Goal: Task Accomplishment & Management: Manage account settings

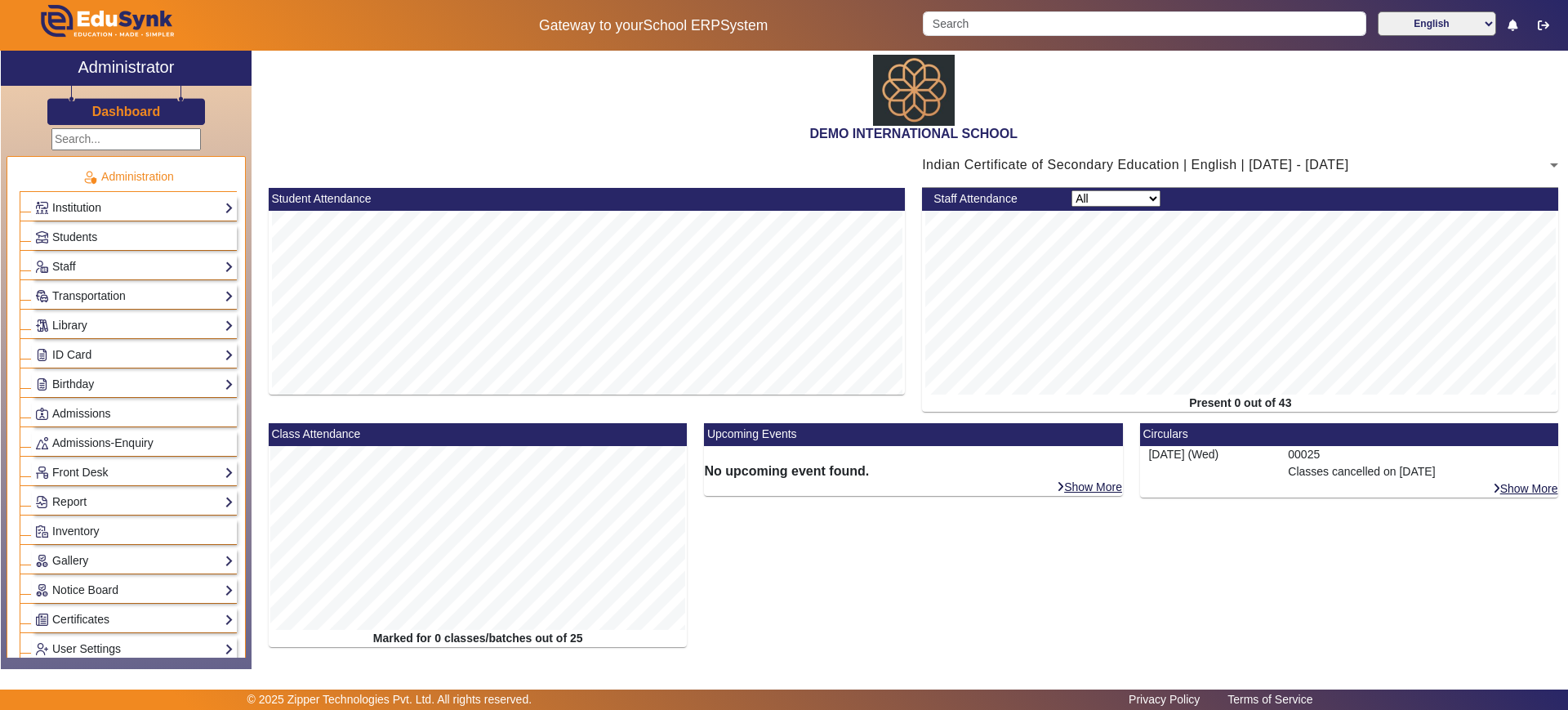
click at [179, 200] on link "Institution" at bounding box center [134, 208] width 199 height 18
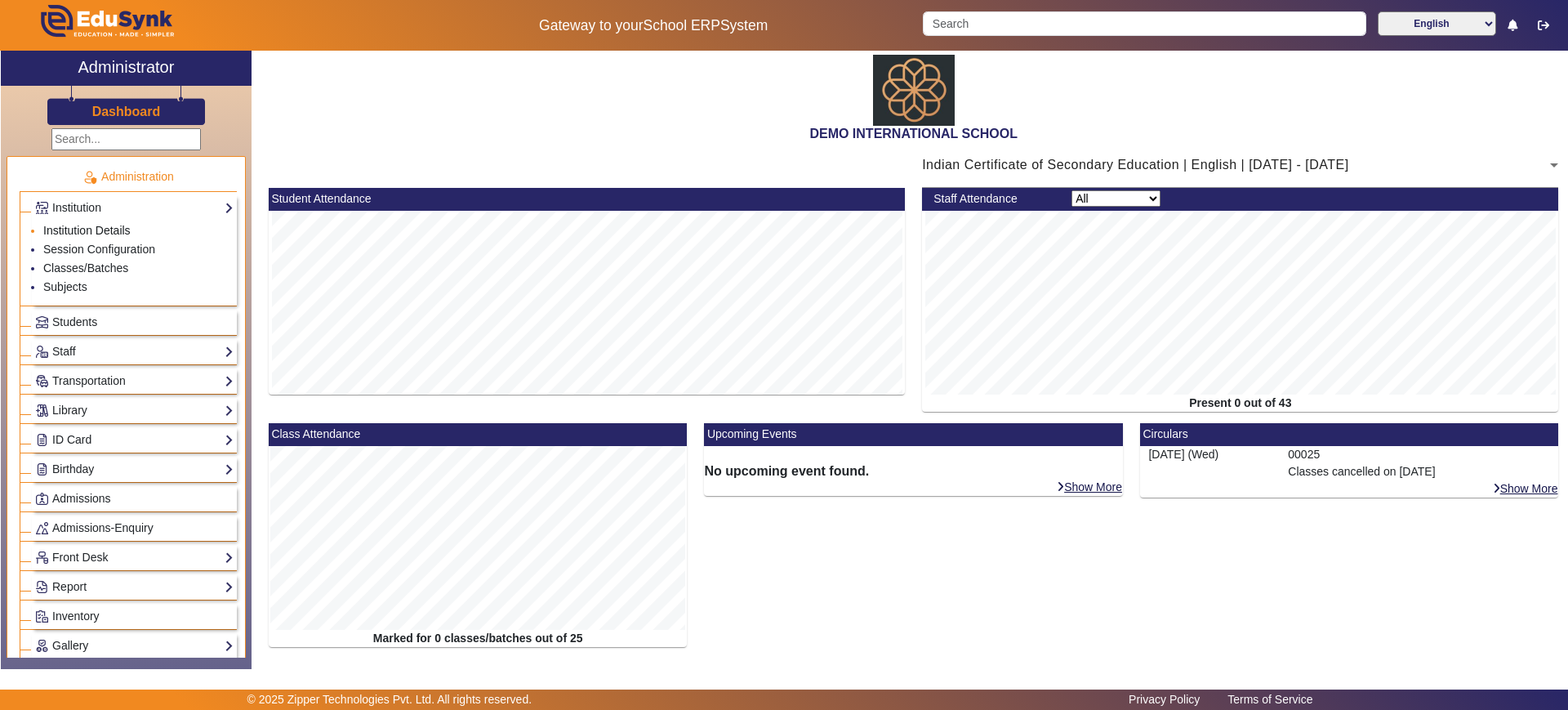
click at [104, 228] on link "Institution Details" at bounding box center [87, 230] width 88 height 13
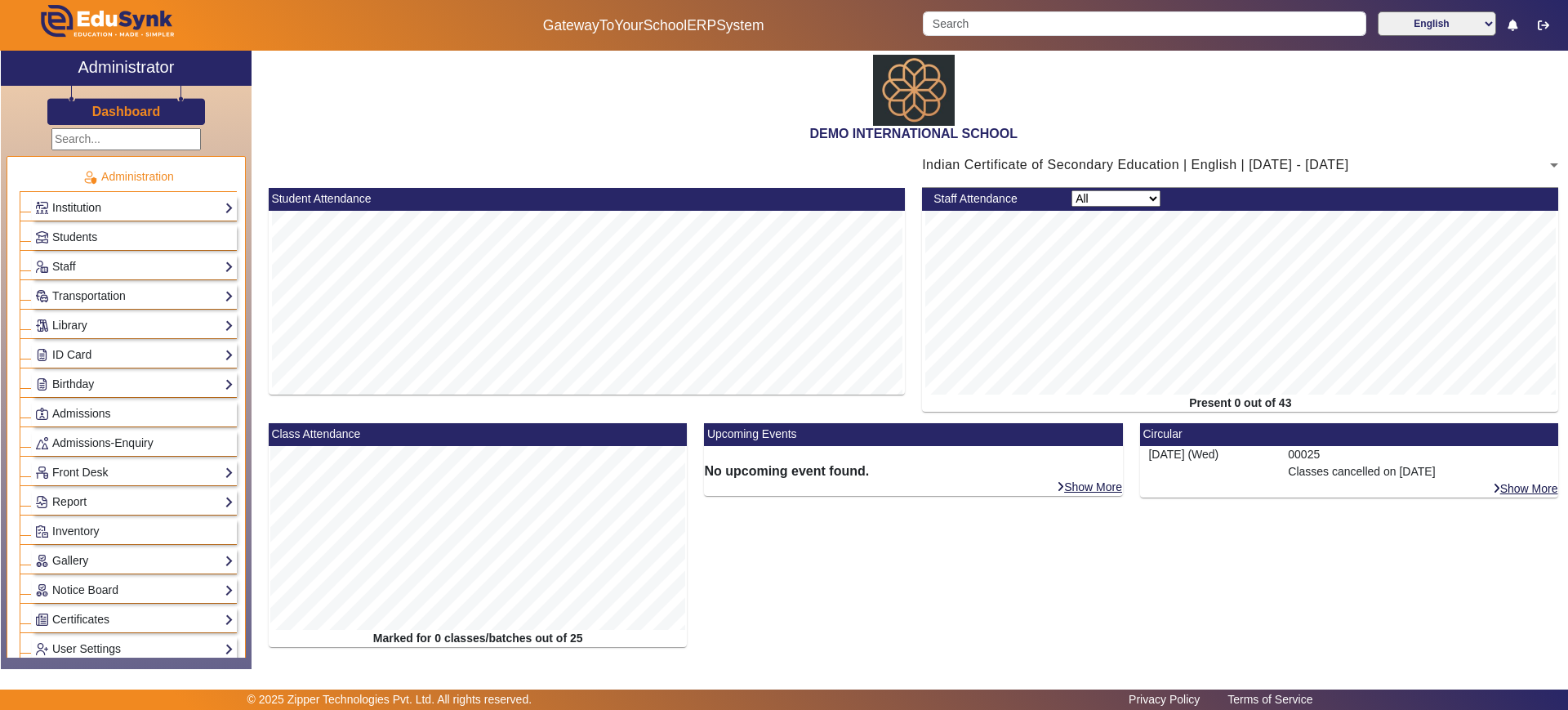
click at [191, 201] on link "Institution" at bounding box center [134, 208] width 199 height 18
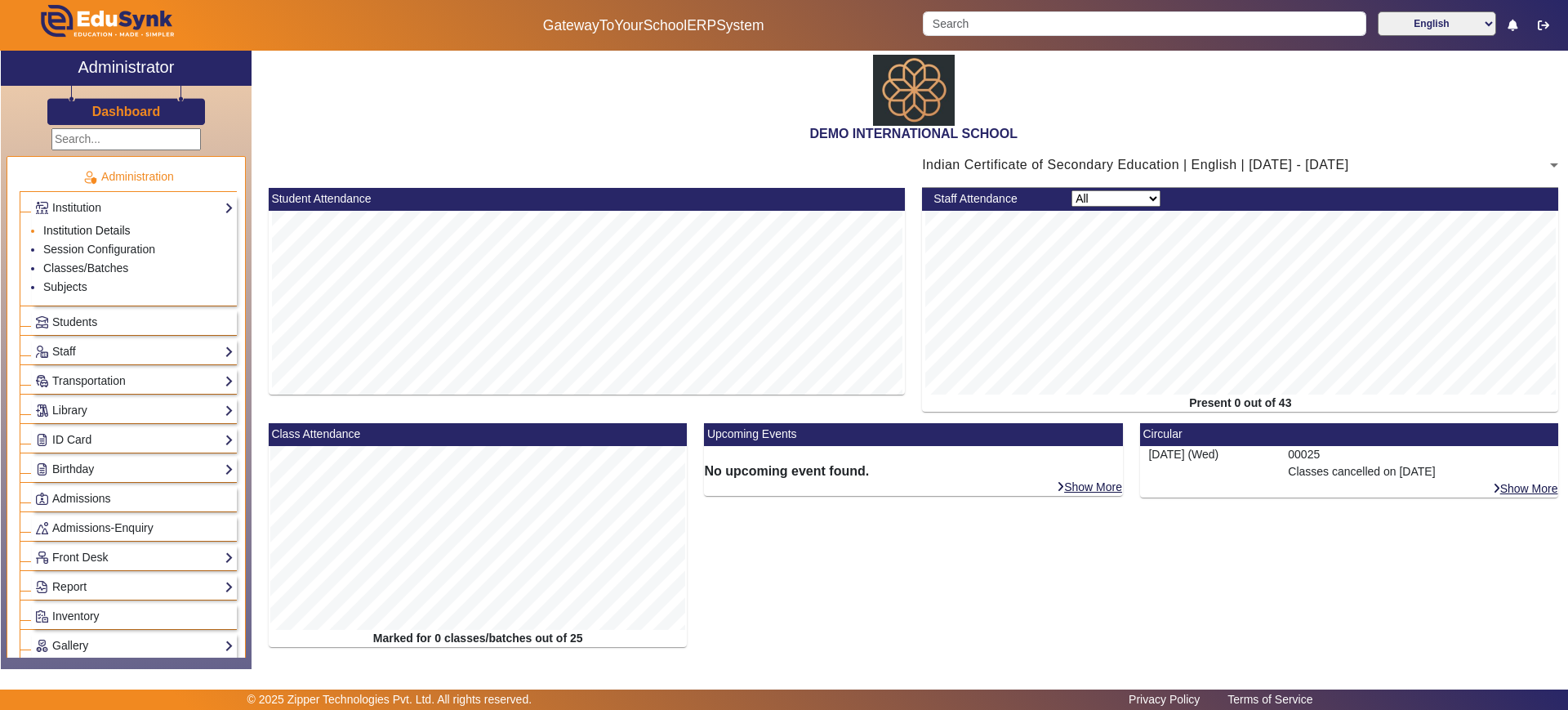
click at [119, 226] on link "Institution Details" at bounding box center [87, 230] width 88 height 13
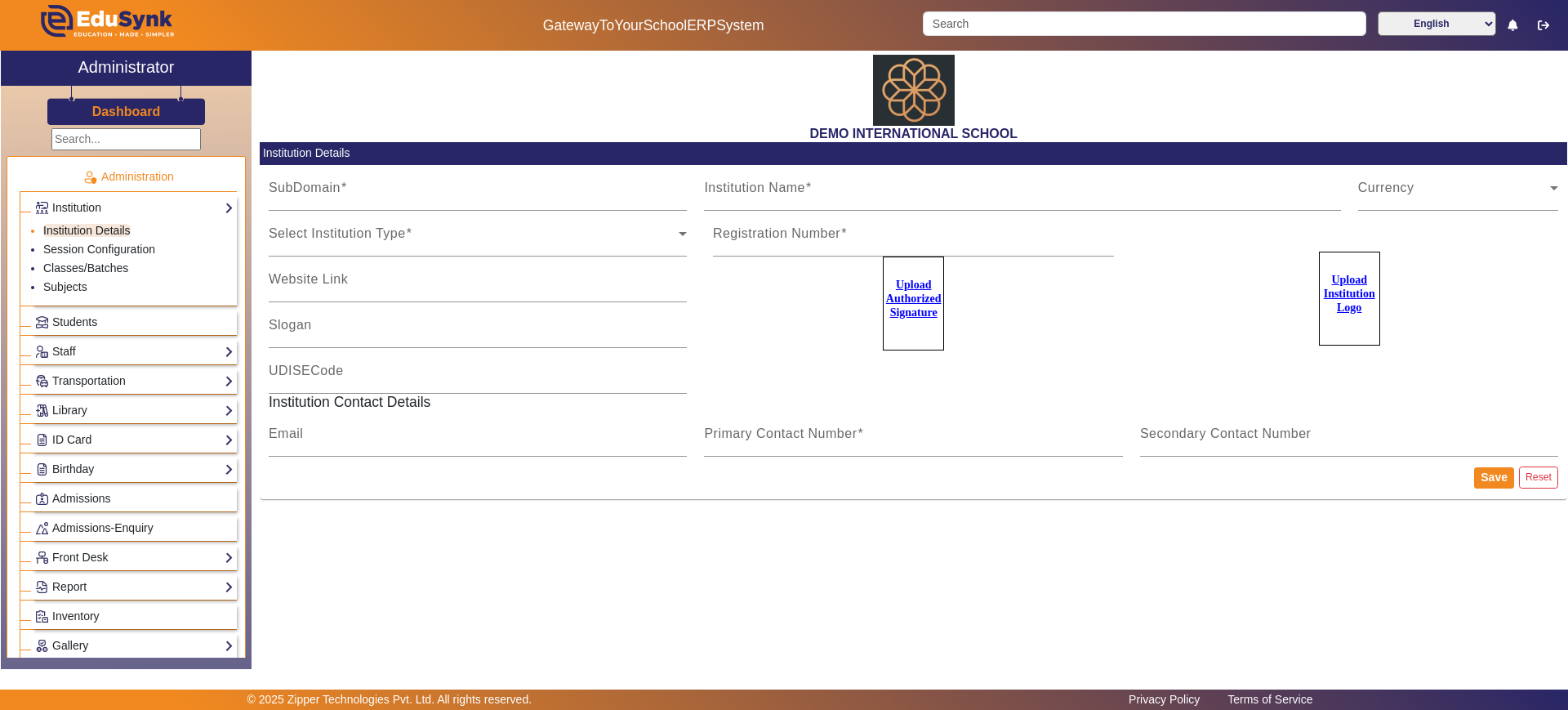
type input "[DATE]"
type input "DEMO INTERNATIONAL SCHOOL"
type input "[DOMAIN_NAME]"
type input "SCHOOL OF EXCELLENCE"
type input "09180101038"
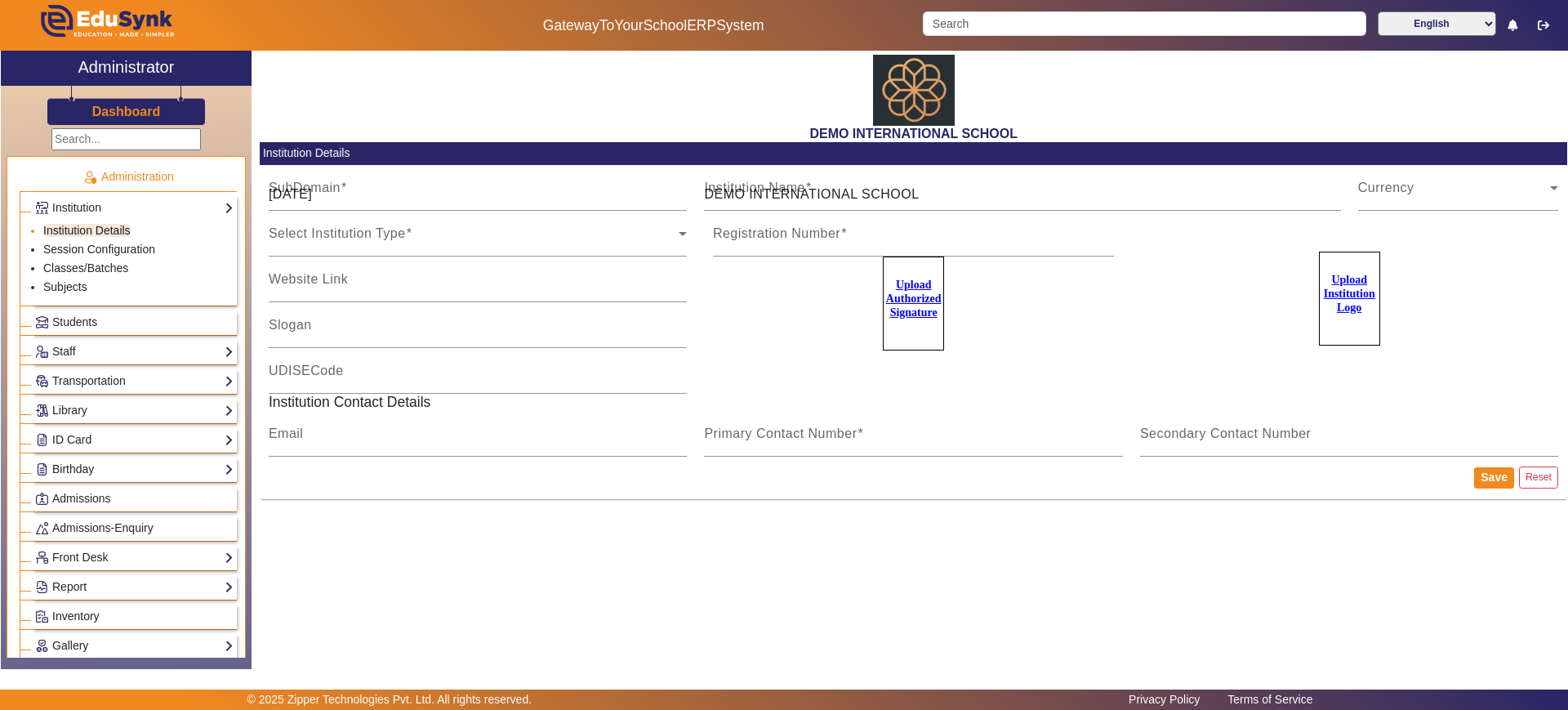
type input "2183437"
type input "[EMAIL_ADDRESS][PERSON_NAME][DOMAIN_NAME]"
type input "2143224344"
type input "8318363024"
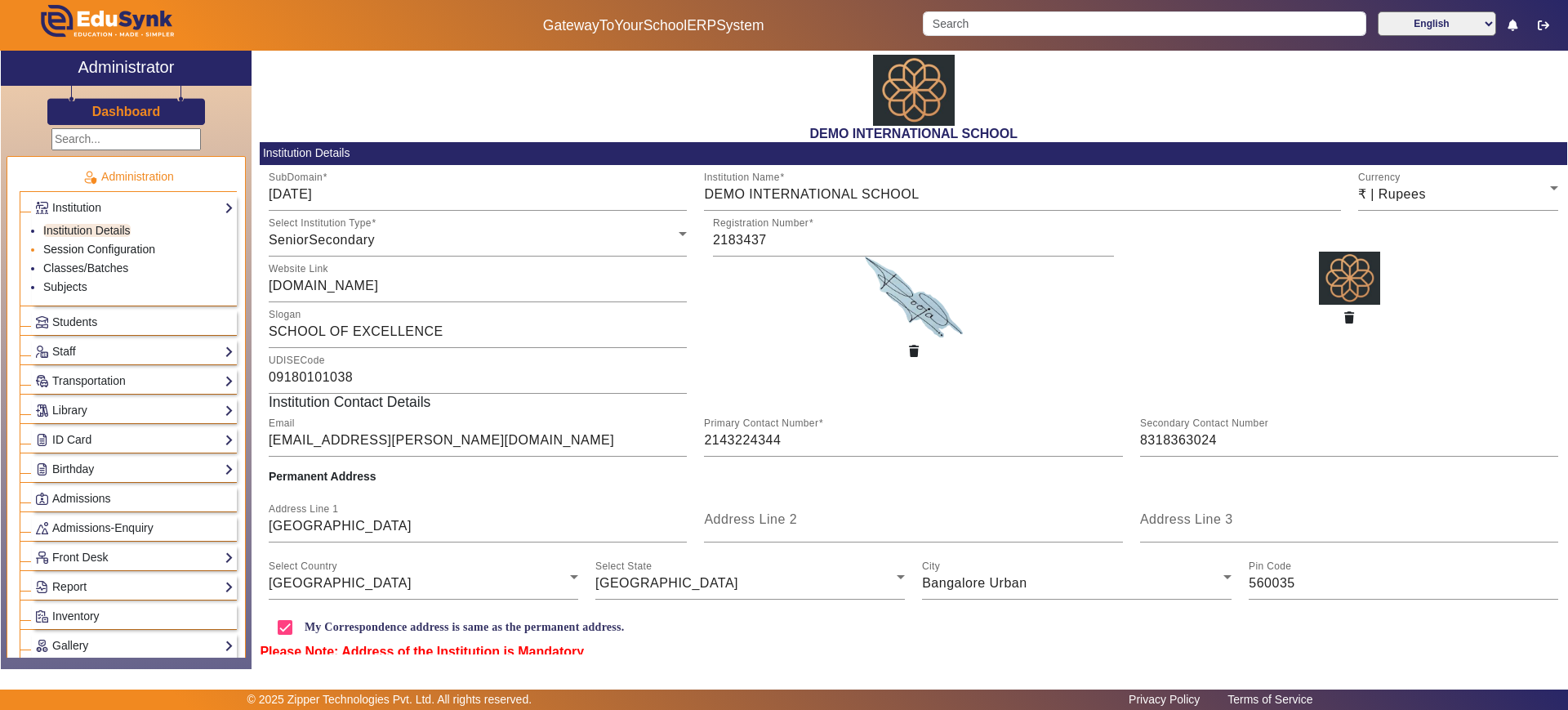
click at [119, 249] on link "Session Configuration" at bounding box center [99, 249] width 112 height 13
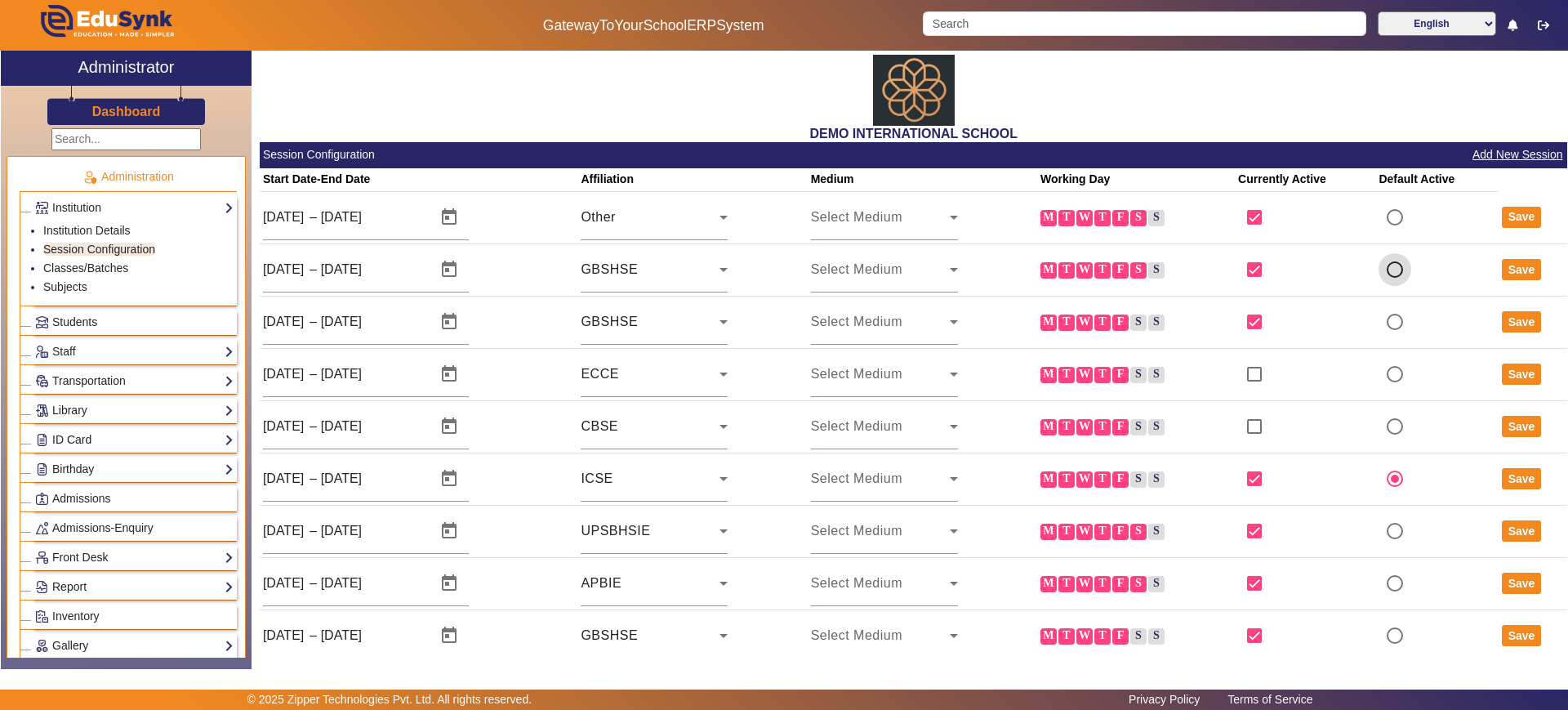
click at [1384, 271] on input "radio" at bounding box center [1394, 269] width 32 height 32
radio input "true"
radio input "false"
click at [1512, 266] on button "Save" at bounding box center [1522, 269] width 40 height 21
click at [165, 97] on div "Dashboard" at bounding box center [127, 105] width 251 height 39
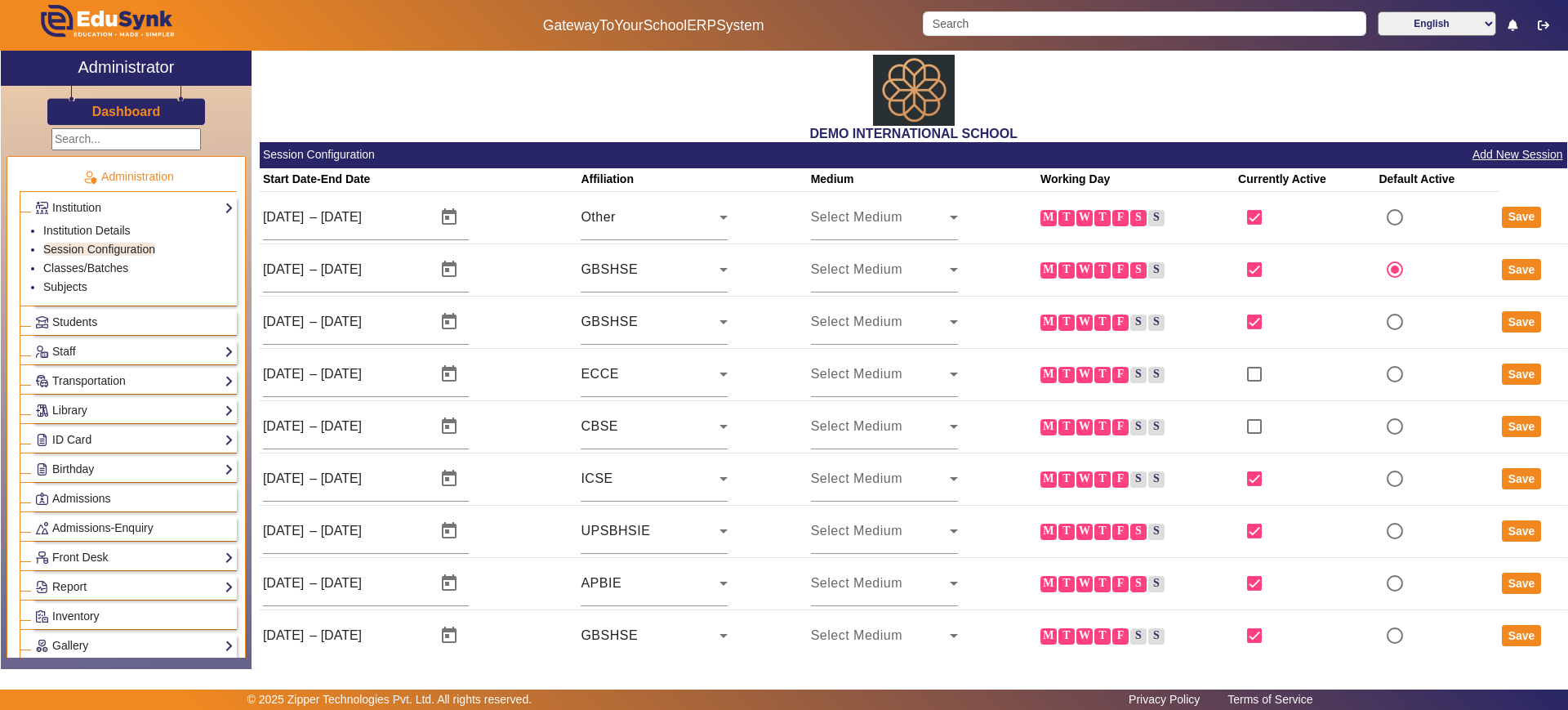
click at [145, 104] on h3 "Dashboard" at bounding box center [127, 111] width 68 height 16
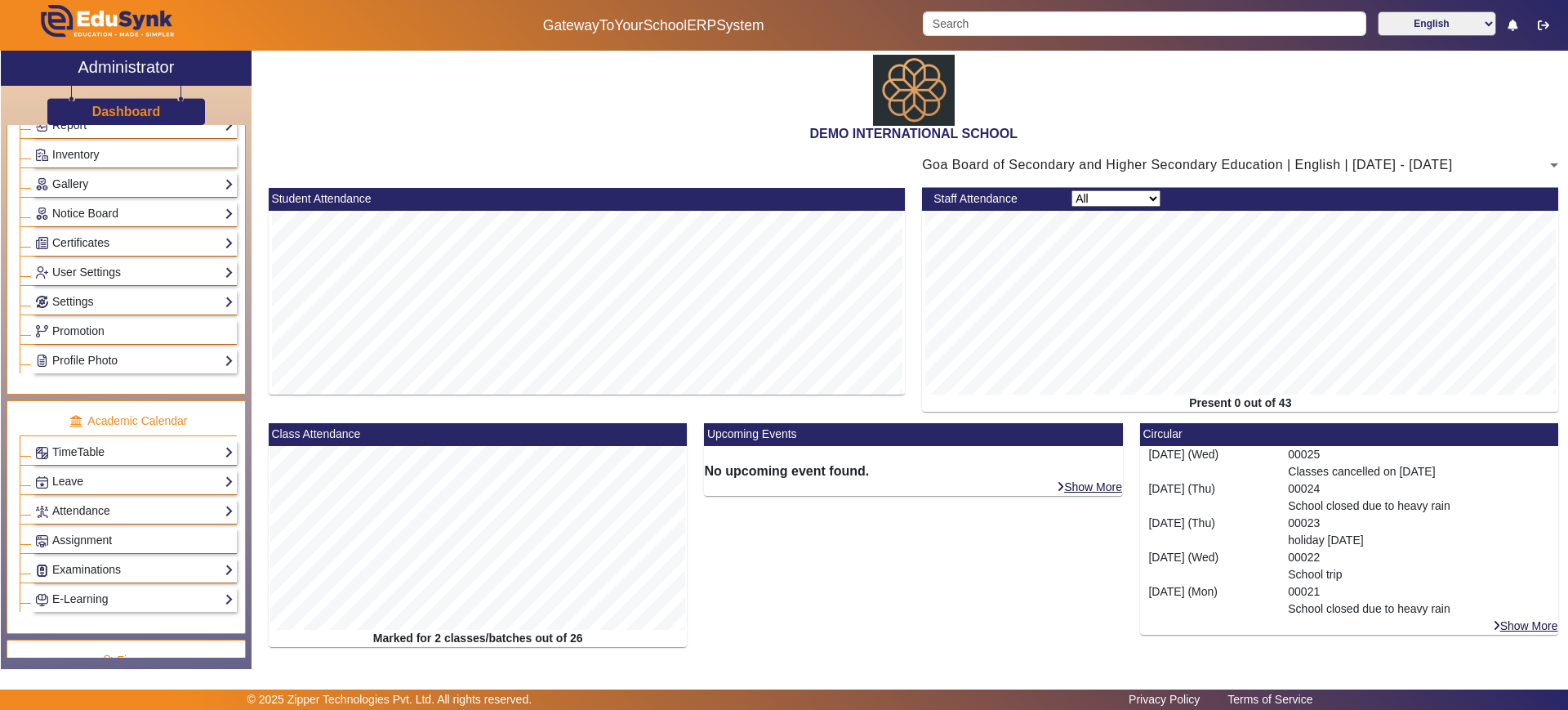
scroll to position [468, 0]
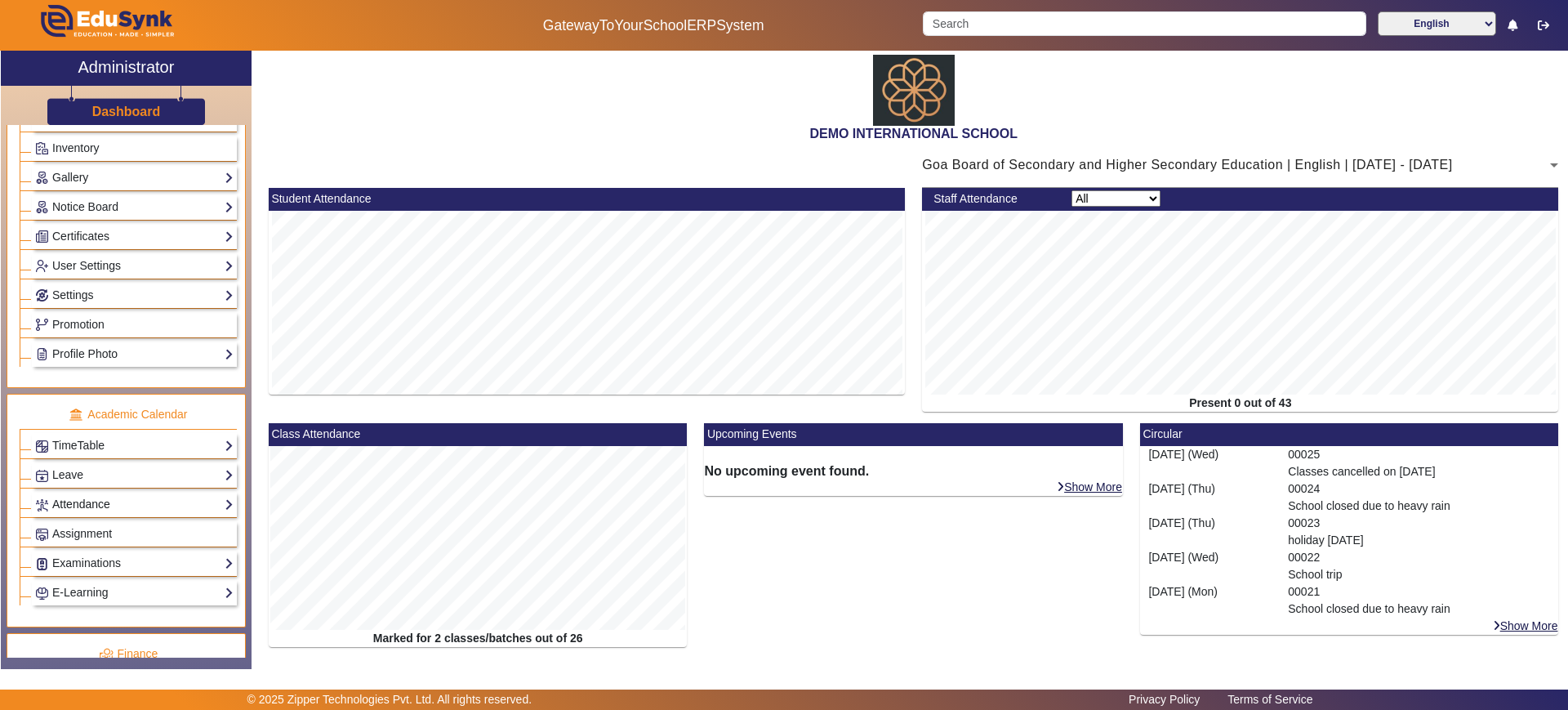
click at [117, 499] on link "Attendance" at bounding box center [134, 504] width 199 height 18
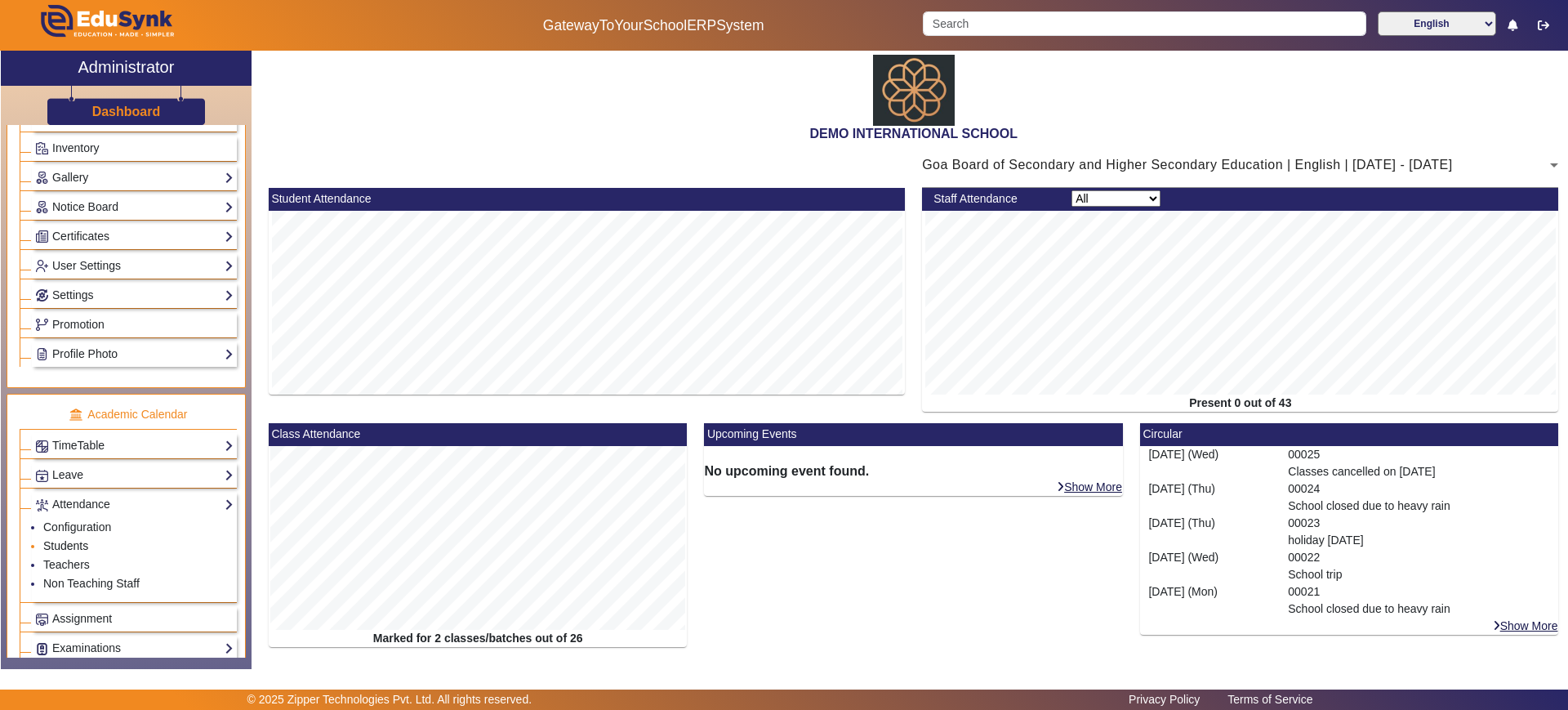
click at [79, 548] on link "Students" at bounding box center [66, 546] width 45 height 13
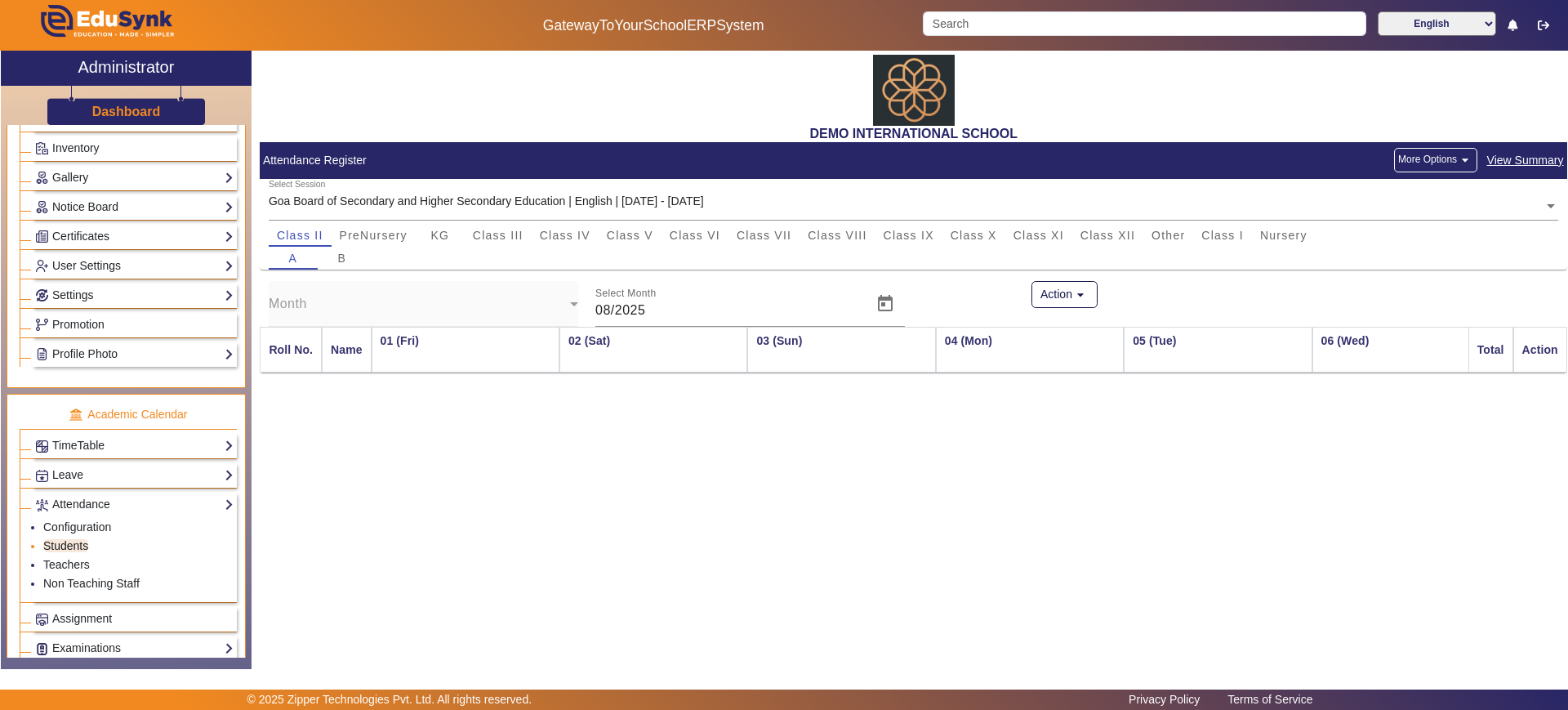
scroll to position [0, 964]
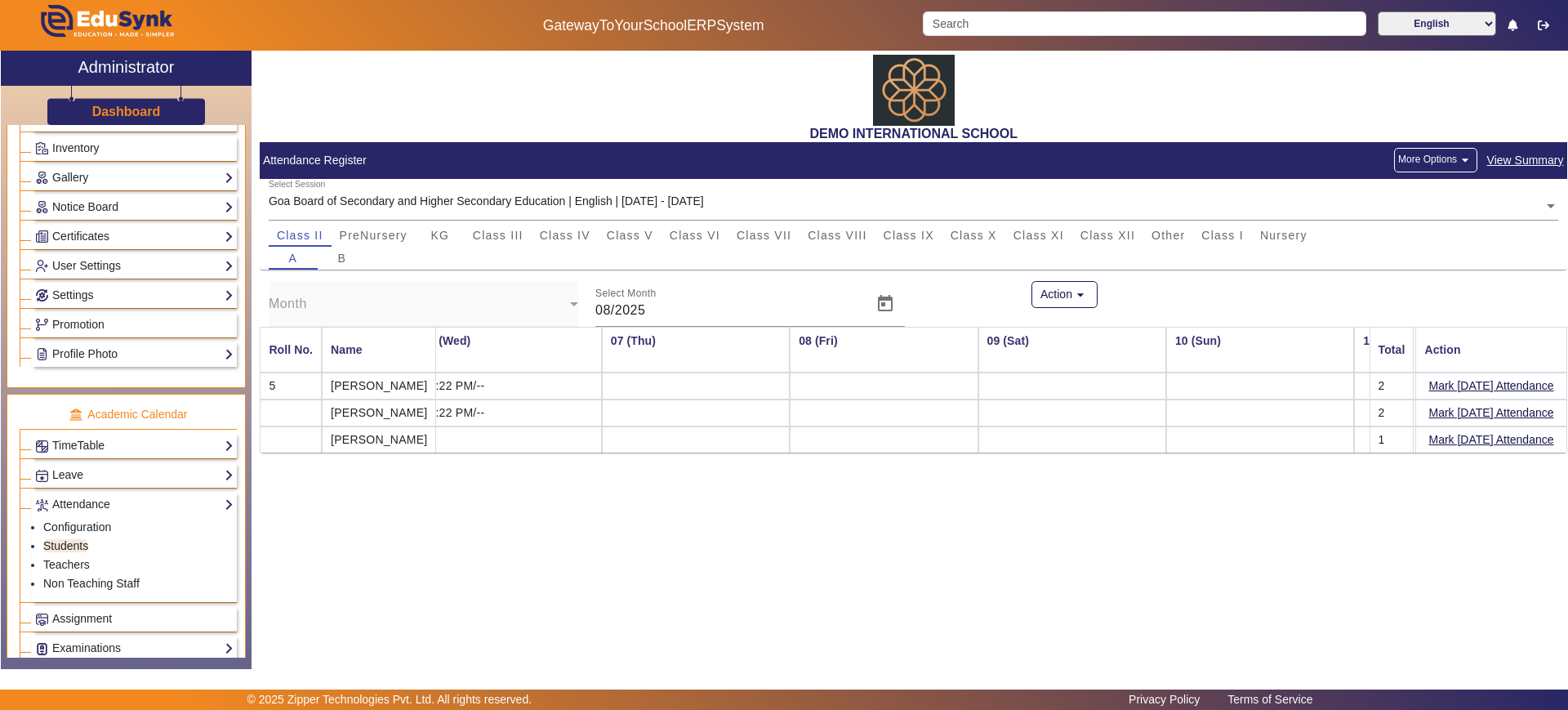
click at [164, 99] on div "Dashboard" at bounding box center [127, 105] width 251 height 39
click at [131, 109] on h3 "Dashboard" at bounding box center [127, 111] width 68 height 16
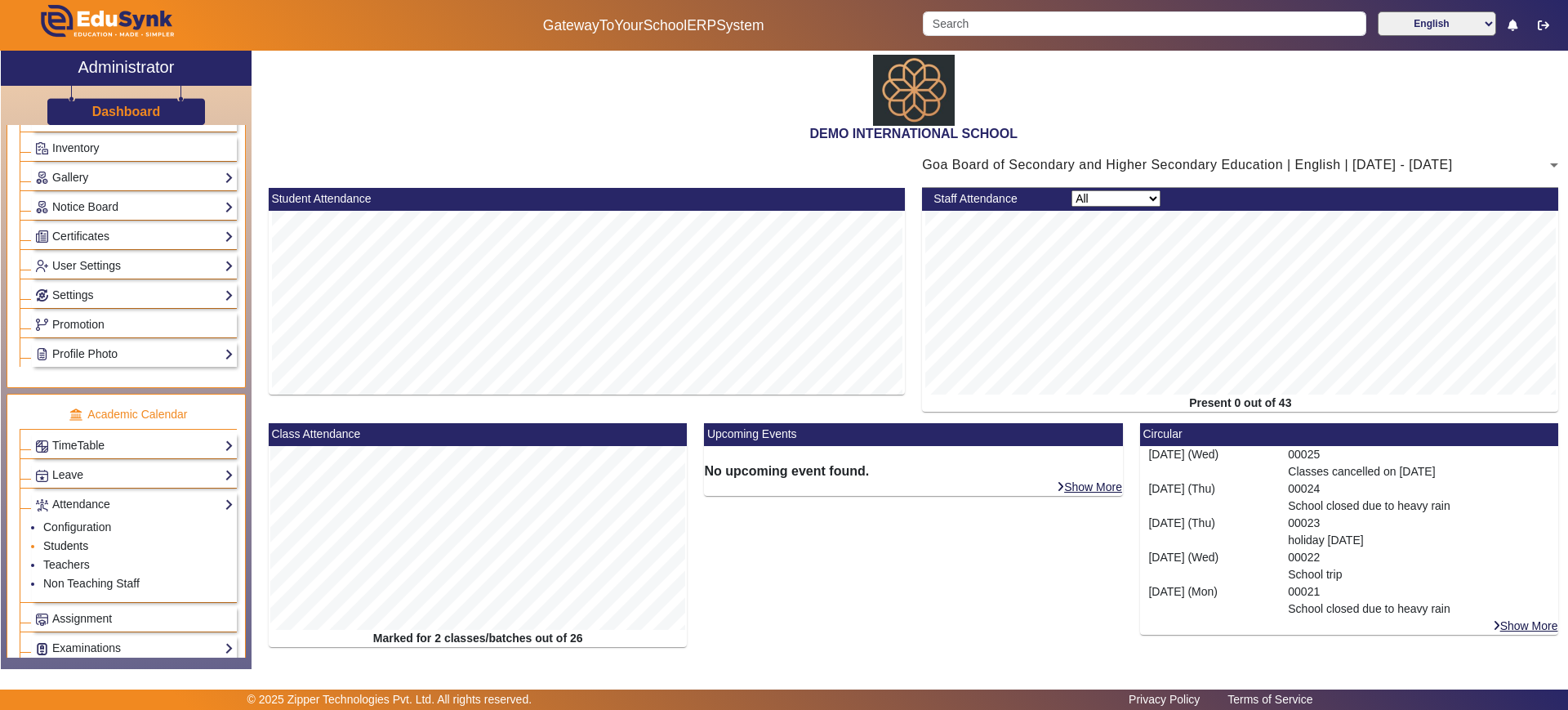
click at [85, 546] on link "Students" at bounding box center [66, 546] width 45 height 13
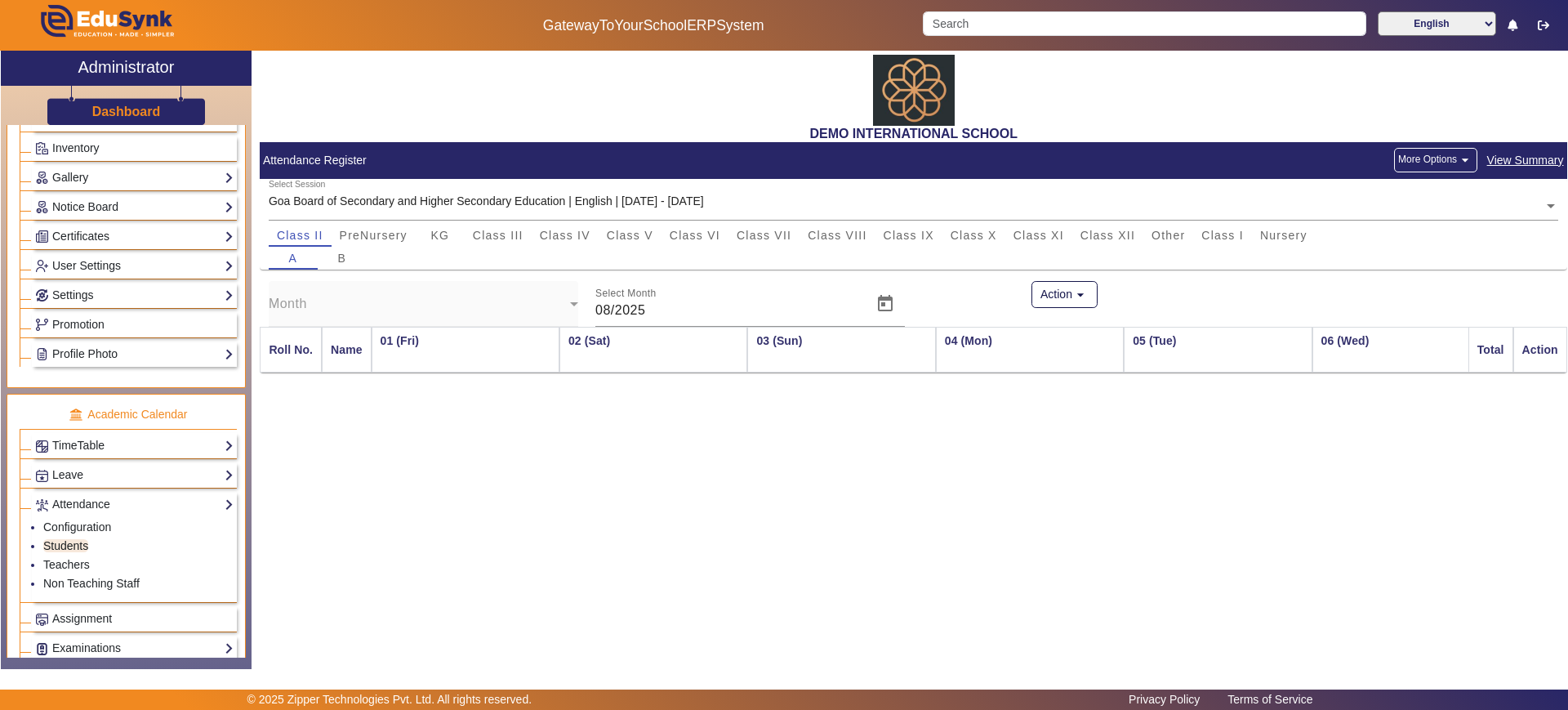
scroll to position [0, 964]
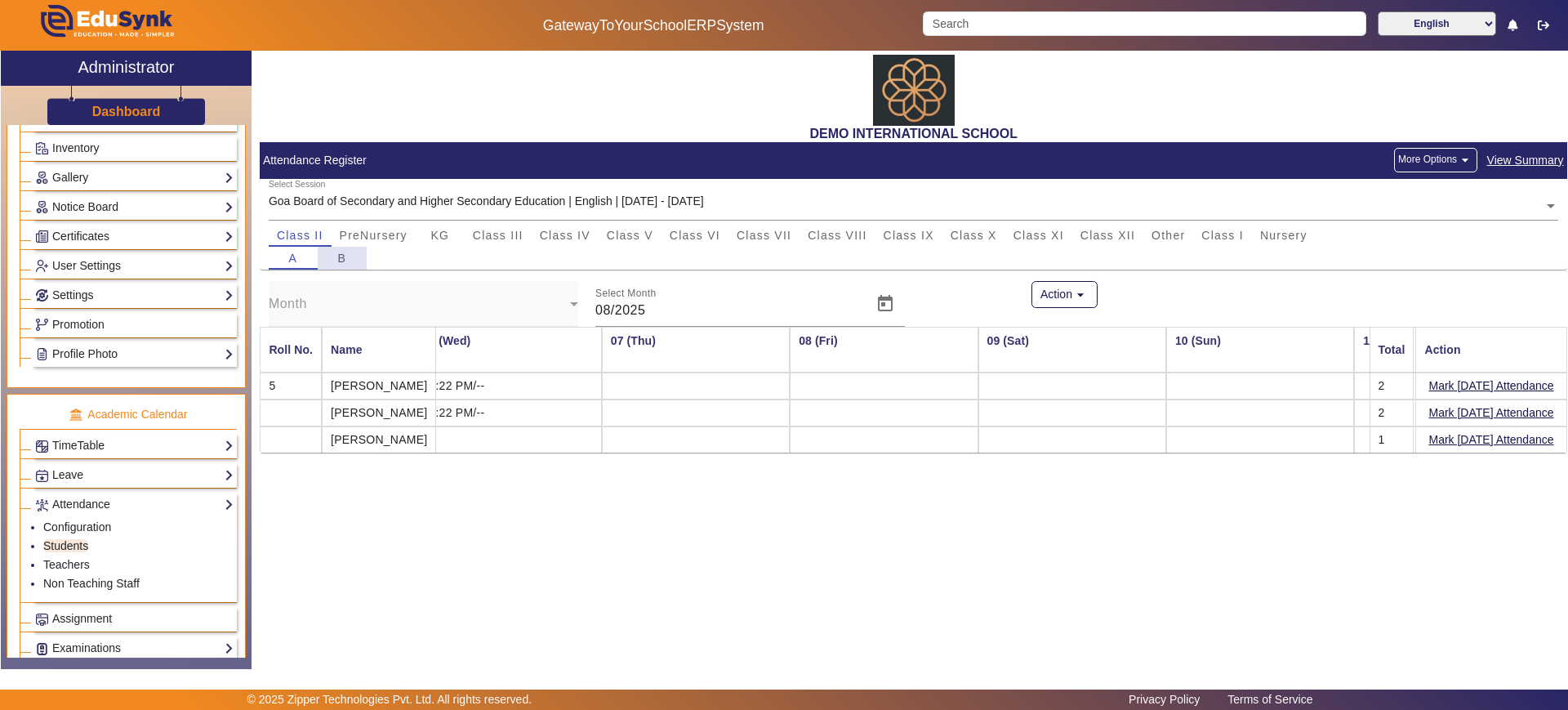
click at [350, 259] on div "B" at bounding box center [342, 258] width 49 height 23
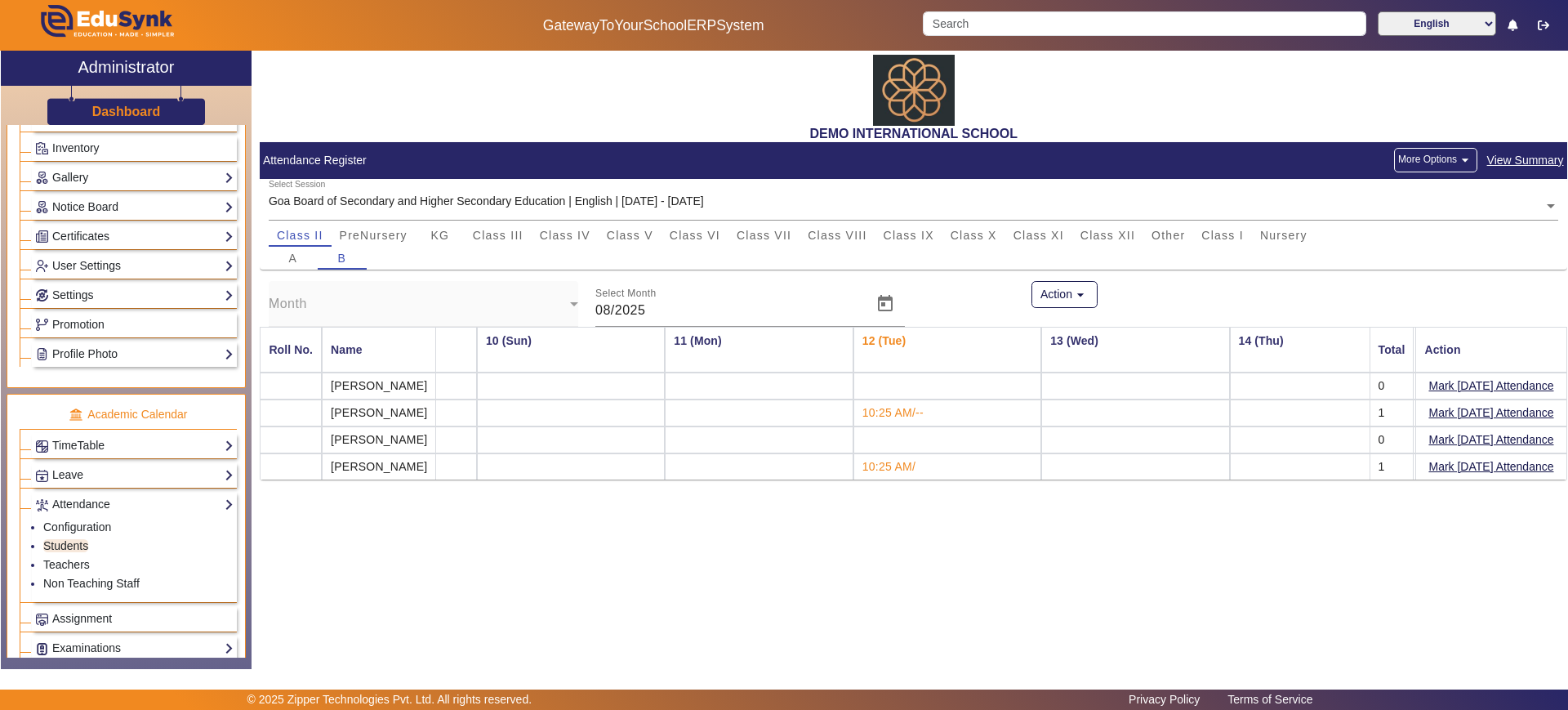
scroll to position [0, 1654]
click at [1524, 380] on button "Mark Today's Attendance" at bounding box center [1491, 386] width 128 height 20
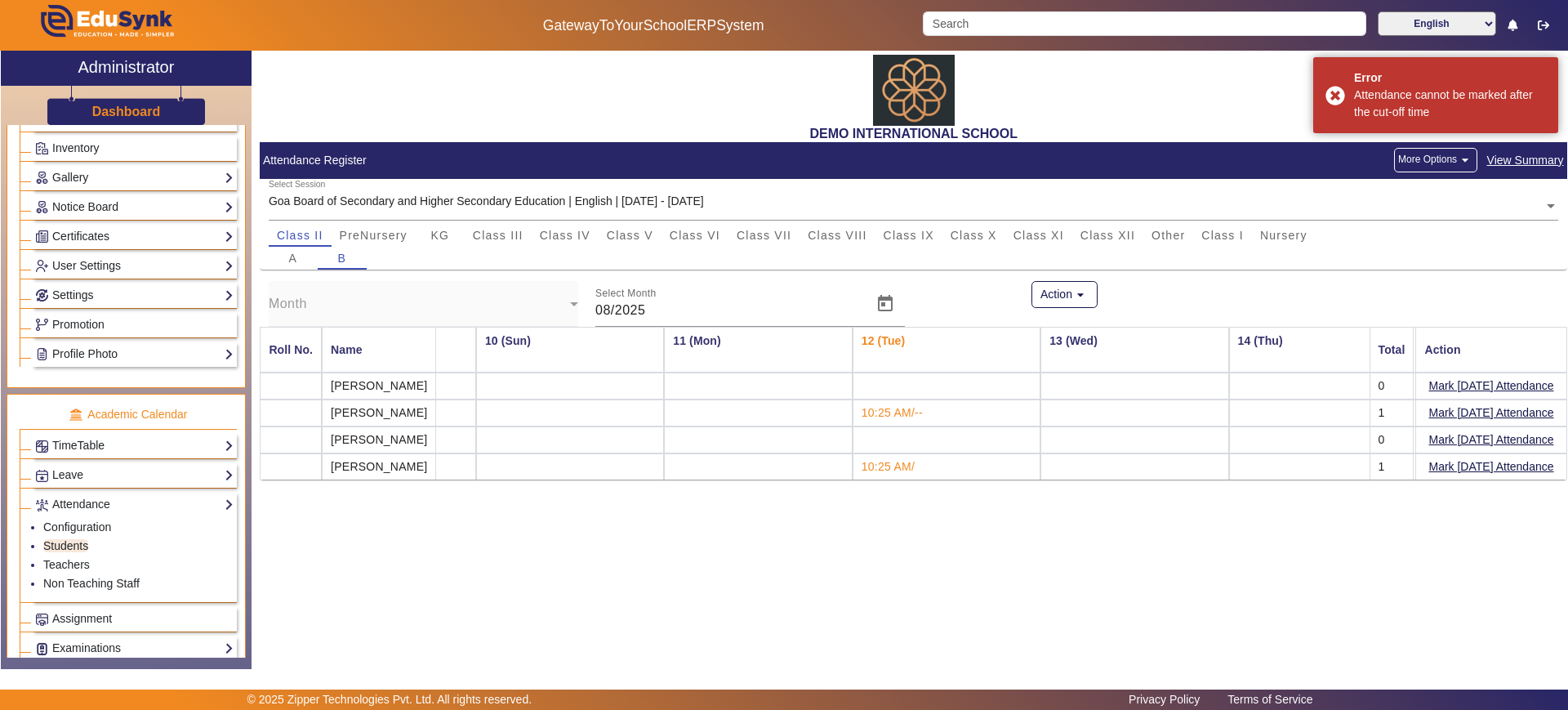
click at [119, 114] on h3 "Dashboard" at bounding box center [127, 111] width 68 height 16
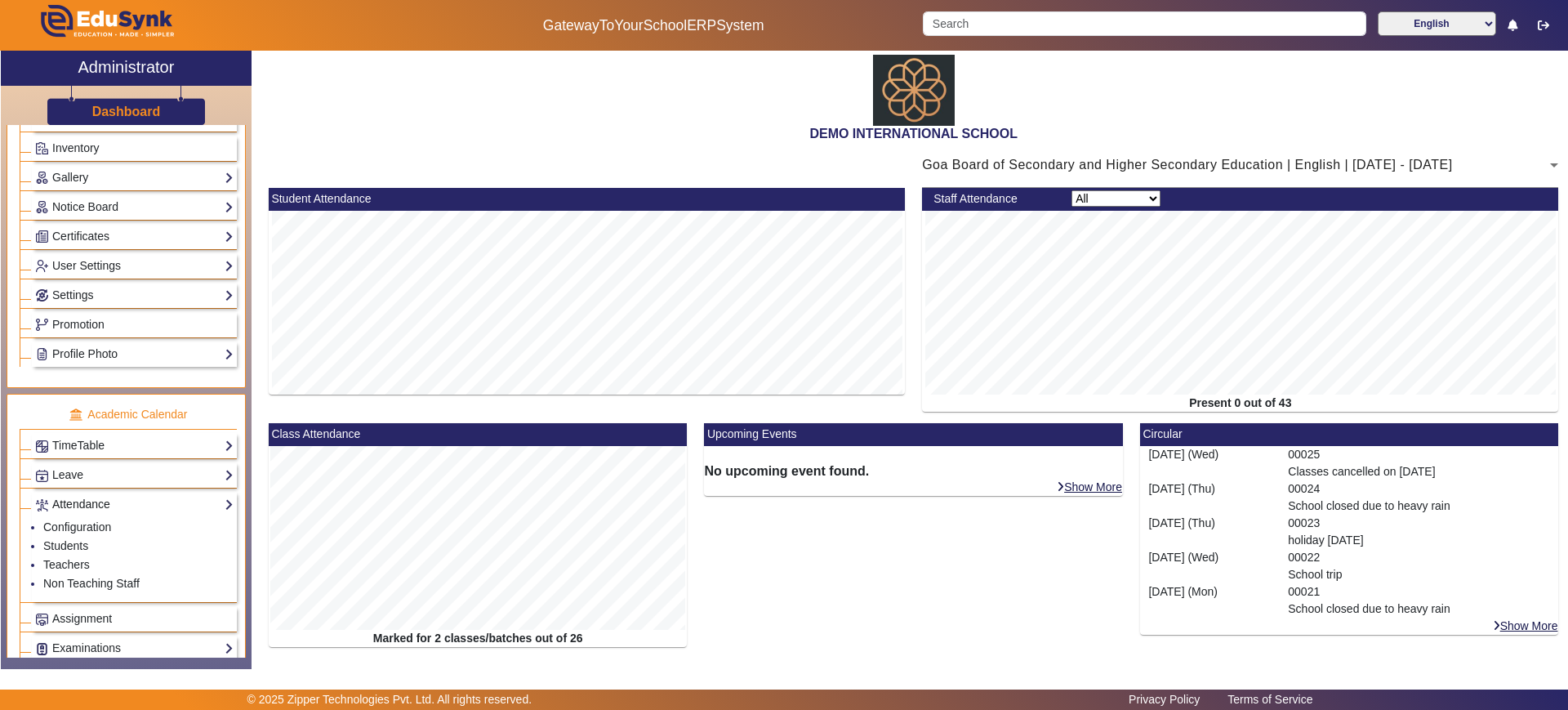
click at [92, 503] on link "Attendance" at bounding box center [134, 504] width 199 height 18
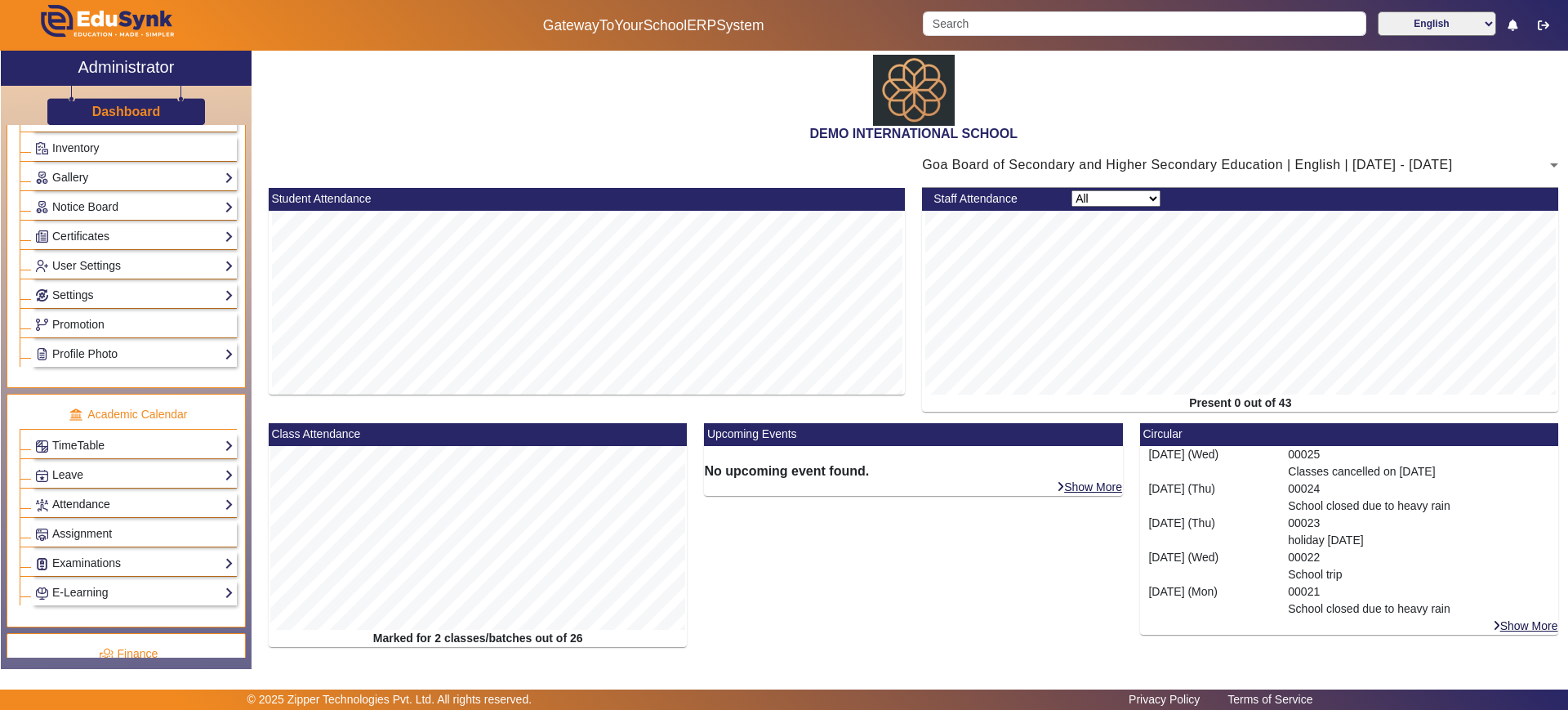
click at [94, 496] on link "Attendance" at bounding box center [134, 504] width 199 height 18
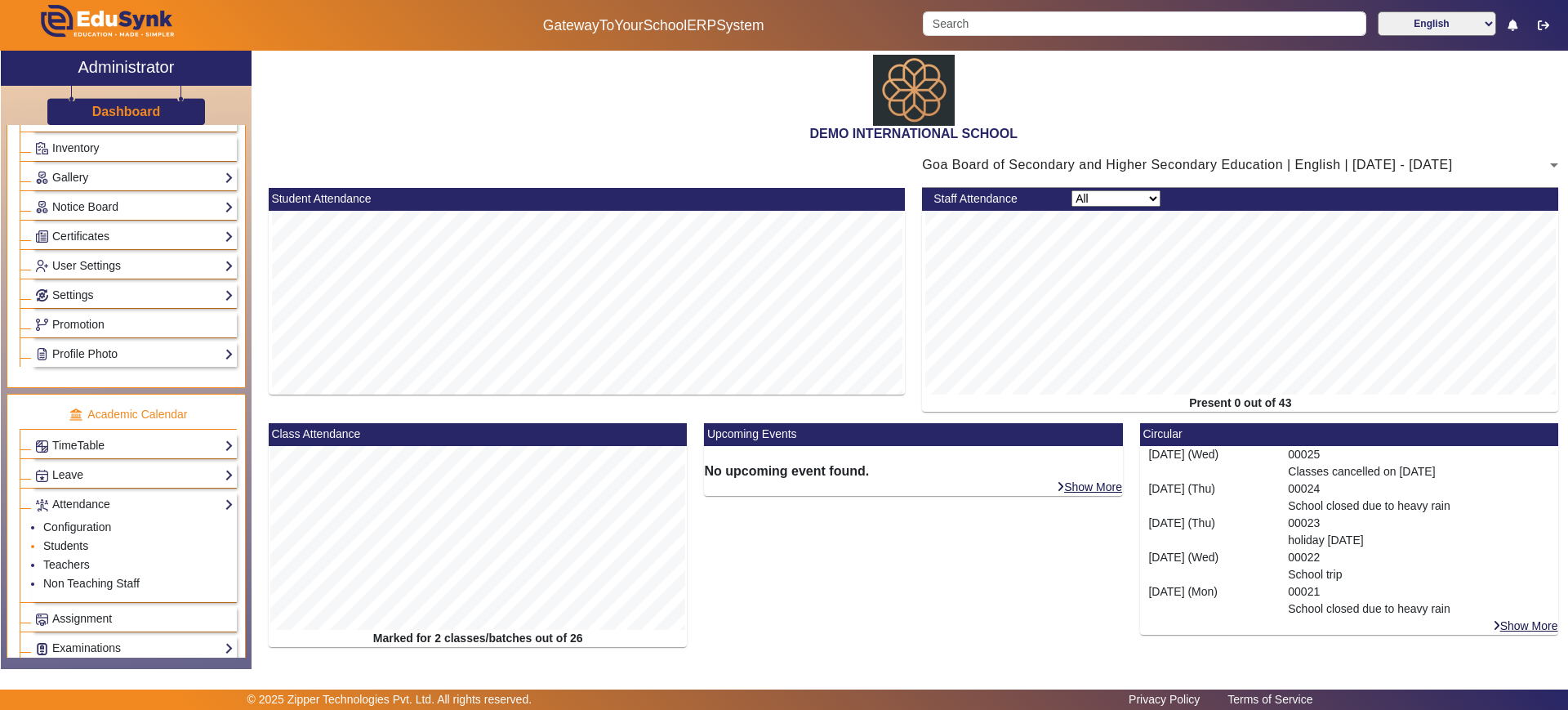
click at [85, 548] on link "Students" at bounding box center [66, 546] width 45 height 13
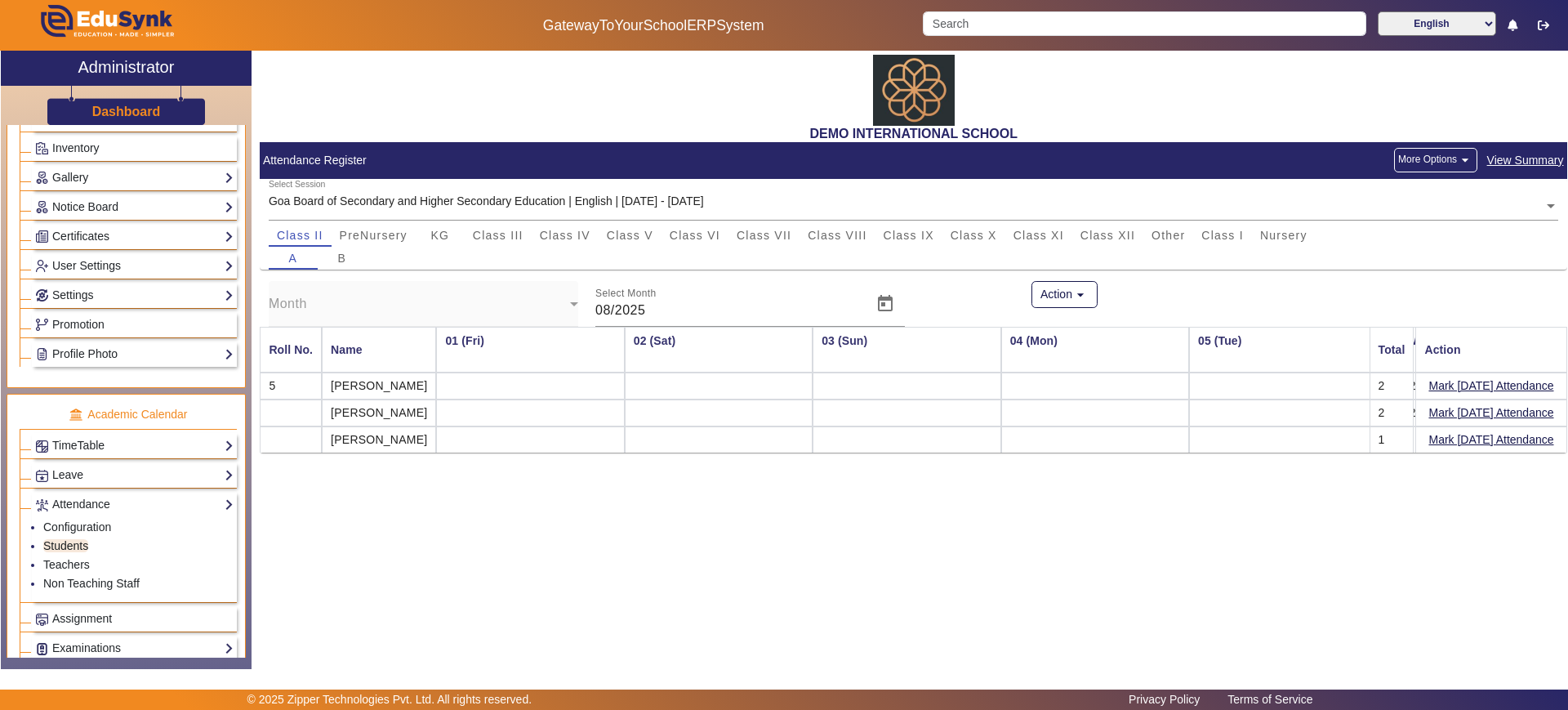
scroll to position [0, 964]
click at [354, 257] on div "B" at bounding box center [342, 258] width 49 height 23
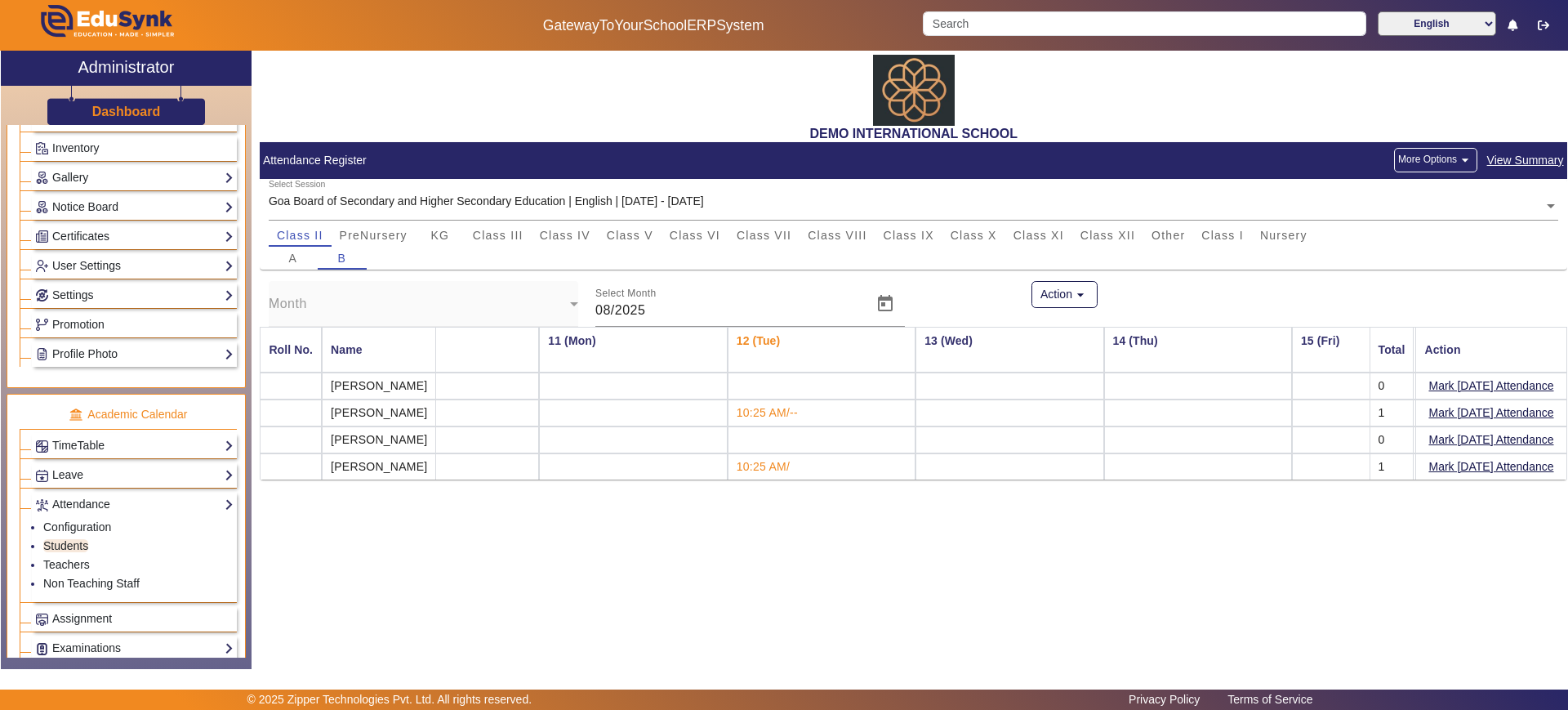
scroll to position [0, 1780]
click at [134, 102] on div "Dashboard" at bounding box center [127, 105] width 251 height 39
click at [134, 106] on h3 "Dashboard" at bounding box center [127, 111] width 68 height 16
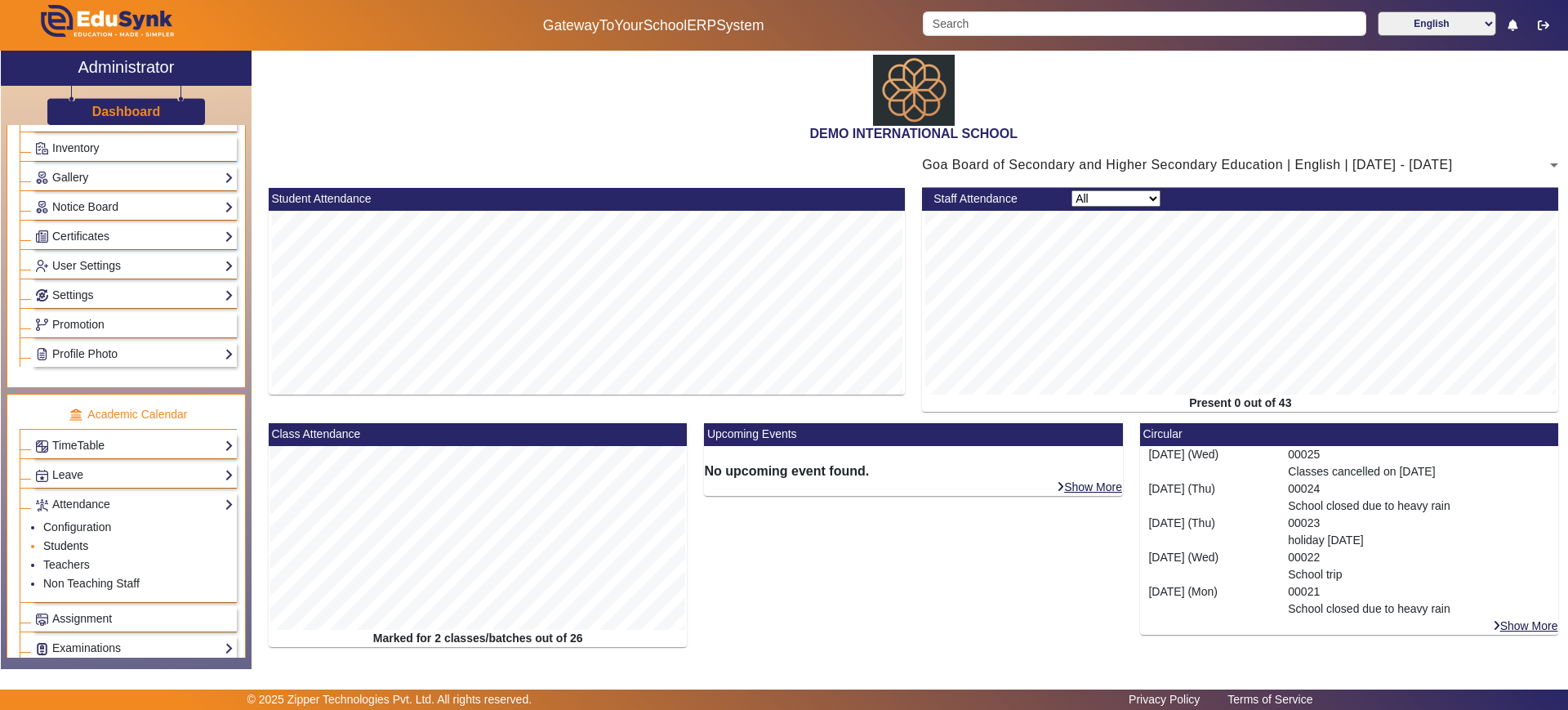
click at [80, 543] on link "Students" at bounding box center [66, 546] width 45 height 13
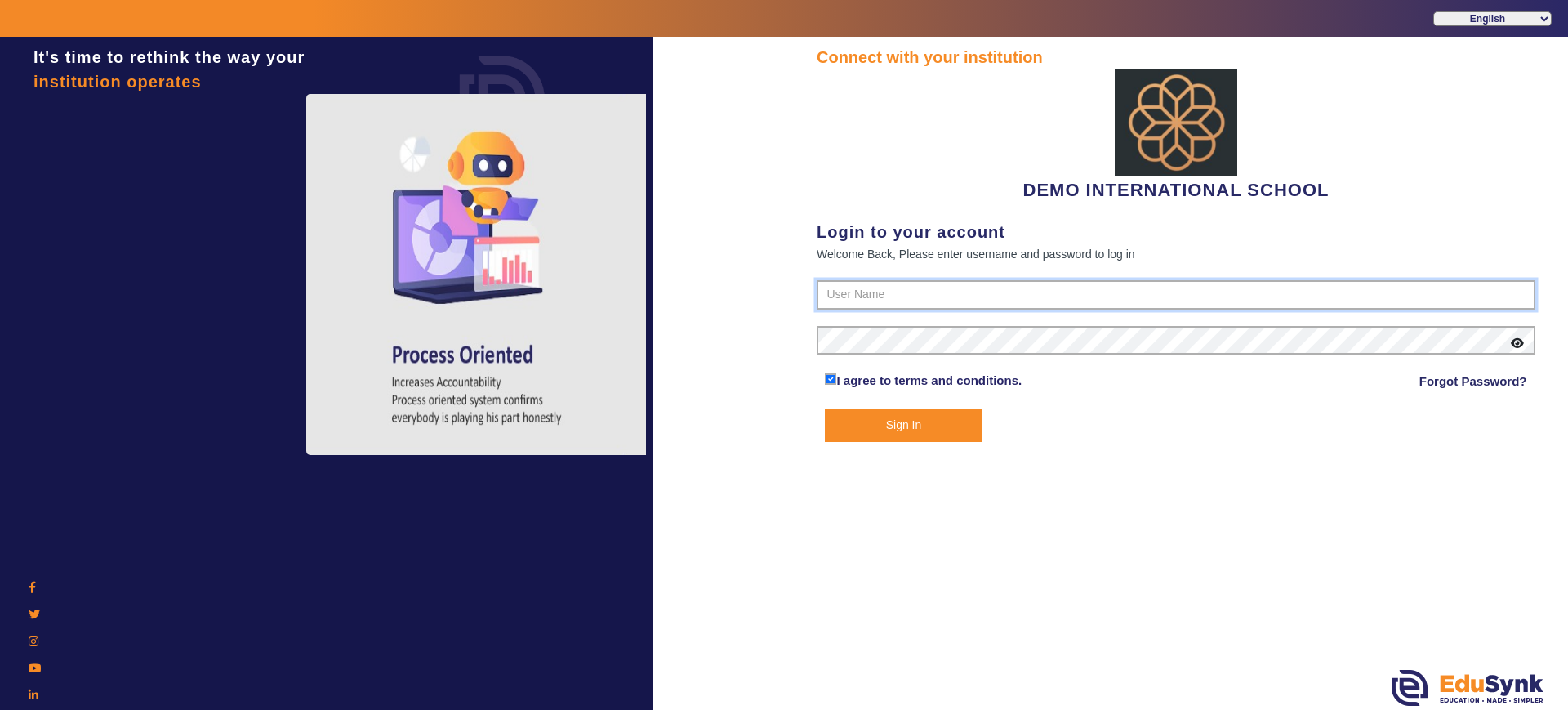
type input "2143224344"
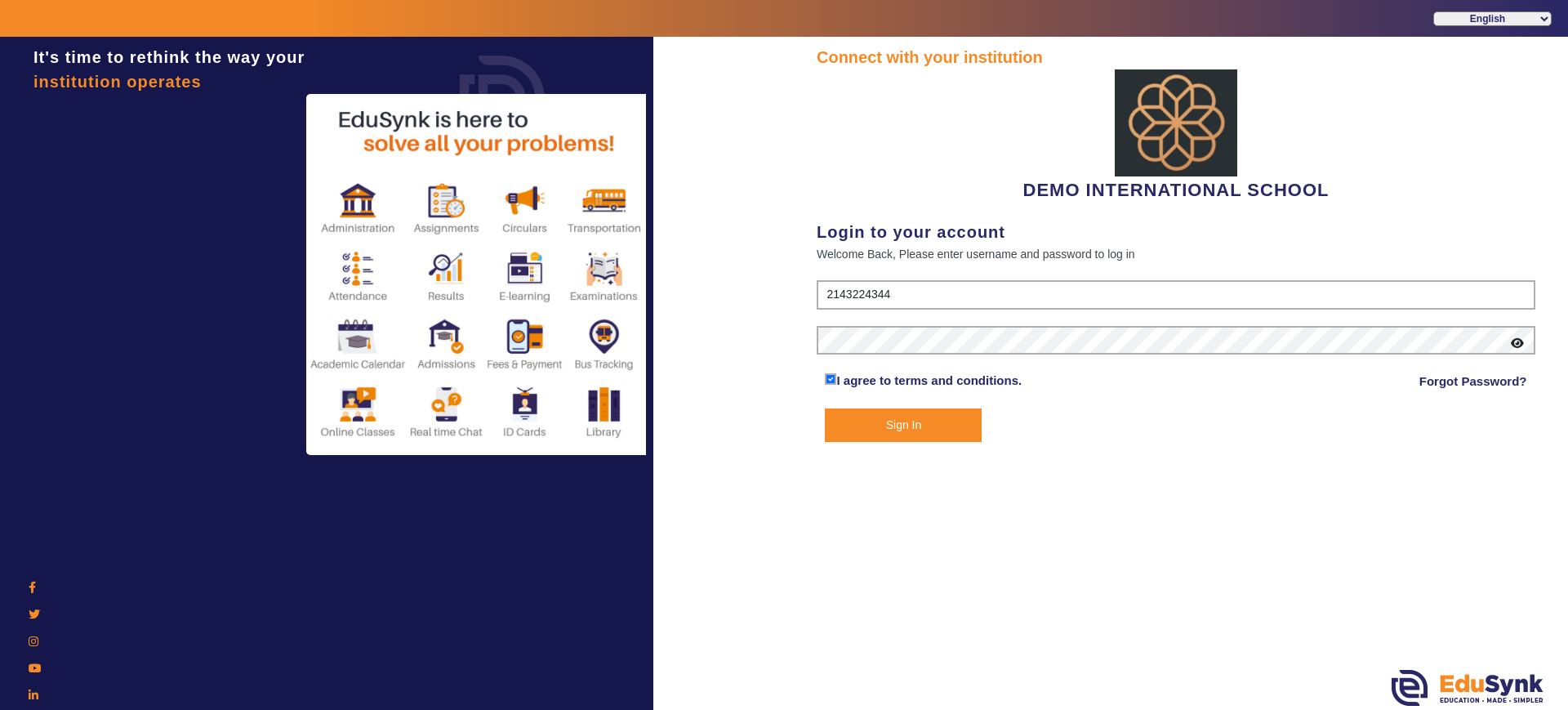
click at [852, 426] on button "Sign In" at bounding box center [903, 425] width 157 height 33
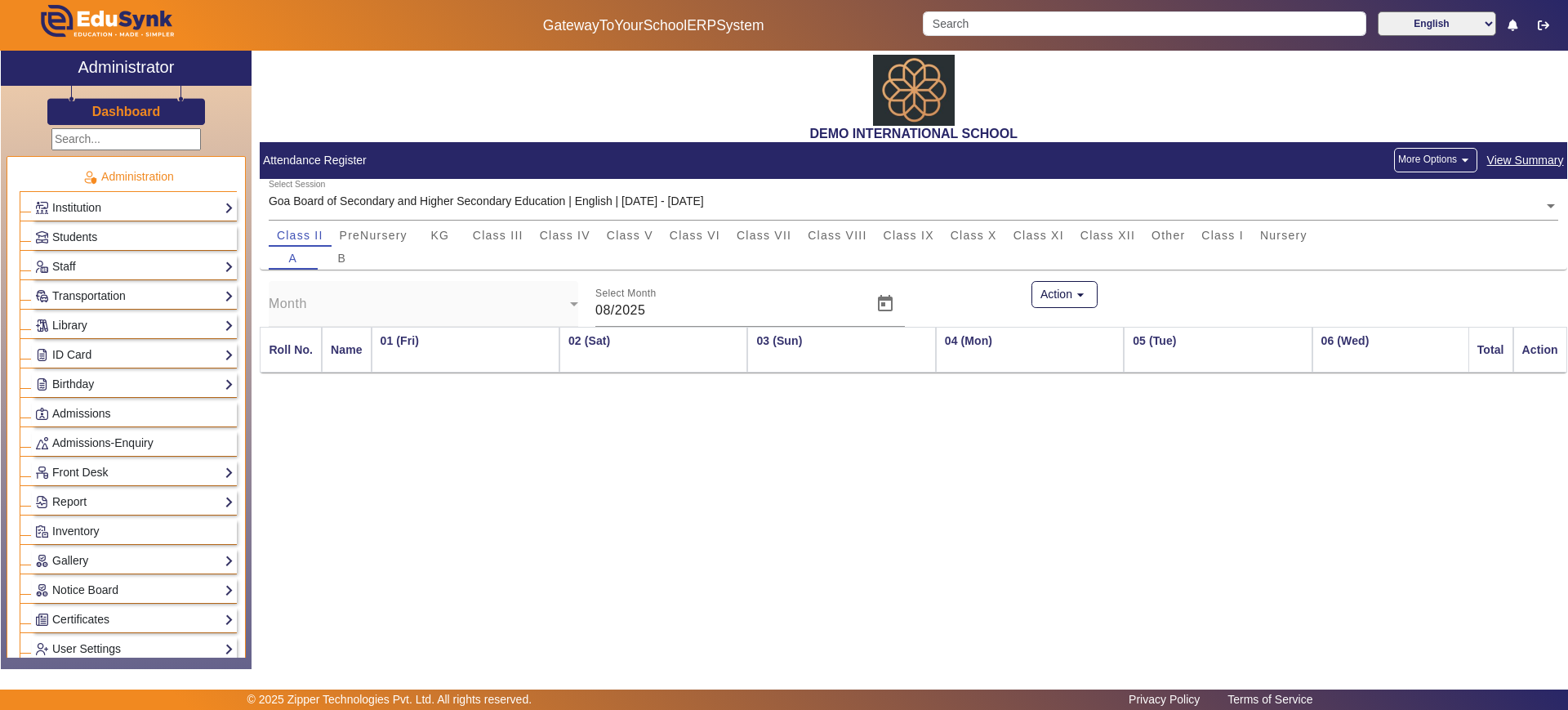
scroll to position [0, 964]
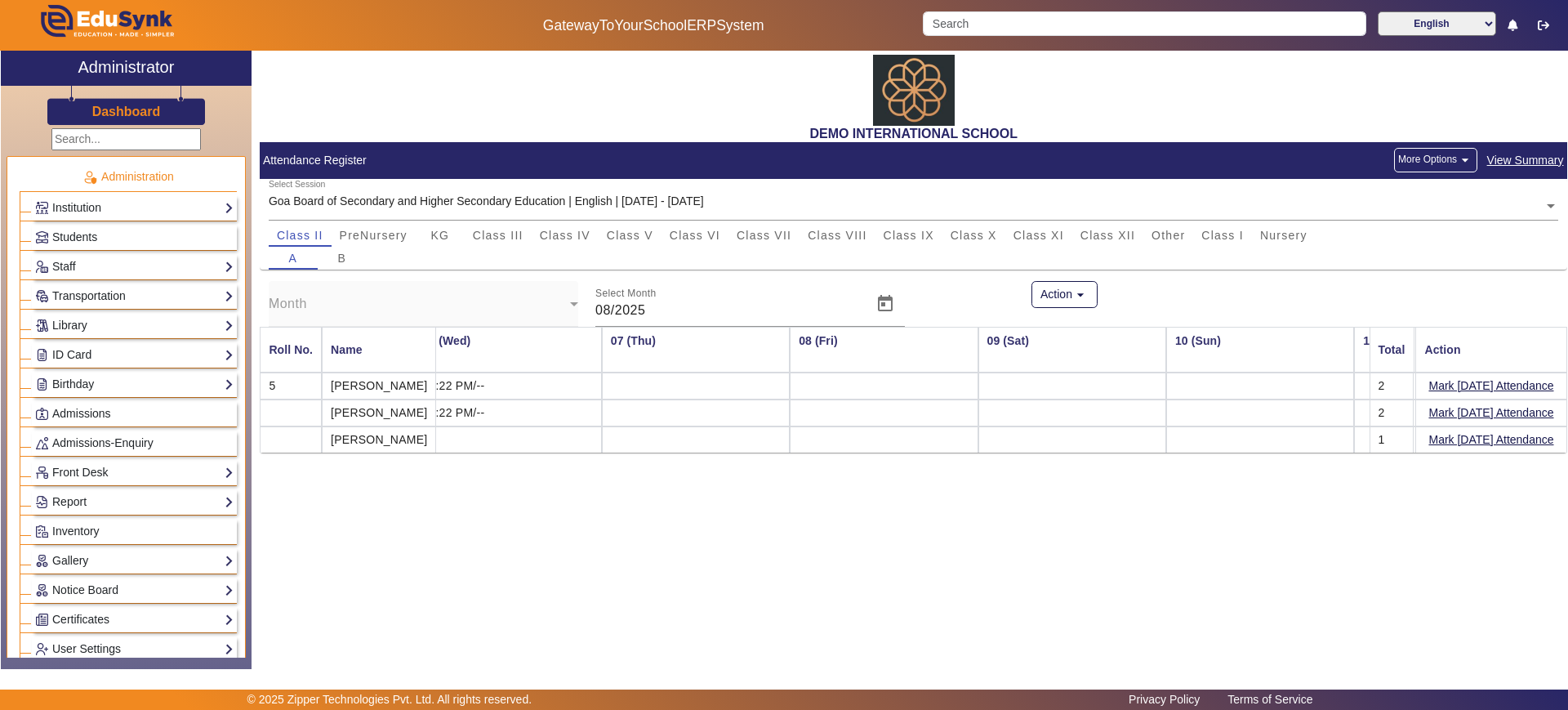
click at [1465, 162] on mat-icon "arrow_drop_down" at bounding box center [1465, 161] width 17 height 17
click at [407, 559] on div at bounding box center [784, 355] width 1568 height 710
click at [620, 230] on span "Class V" at bounding box center [630, 235] width 46 height 11
click at [1459, 379] on button "Mark Today's Attendance" at bounding box center [1491, 386] width 128 height 20
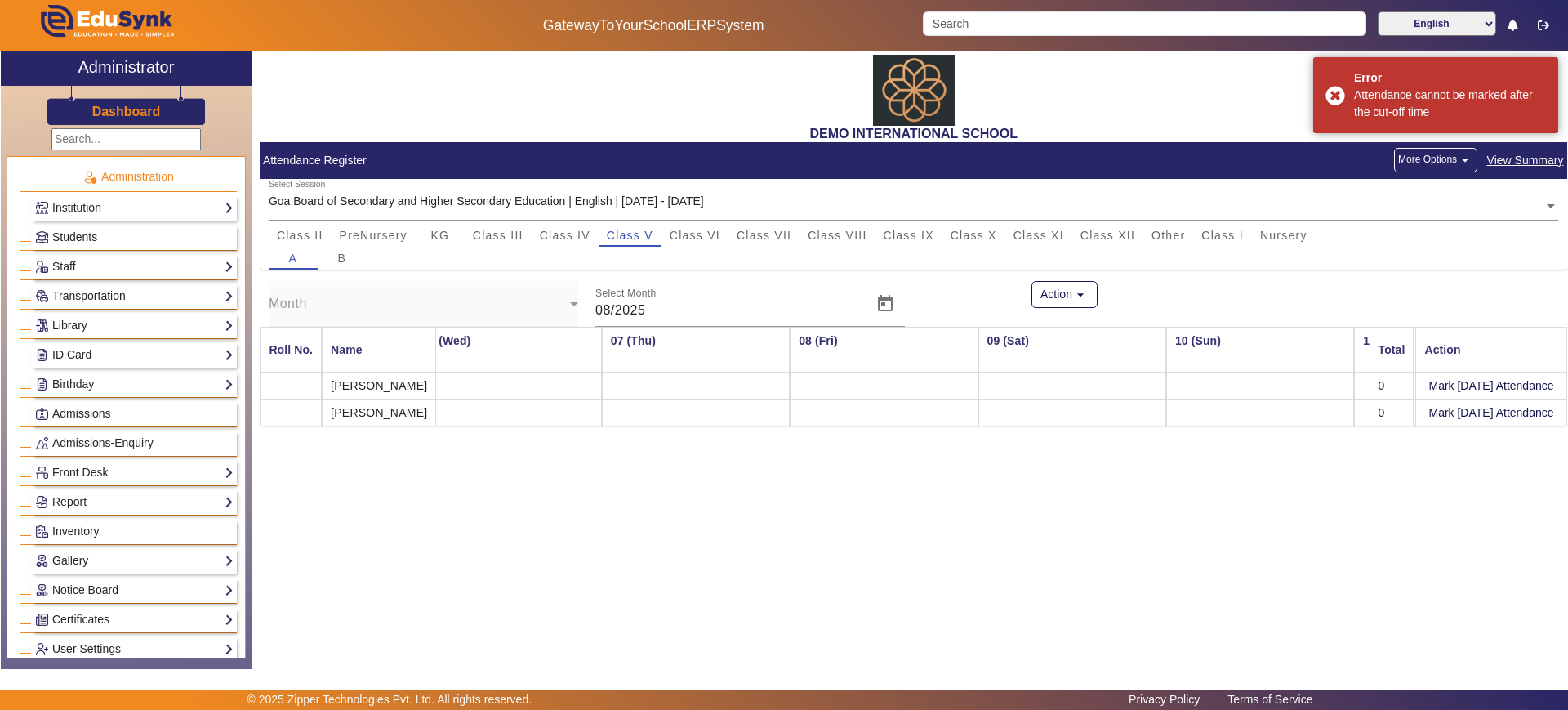
click at [1421, 159] on button "More Options arrow_drop_down" at bounding box center [1436, 160] width 83 height 25
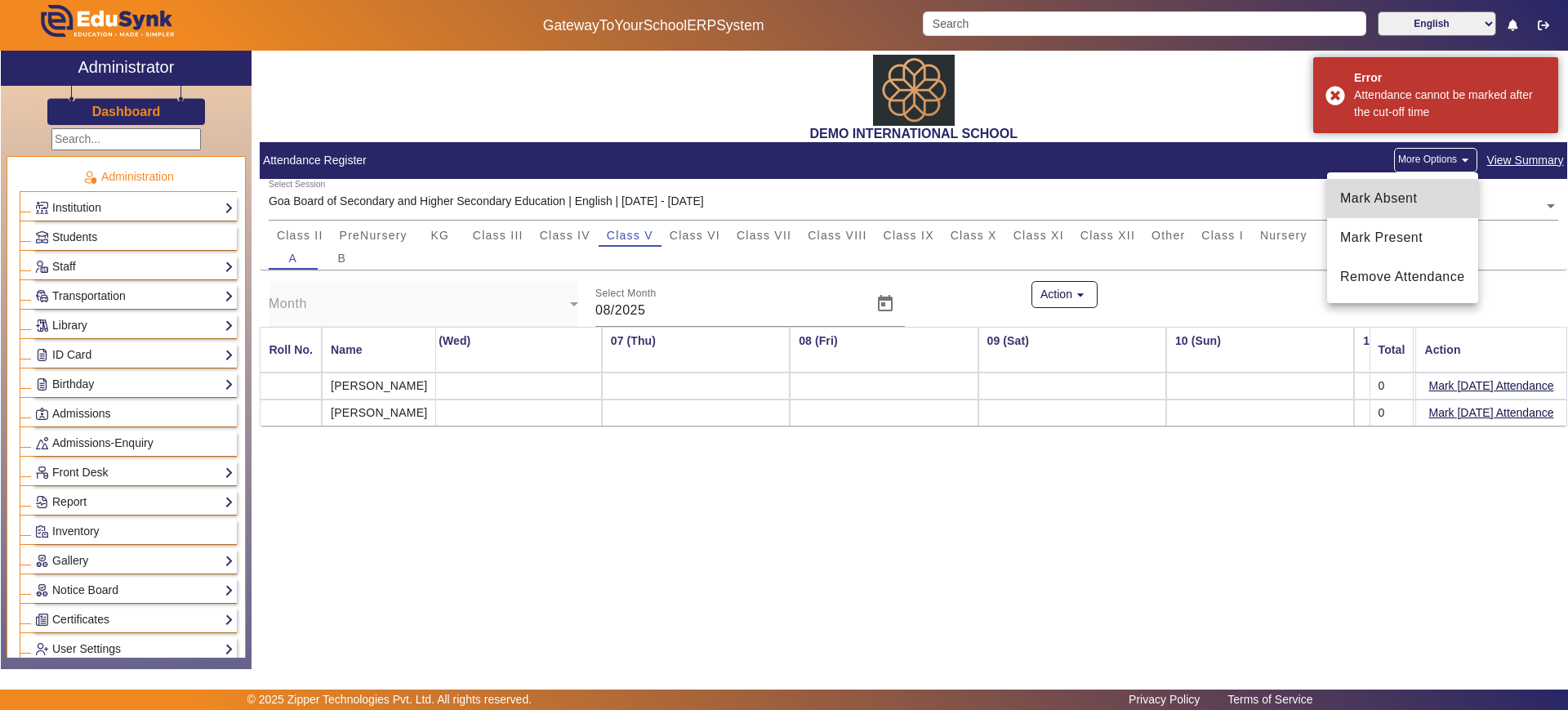
click at [1397, 199] on span "Mark Absent" at bounding box center [1403, 198] width 125 height 19
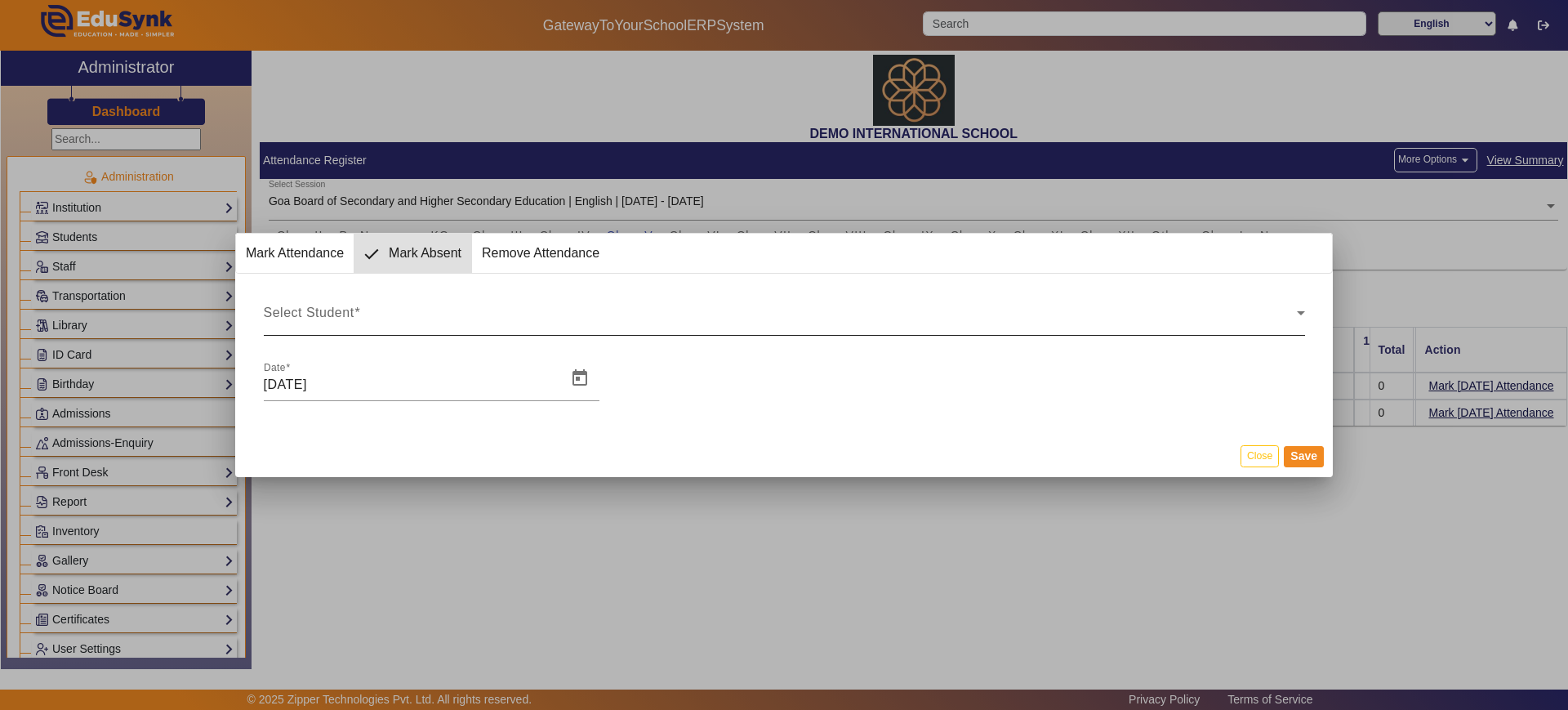
click at [513, 331] on div "Select Student Select Student" at bounding box center [785, 313] width 1042 height 46
click at [349, 322] on span "Select Student" at bounding box center [309, 319] width 90 height 14
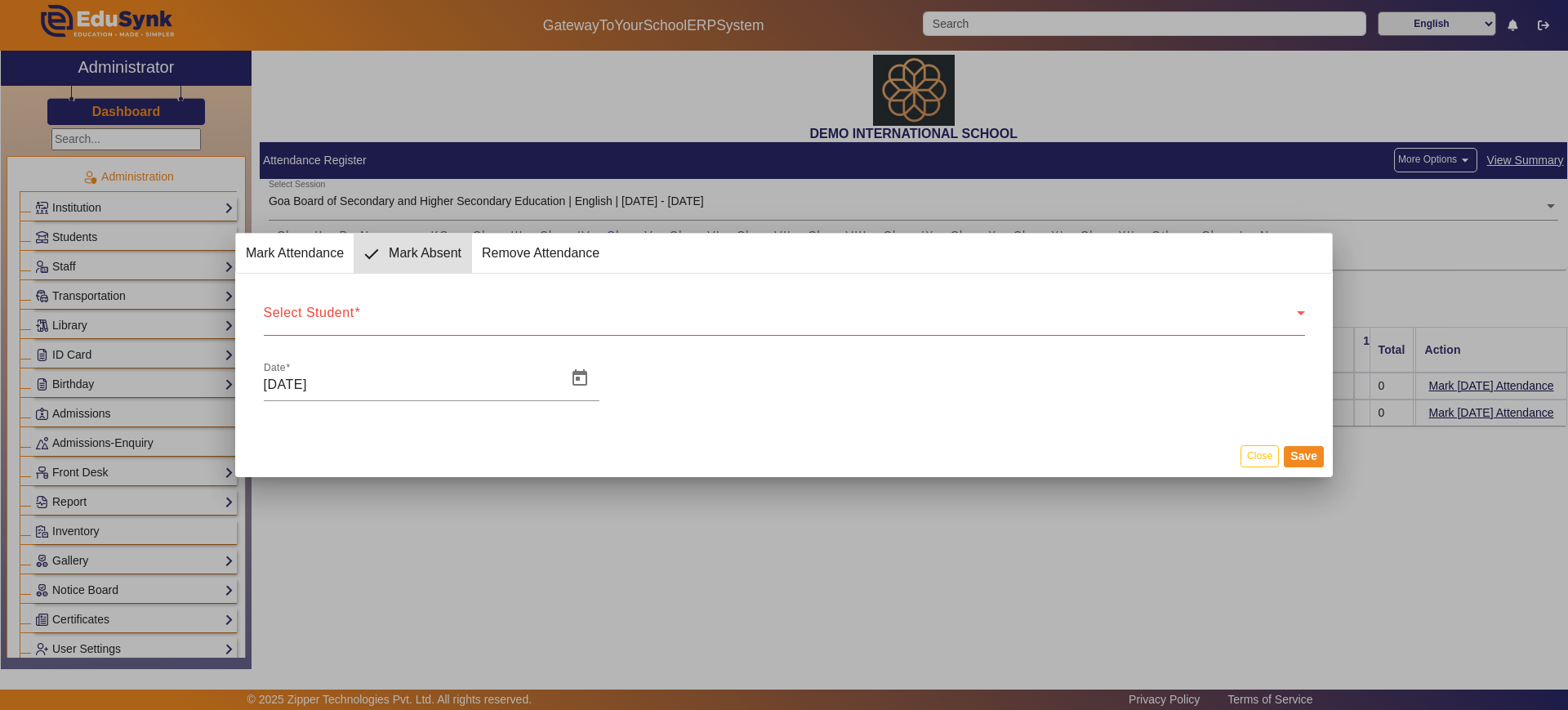
click at [337, 307] on div "Select Student Select Student" at bounding box center [785, 313] width 1042 height 46
click at [337, 310] on div "Select Student" at bounding box center [780, 319] width 1033 height 19
click at [335, 321] on span "Select Student" at bounding box center [309, 319] width 90 height 14
click at [305, 251] on span "Mark Attendance" at bounding box center [295, 253] width 117 height 39
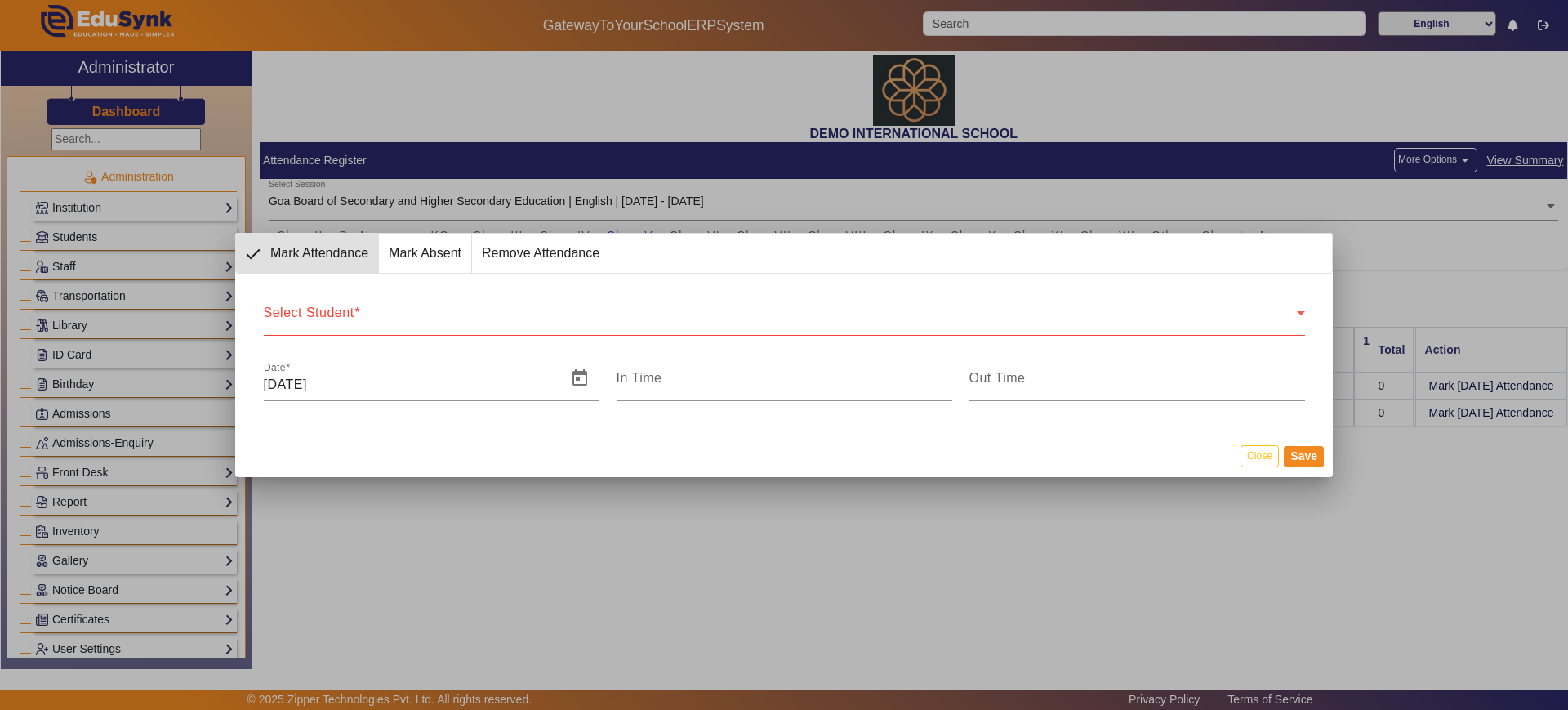
click at [328, 316] on span "Select Student" at bounding box center [780, 319] width 1033 height 19
click at [328, 316] on span "Select Student" at bounding box center [309, 319] width 90 height 14
click at [1270, 451] on button "Close" at bounding box center [1260, 456] width 39 height 22
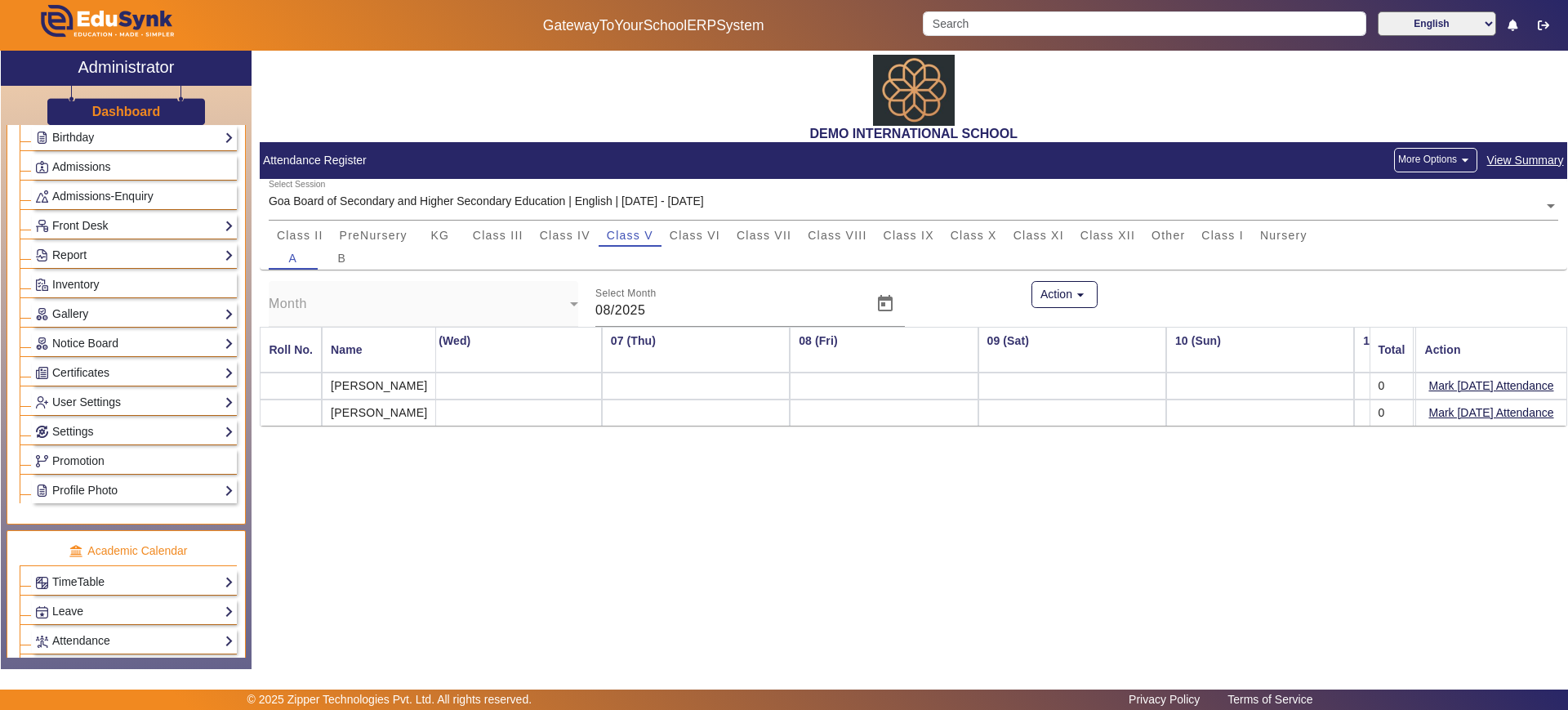
scroll to position [408, 0]
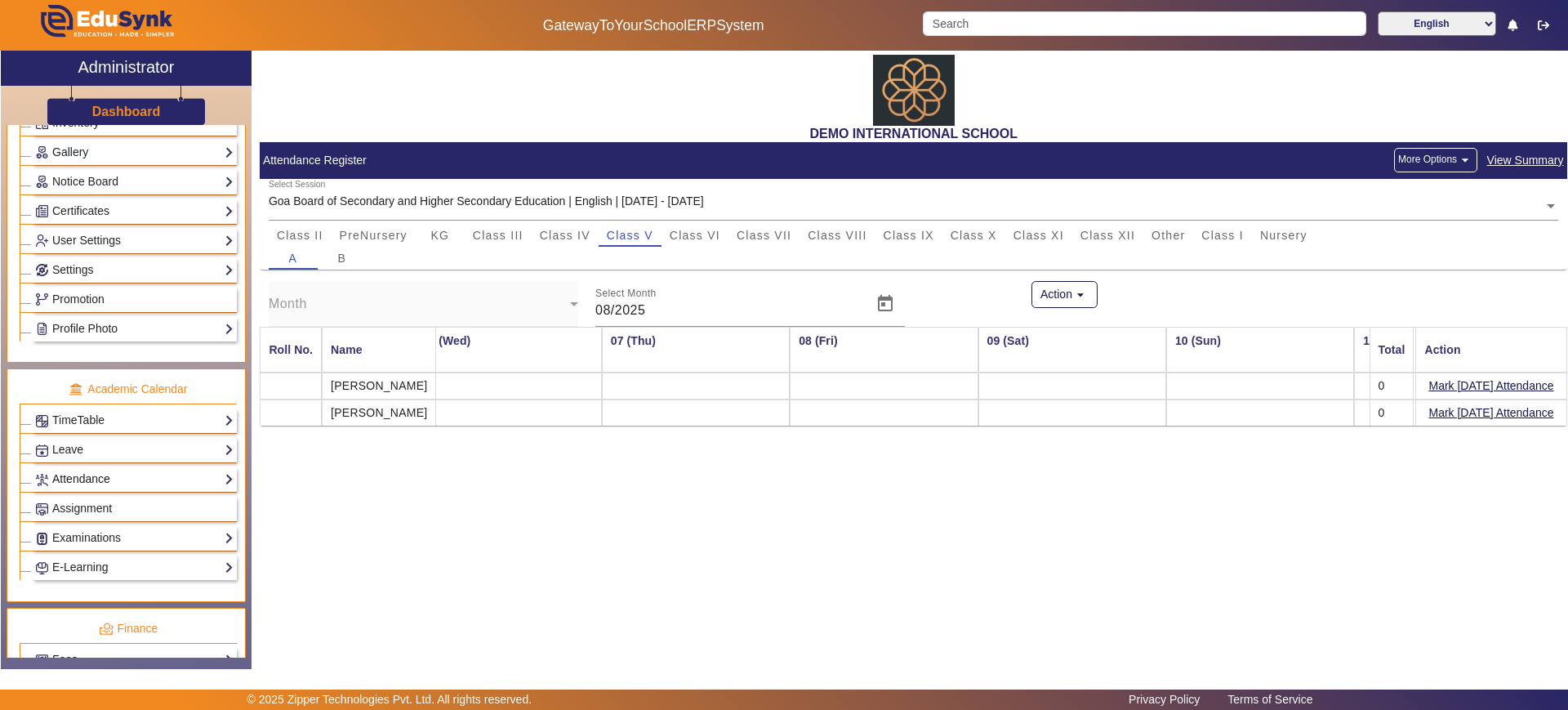
click at [95, 476] on link "Attendance" at bounding box center [134, 479] width 199 height 18
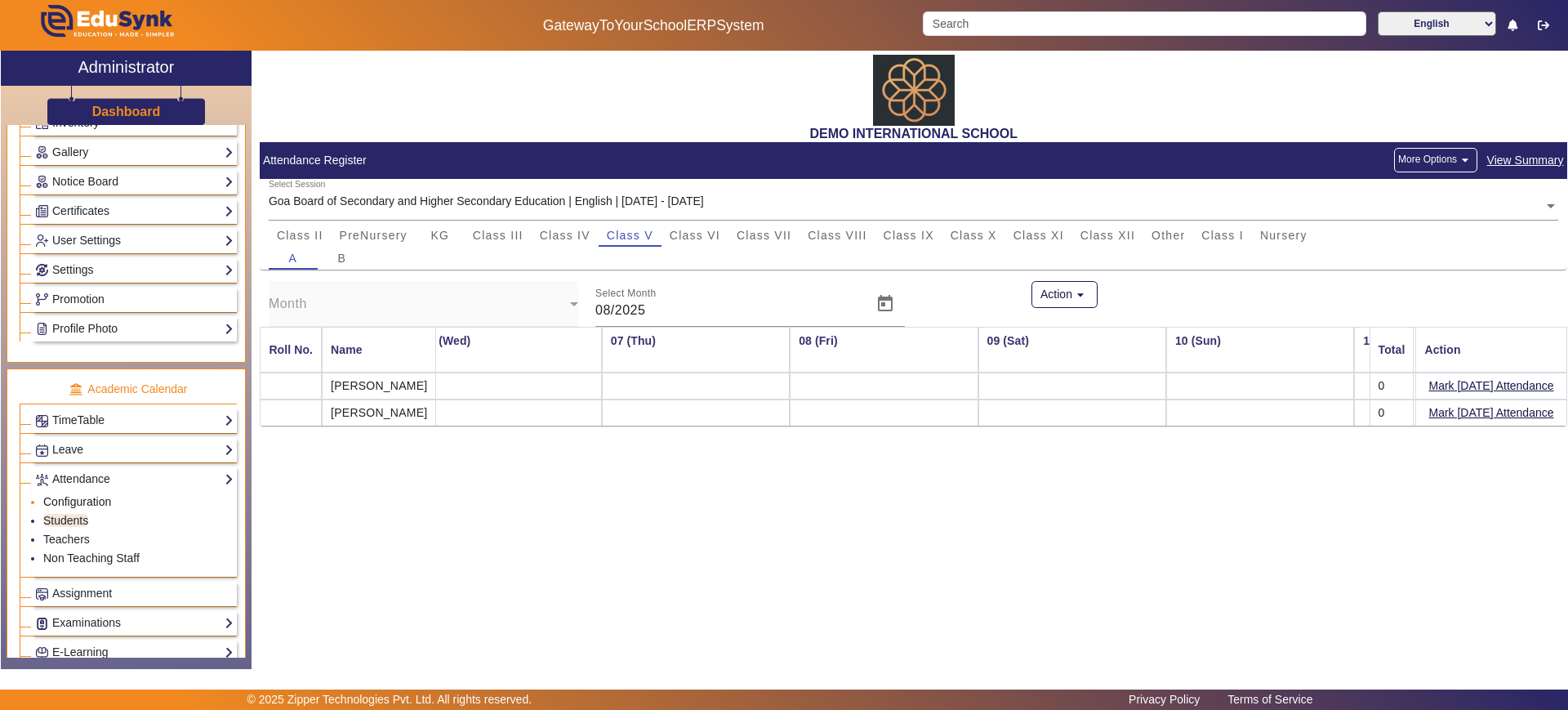
click at [93, 497] on link "Configuration" at bounding box center [77, 501] width 67 height 13
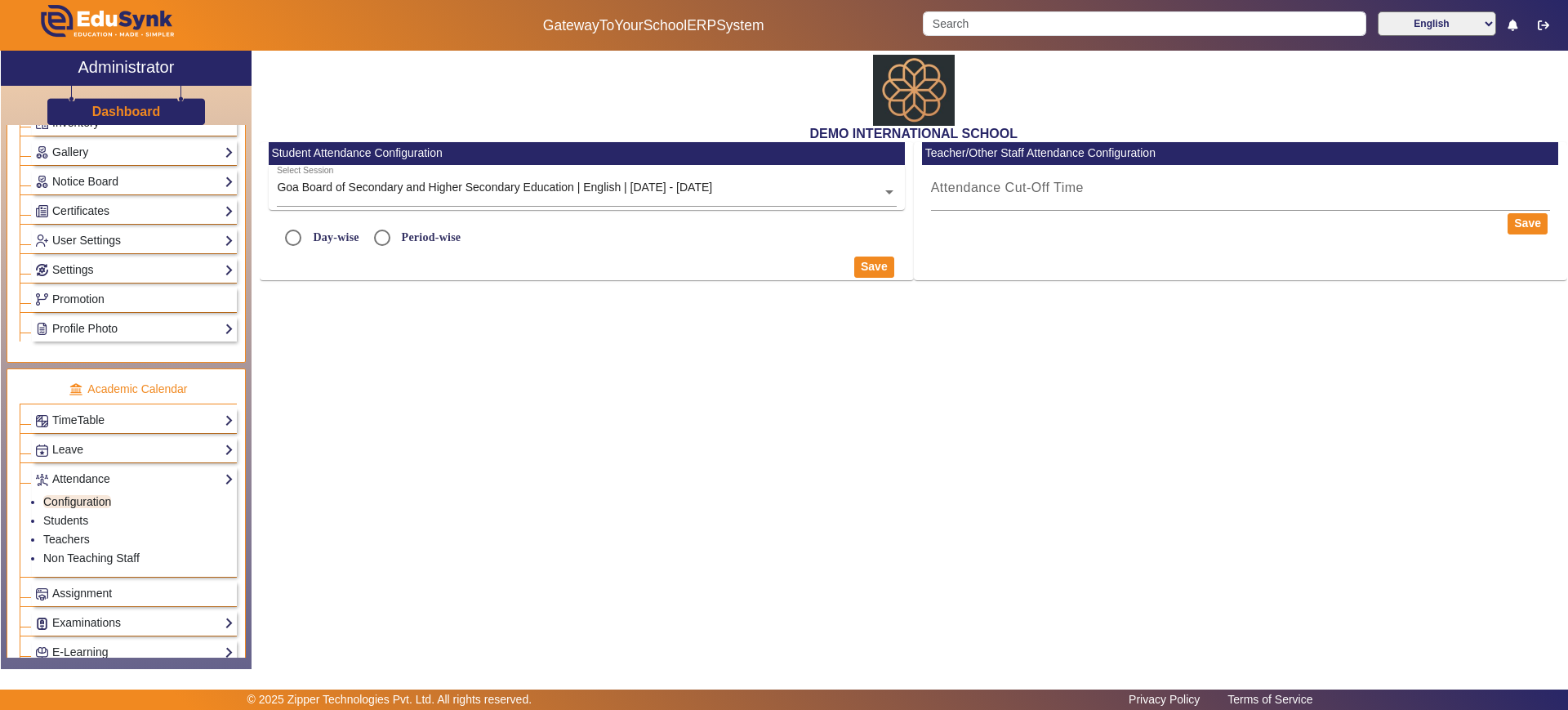
radio input "true"
type input "10:20 PM"
click at [329, 281] on input "11:00 AM" at bounding box center [586, 283] width 619 height 19
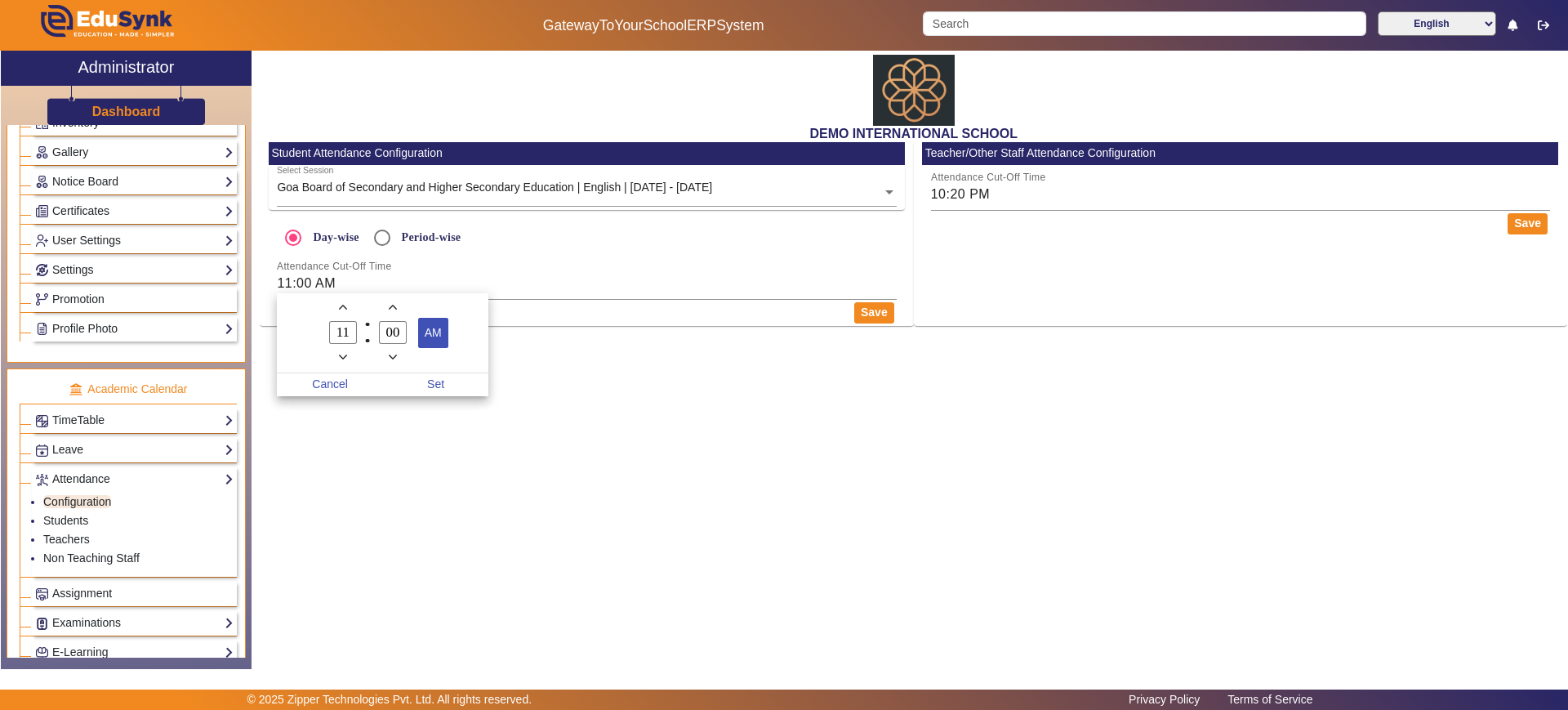
click at [421, 336] on span "AM" at bounding box center [433, 332] width 29 height 29
click at [437, 379] on span "Set" at bounding box center [436, 384] width 106 height 23
type input "11:00 PM"
click at [869, 313] on button "Save" at bounding box center [874, 312] width 40 height 21
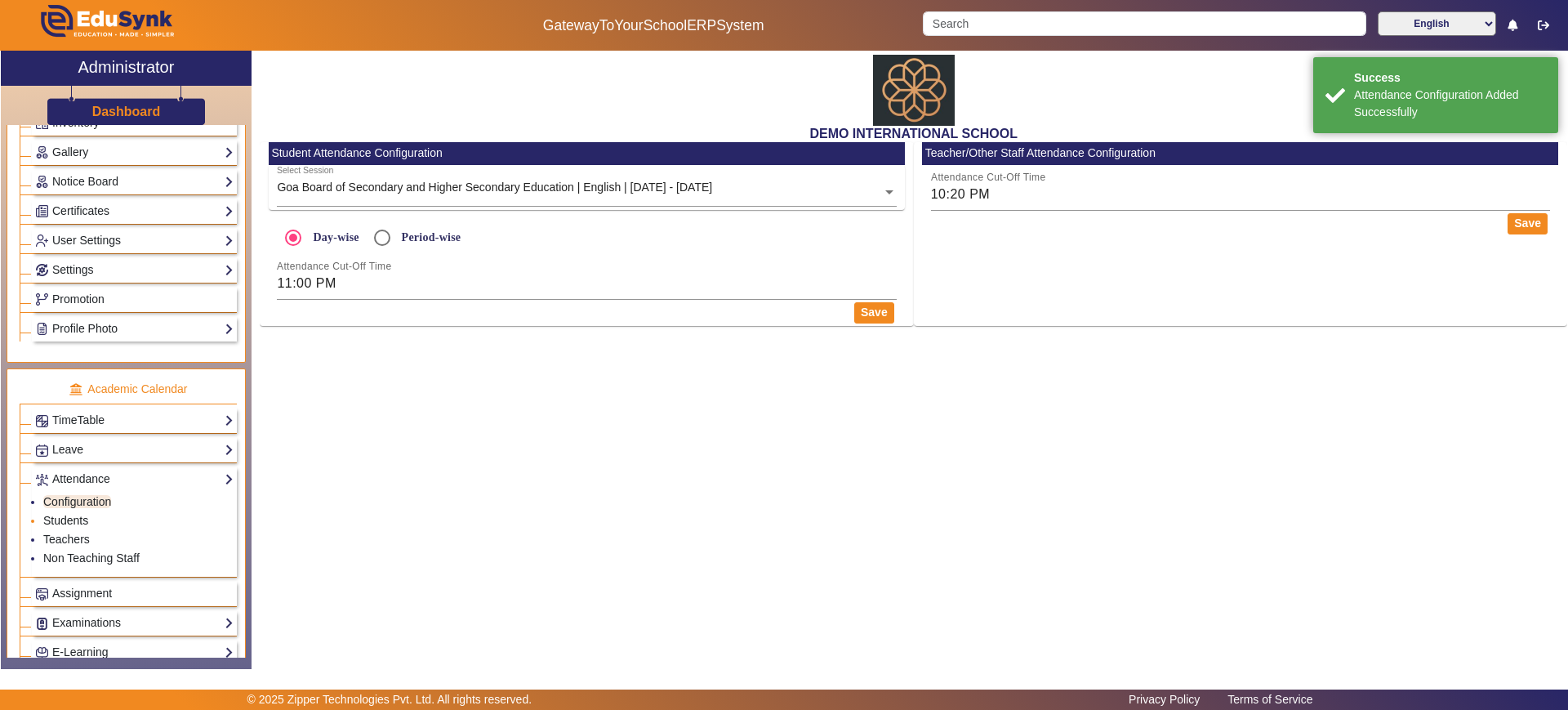
click at [78, 519] on link "Students" at bounding box center [66, 520] width 45 height 13
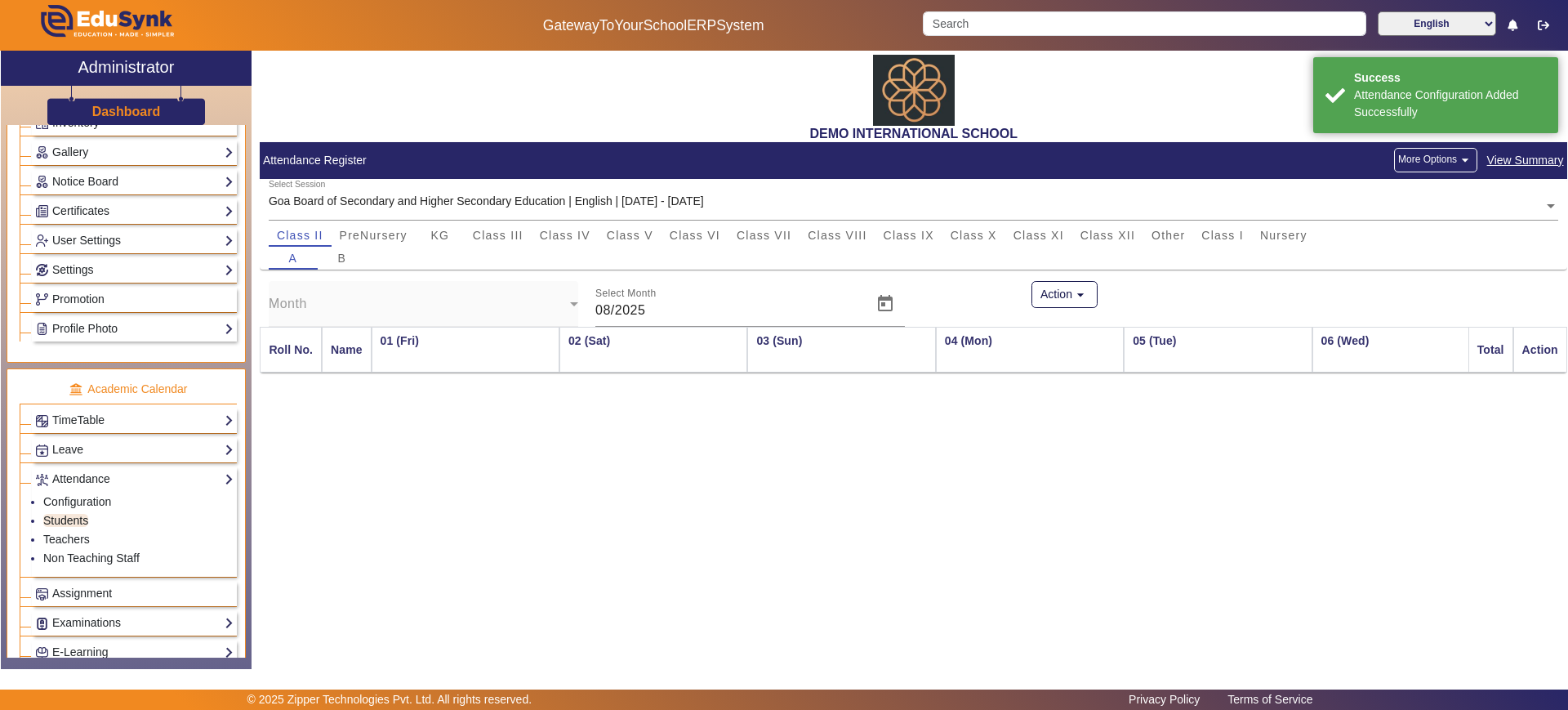
scroll to position [0, 964]
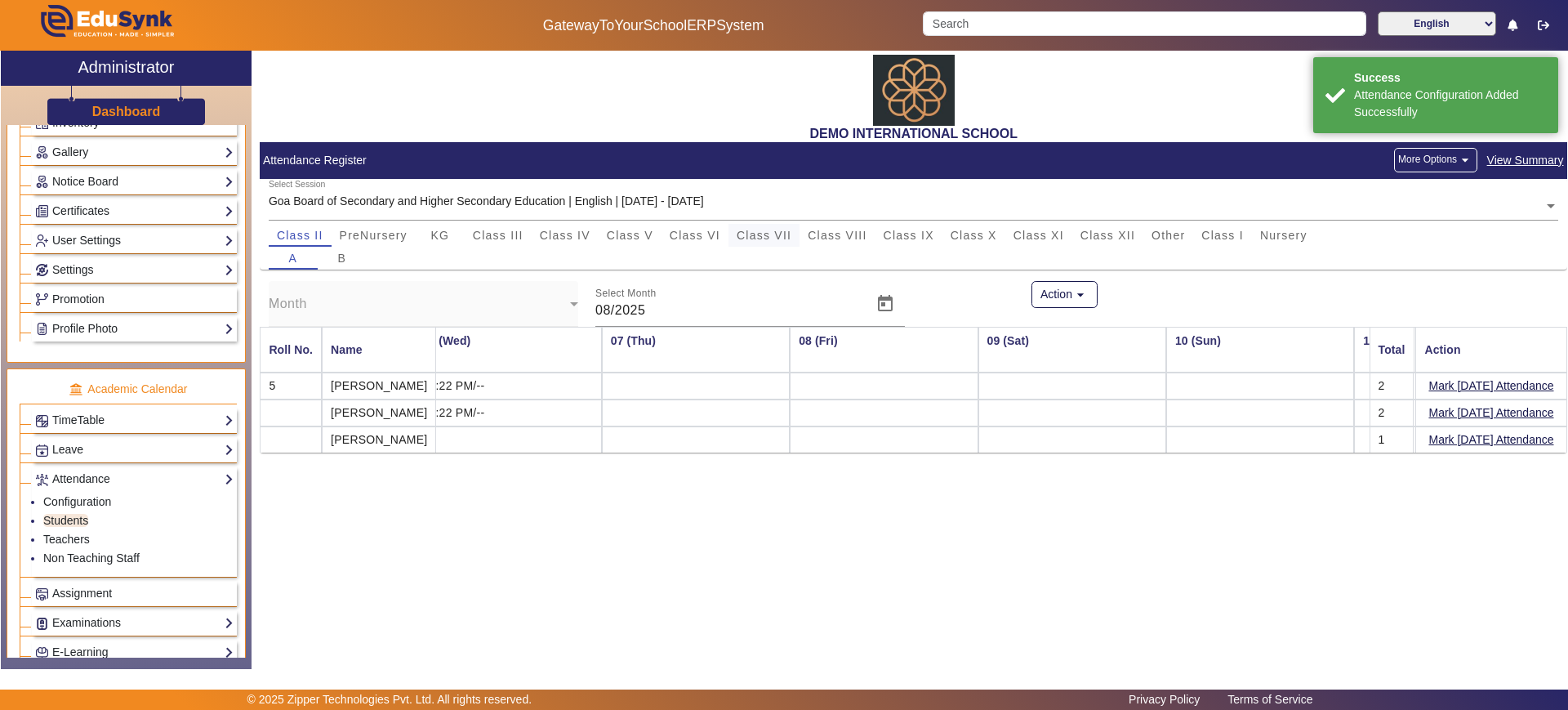
click at [771, 233] on span "Class VII" at bounding box center [764, 235] width 54 height 11
click at [1461, 382] on button "Mark Today's Attendance" at bounding box center [1491, 386] width 128 height 20
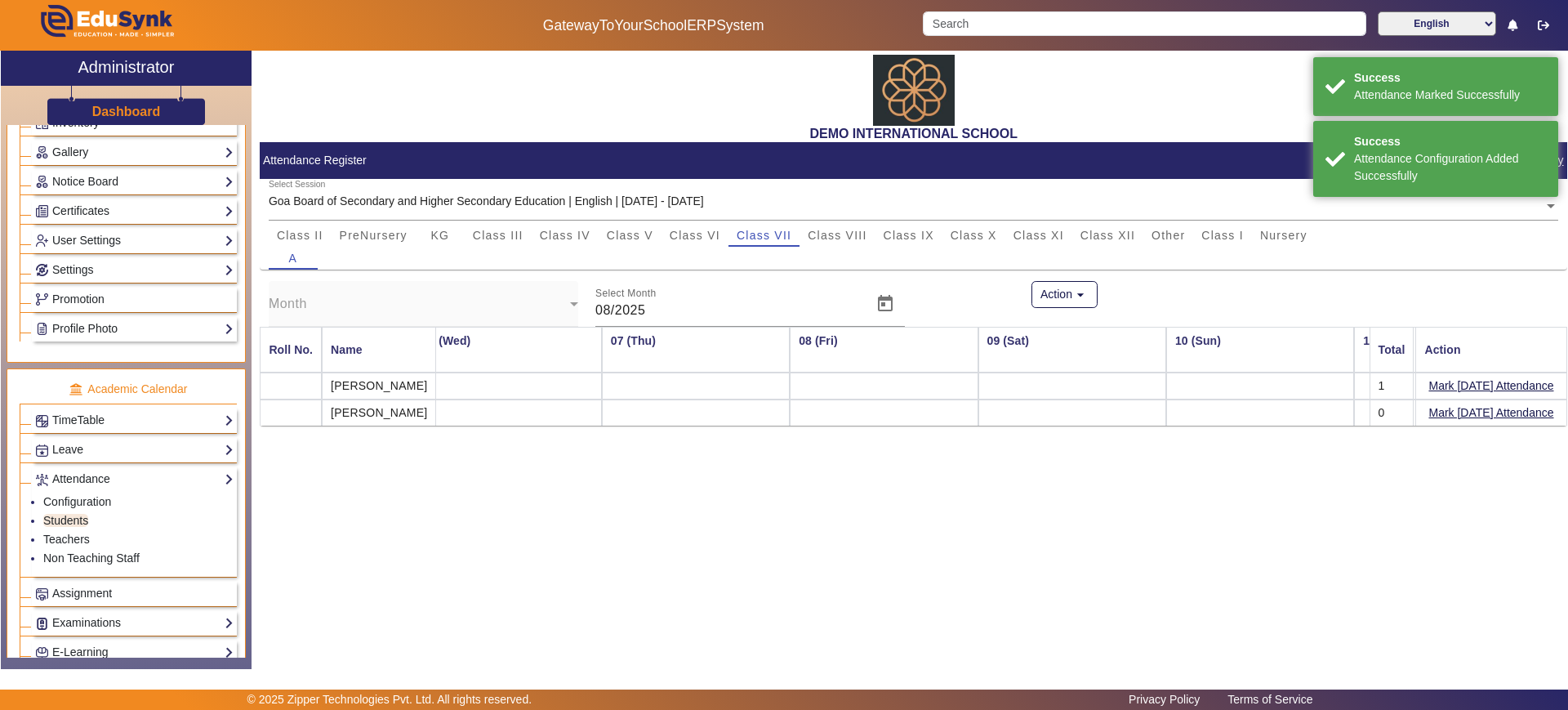
click at [1462, 410] on button "Mark Today's Attendance" at bounding box center [1491, 413] width 128 height 20
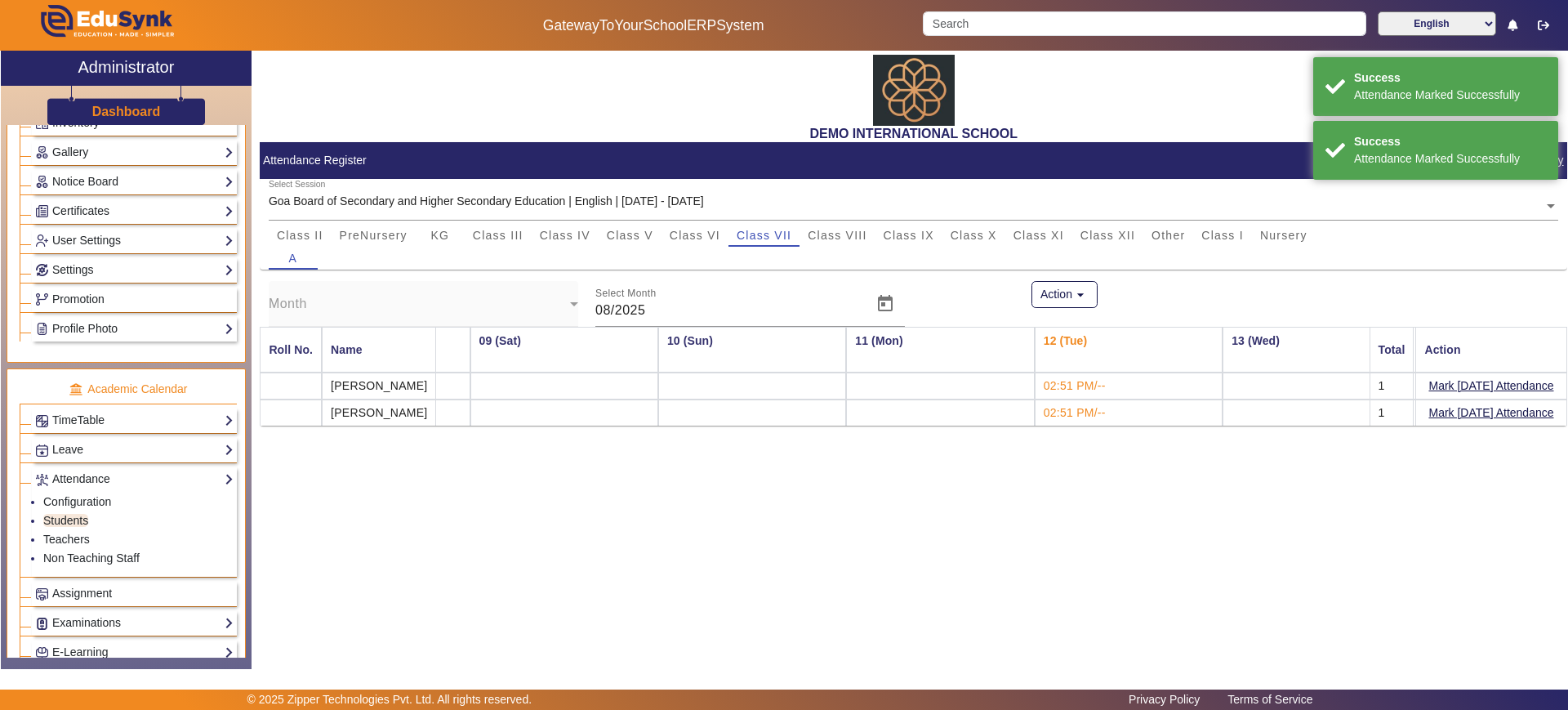
scroll to position [0, 1559]
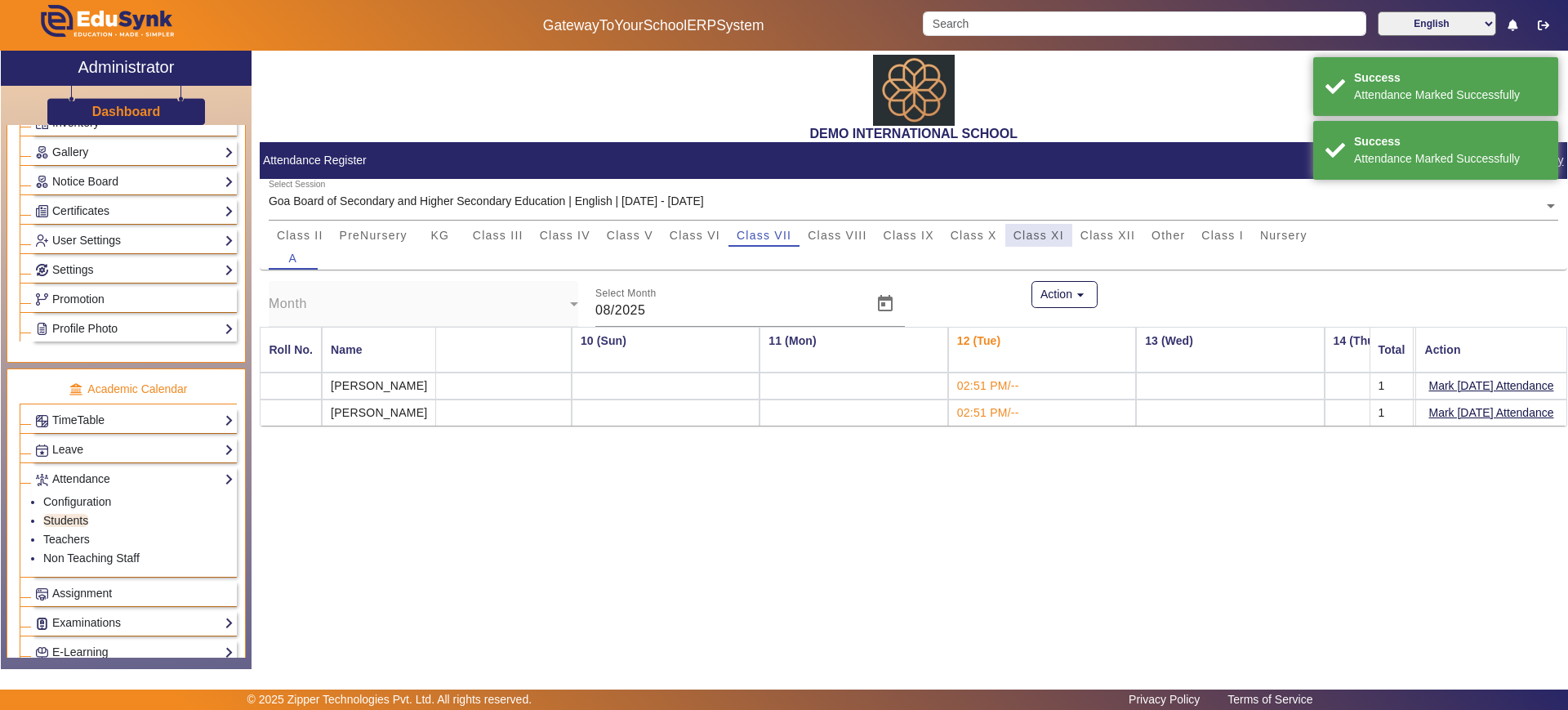
click at [1051, 242] on span "Class XI" at bounding box center [1039, 235] width 51 height 23
click at [1465, 391] on button "Mark Today's Attendance" at bounding box center [1491, 386] width 128 height 20
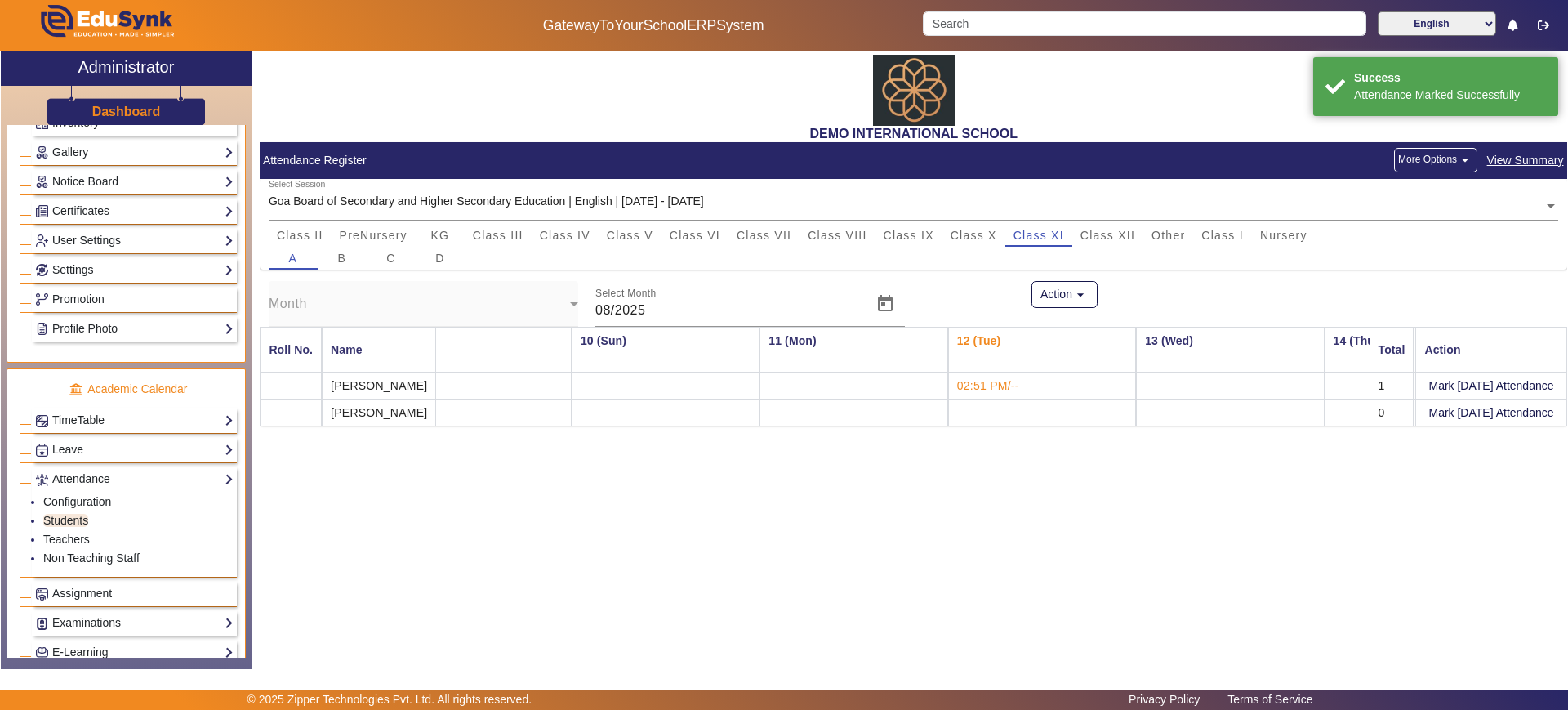
click at [1431, 158] on button "More Options arrow_drop_down" at bounding box center [1436, 160] width 83 height 25
click at [1428, 189] on span "Mark Absent" at bounding box center [1403, 198] width 125 height 19
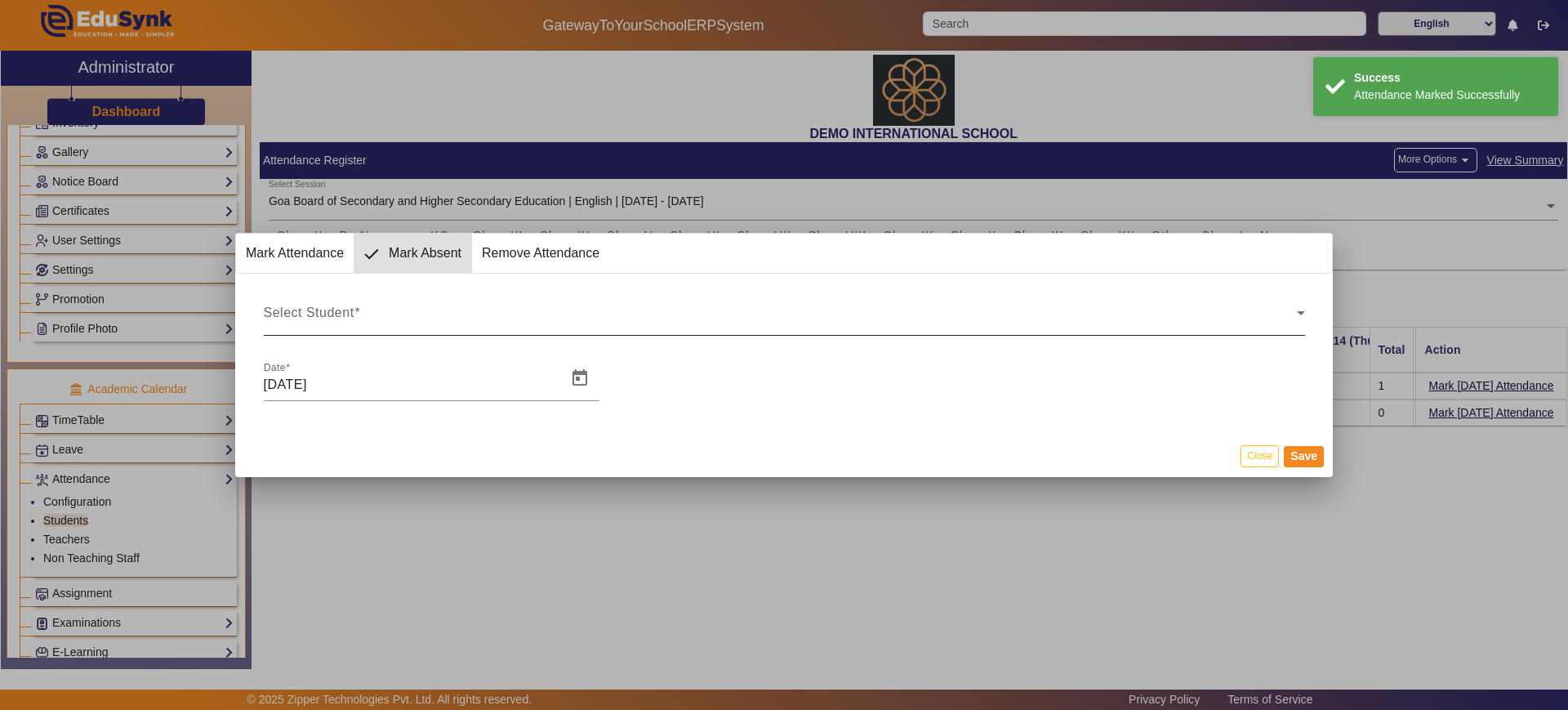
click at [433, 322] on div "Select Student" at bounding box center [780, 319] width 1033 height 19
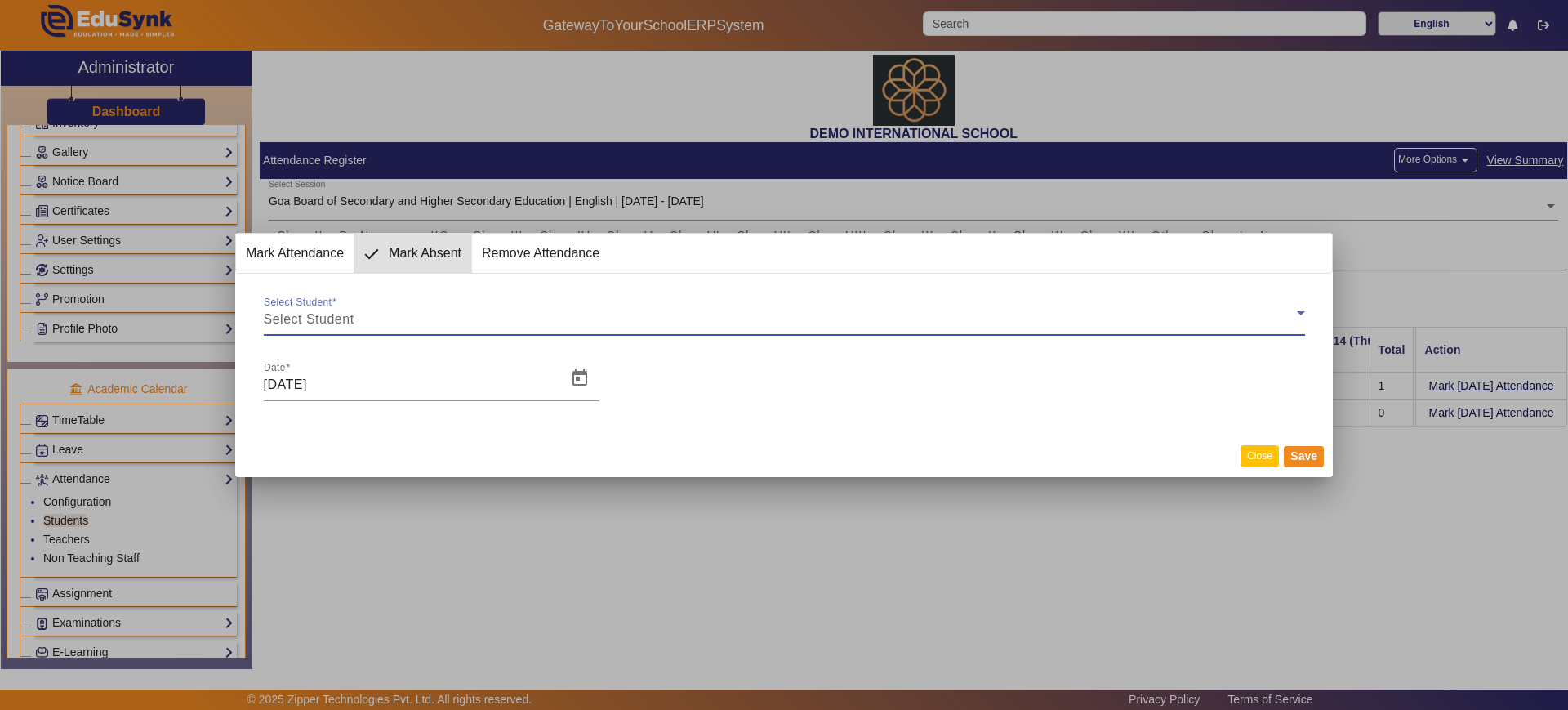
click at [1263, 456] on button "Close" at bounding box center [1260, 456] width 39 height 22
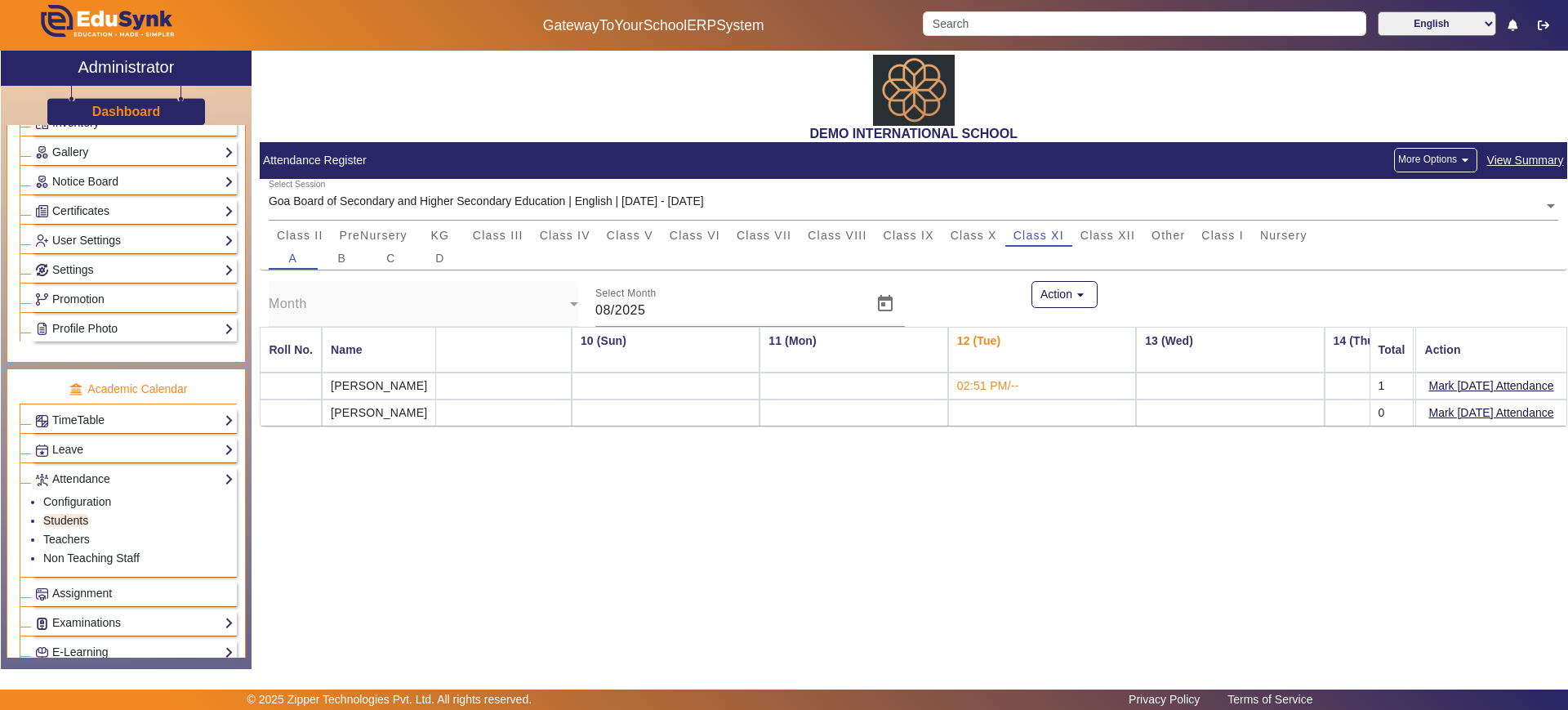
click at [975, 414] on td at bounding box center [1042, 413] width 187 height 26
click at [1503, 409] on button "Mark Today's Attendance" at bounding box center [1491, 413] width 128 height 20
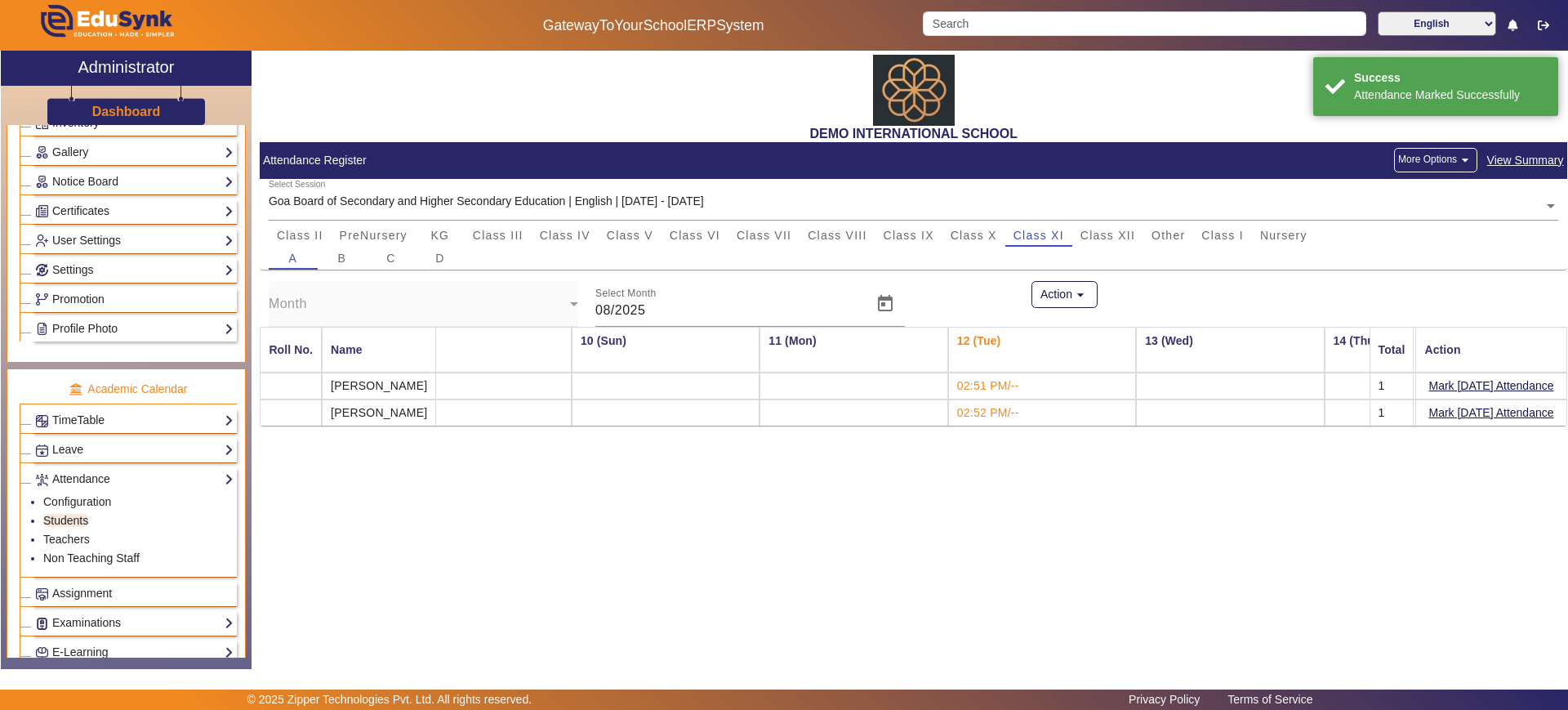
click at [845, 521] on div "DEMO INTERNATIONAL SCHOOL Attendance Register More Options arrow_drop_down View…" at bounding box center [909, 351] width 1316 height 601
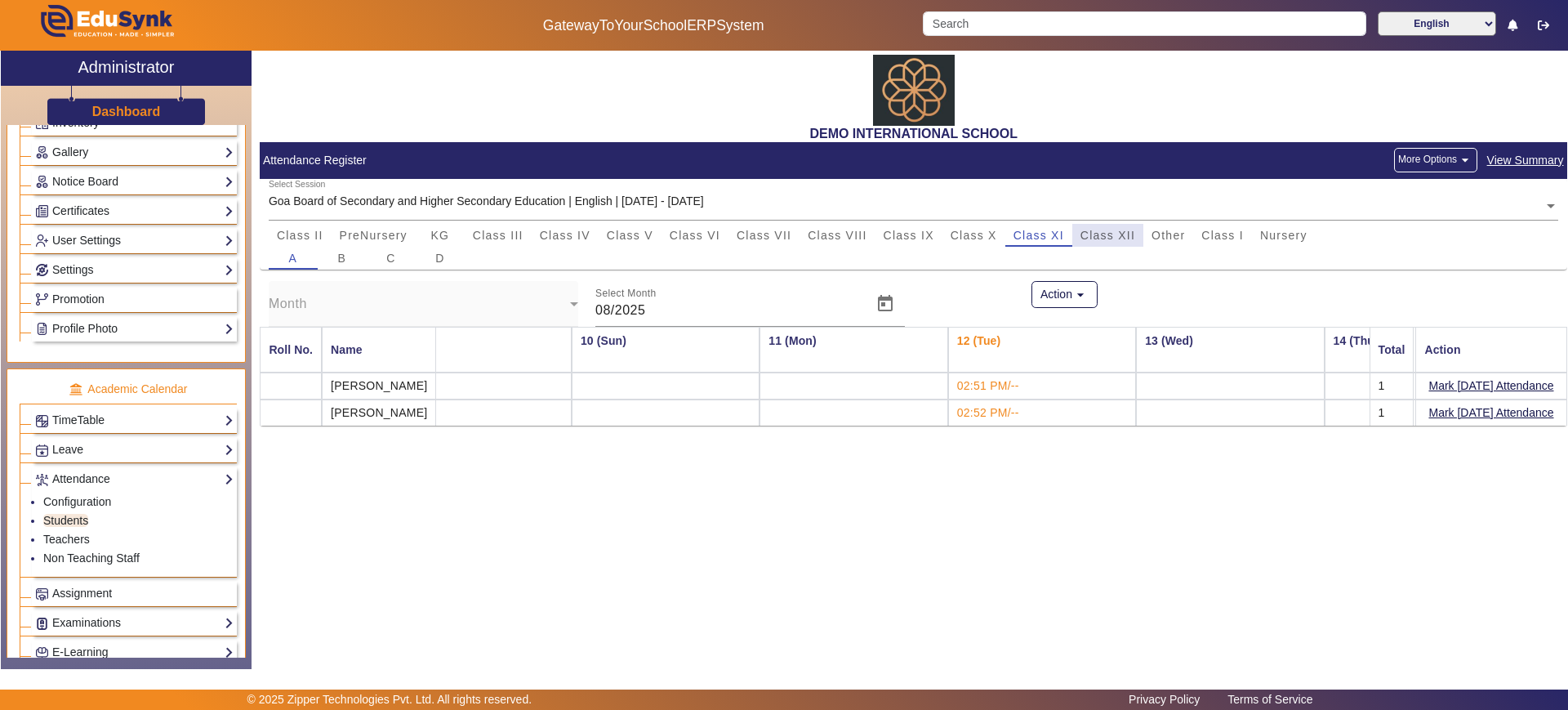
click at [1128, 240] on span "Class XII" at bounding box center [1107, 235] width 54 height 11
click at [1454, 385] on button "Mark Today's Attendance" at bounding box center [1491, 386] width 128 height 20
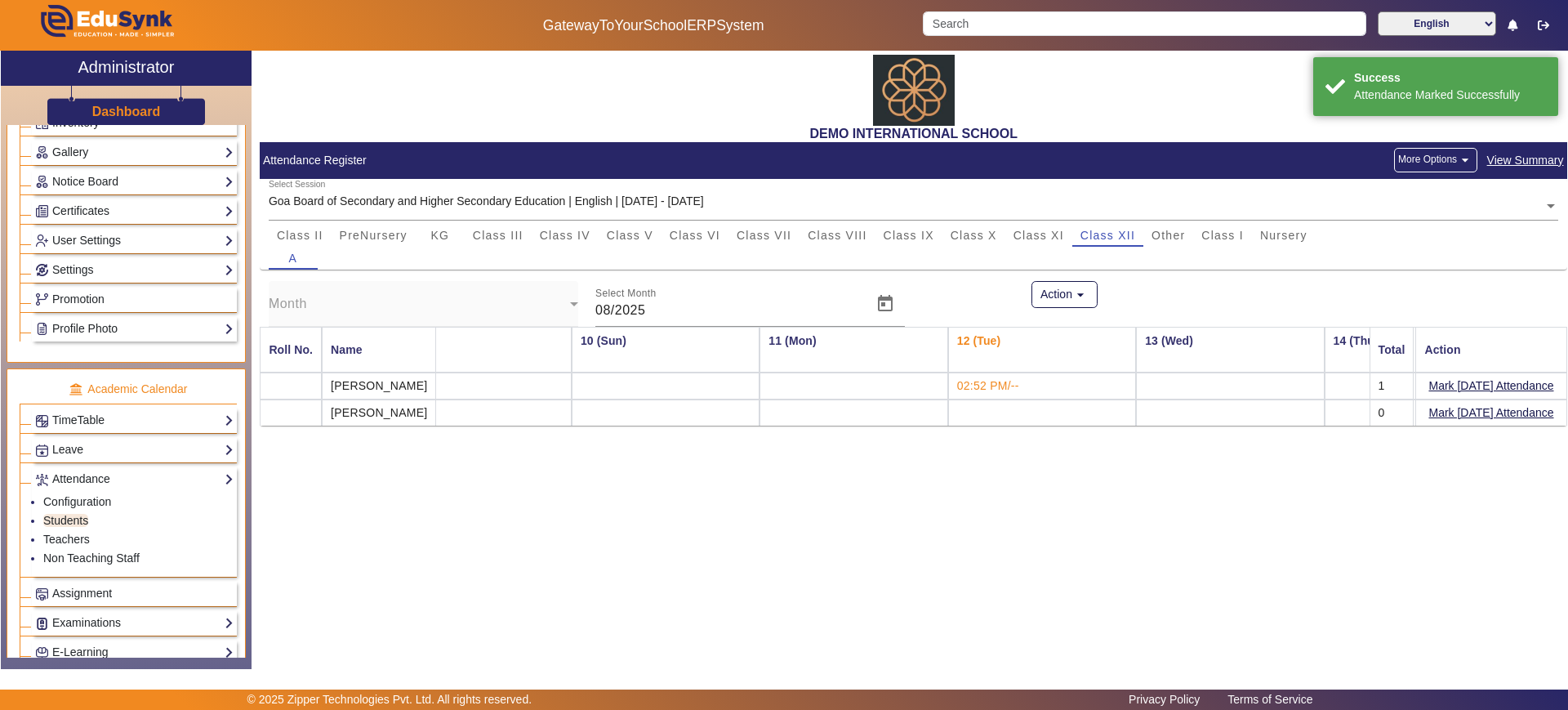
click at [1453, 414] on button "Mark Today's Attendance" at bounding box center [1491, 413] width 128 height 20
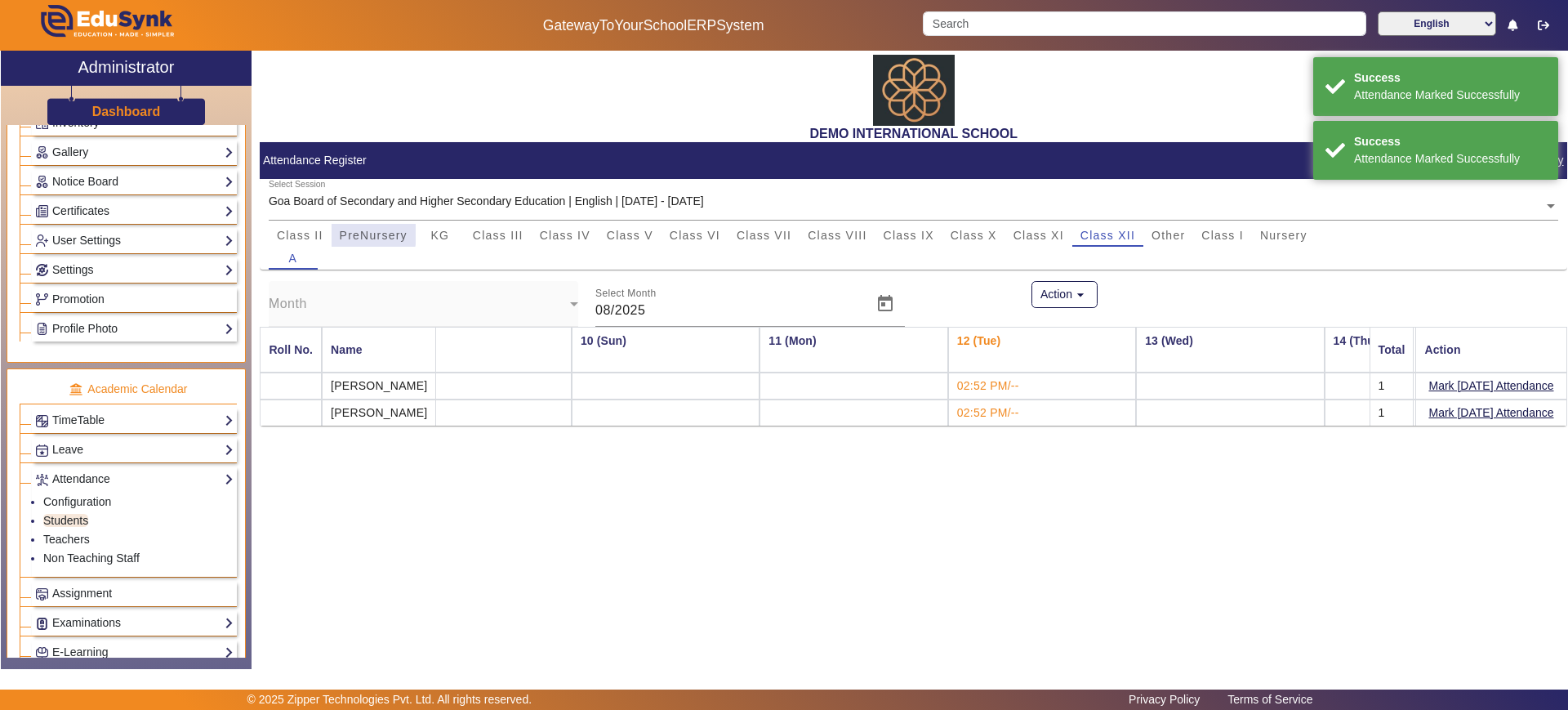
click at [354, 230] on span "PreNursery" at bounding box center [373, 235] width 67 height 11
click at [1486, 383] on button "Mark Today's Attendance" at bounding box center [1491, 386] width 128 height 20
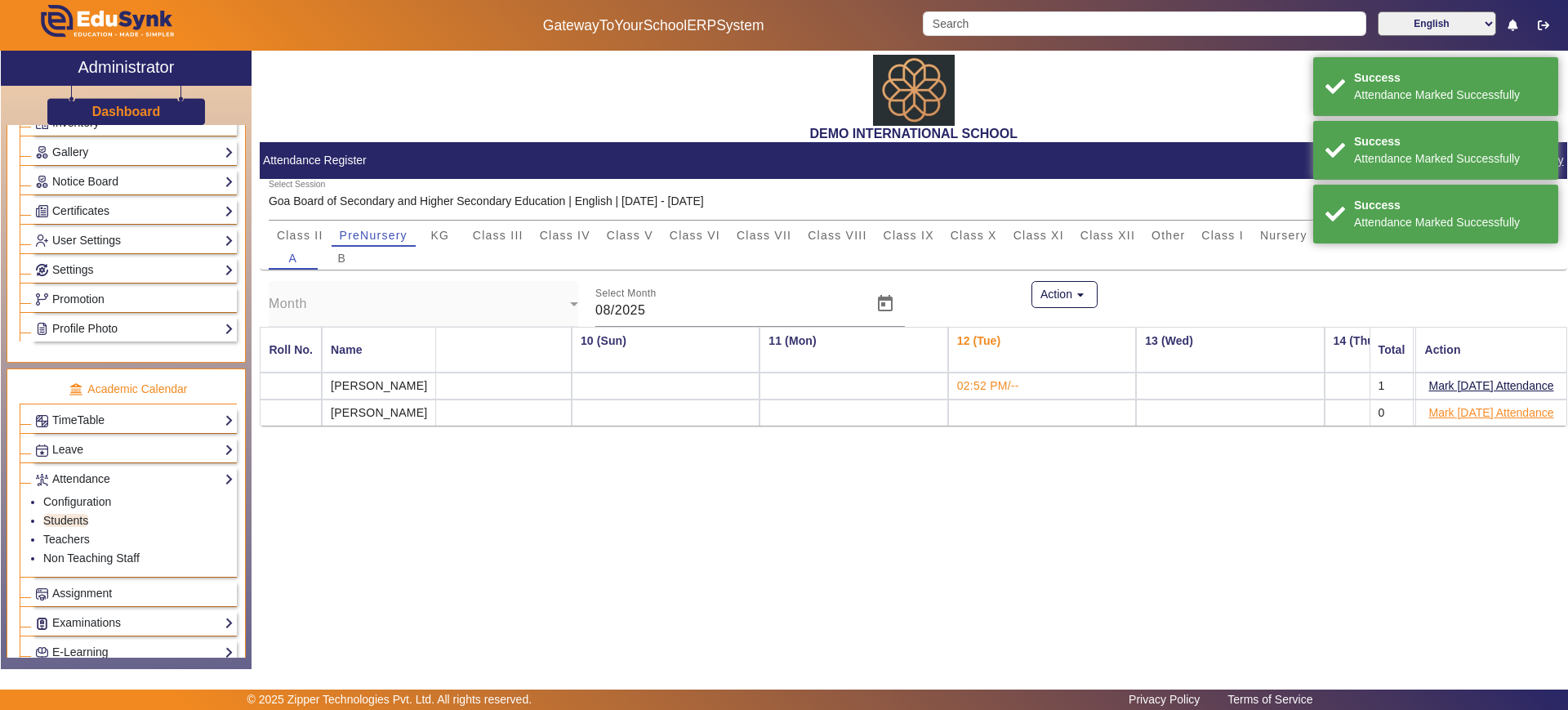
click at [1485, 412] on button "Mark Today's Attendance" at bounding box center [1491, 413] width 128 height 20
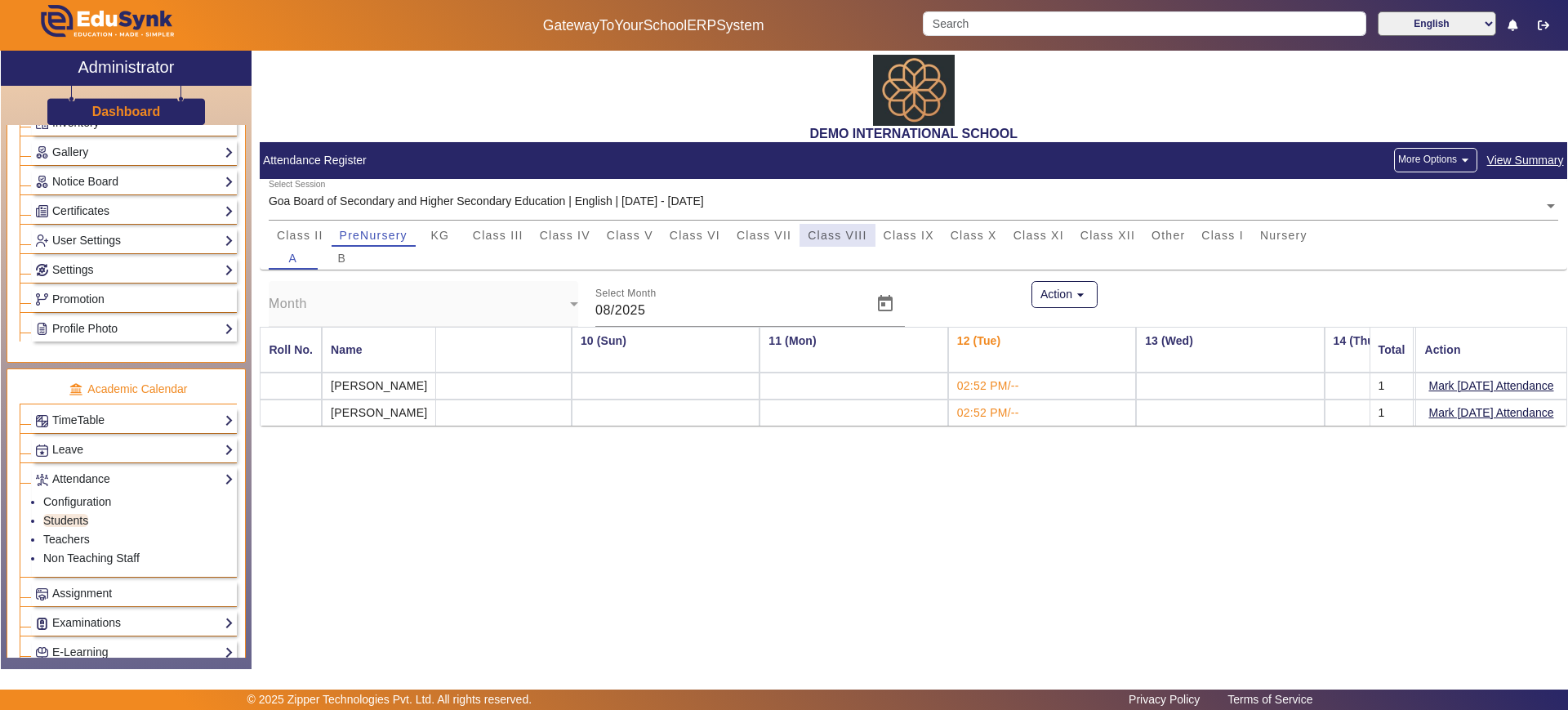
click at [846, 231] on span "Class VIII" at bounding box center [838, 235] width 59 height 11
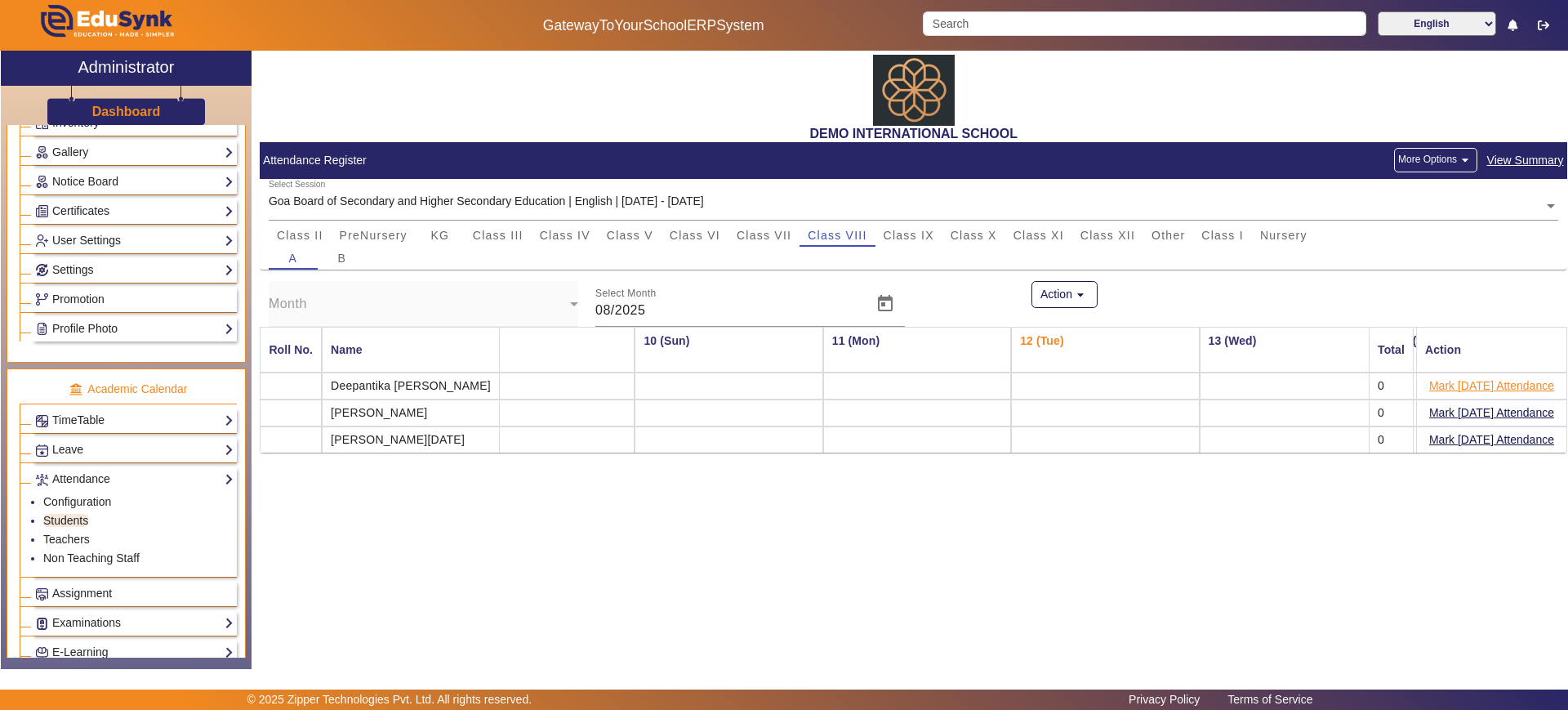
click at [1487, 379] on button "Mark Today's Attendance" at bounding box center [1491, 386] width 128 height 20
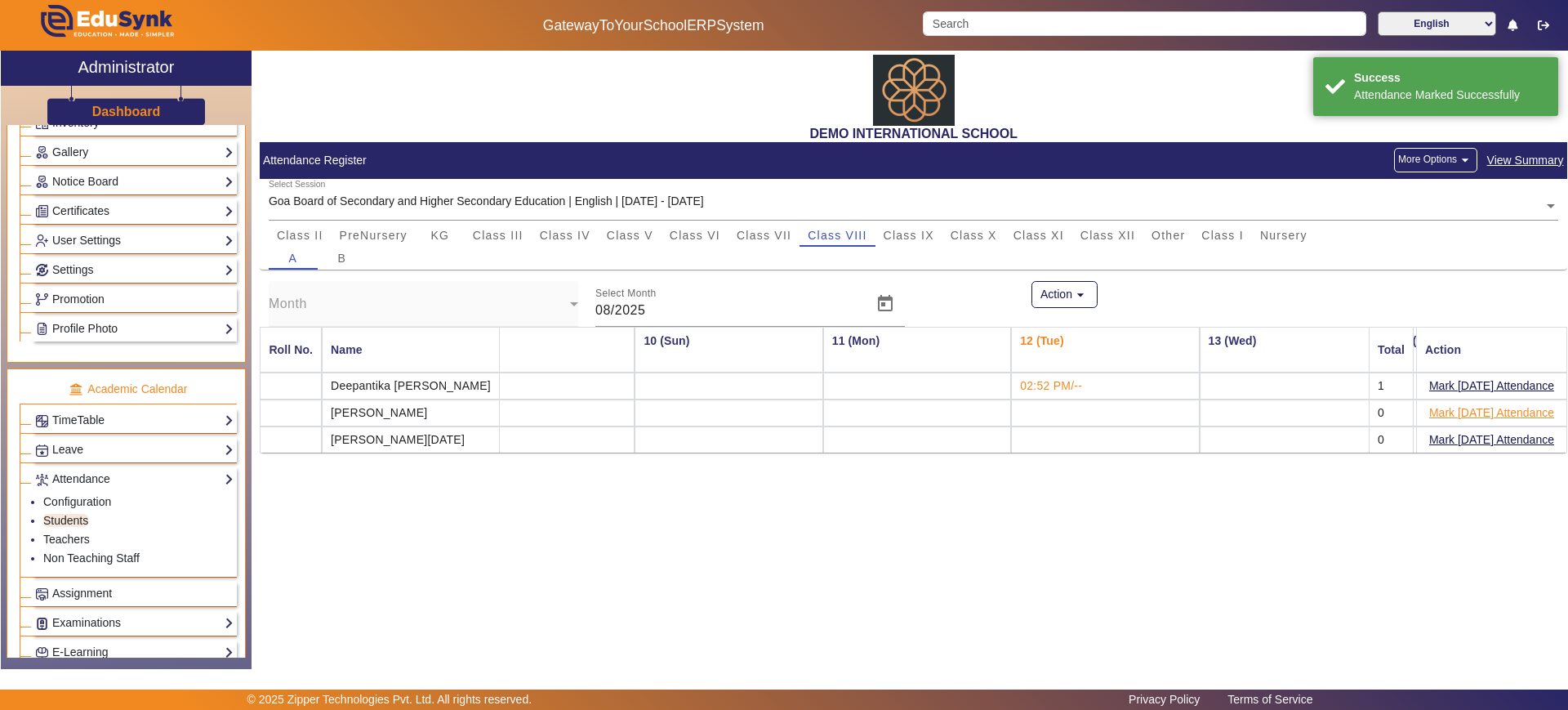
click at [1476, 405] on button "Mark Today's Attendance" at bounding box center [1491, 413] width 128 height 20
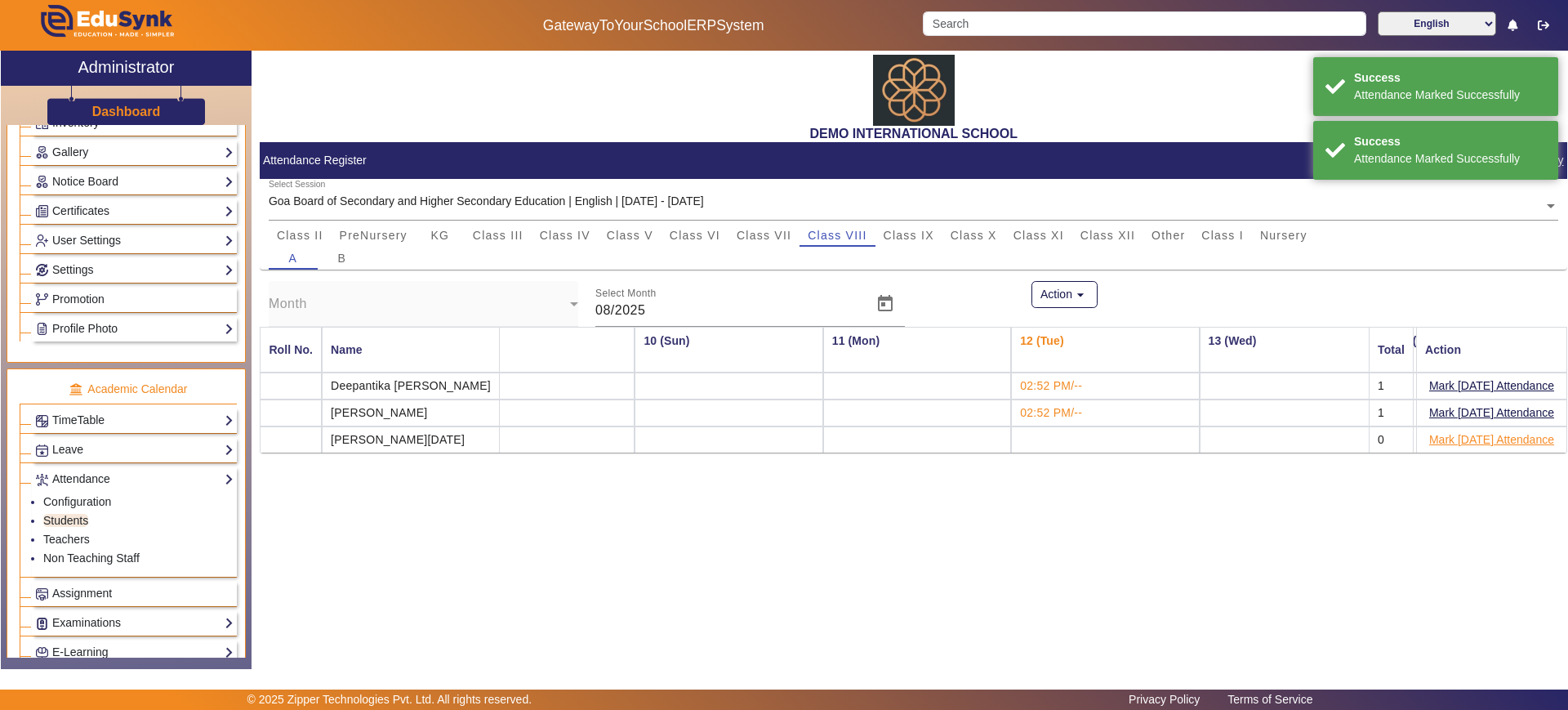
click at [1466, 432] on button "Mark Today's Attendance" at bounding box center [1491, 439] width 128 height 20
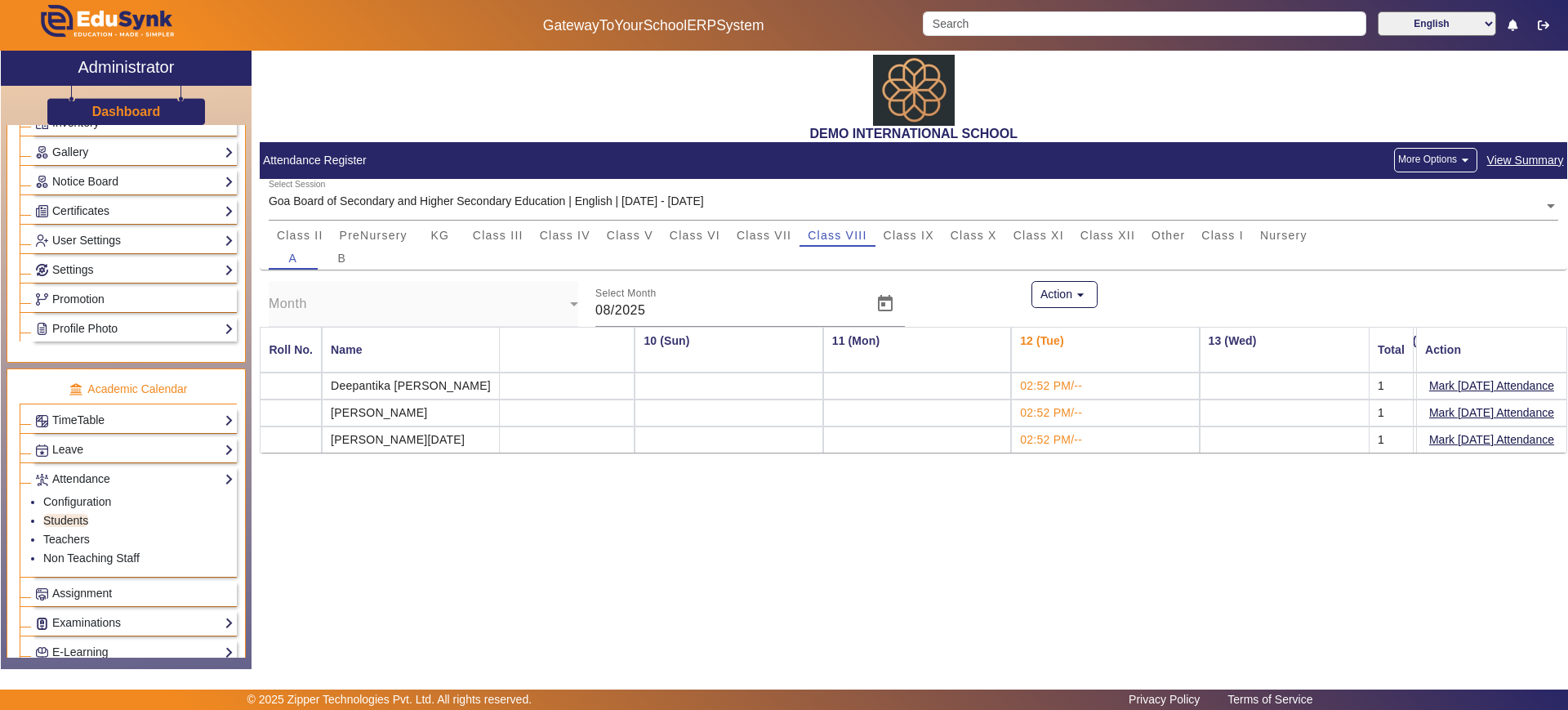
click at [1451, 161] on button "More Options arrow_drop_down" at bounding box center [1436, 160] width 83 height 25
click at [904, 239] on div at bounding box center [784, 355] width 1568 height 710
click at [909, 237] on span "Class IX" at bounding box center [909, 235] width 51 height 11
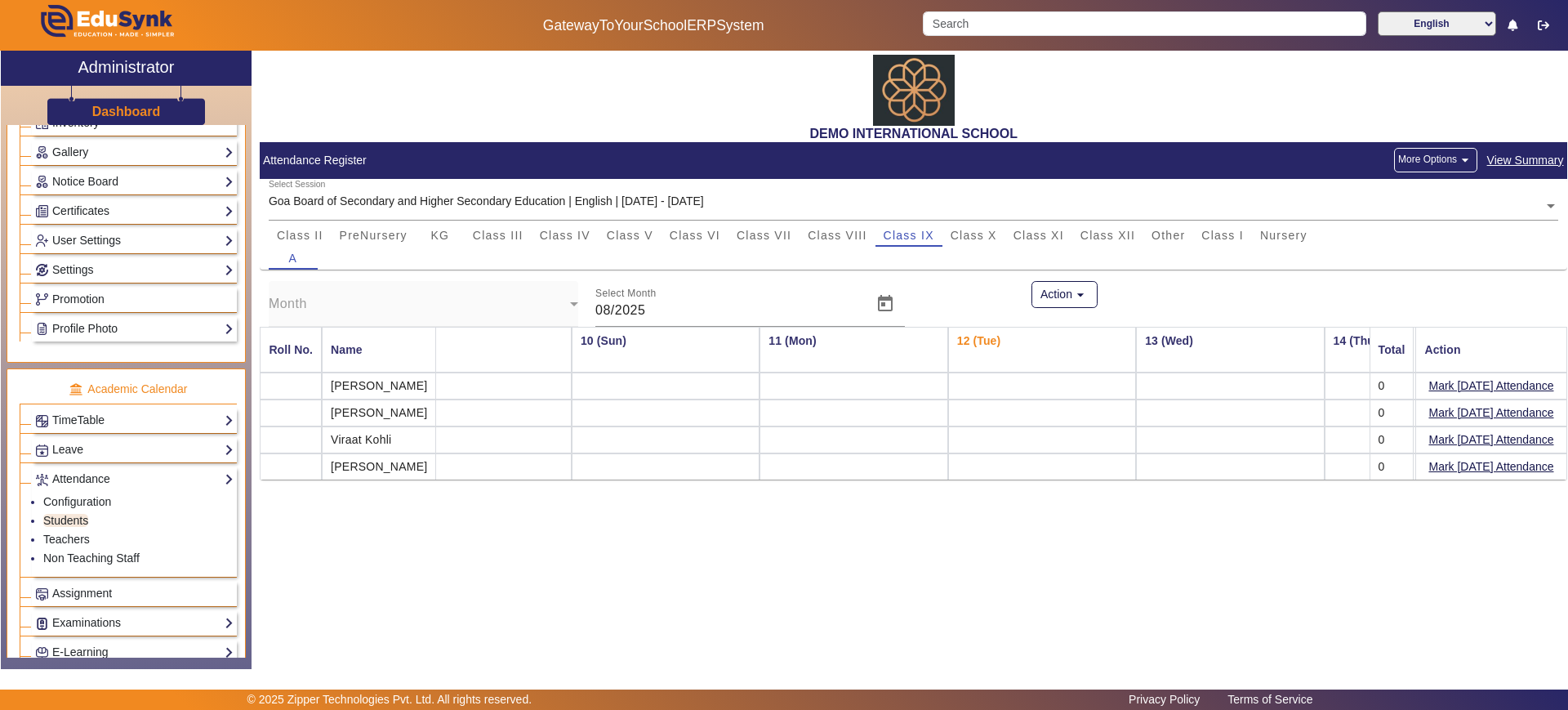
click at [1436, 166] on button "More Options arrow_drop_down" at bounding box center [1436, 160] width 83 height 25
click at [1417, 200] on span "Mark Absent" at bounding box center [1403, 198] width 125 height 19
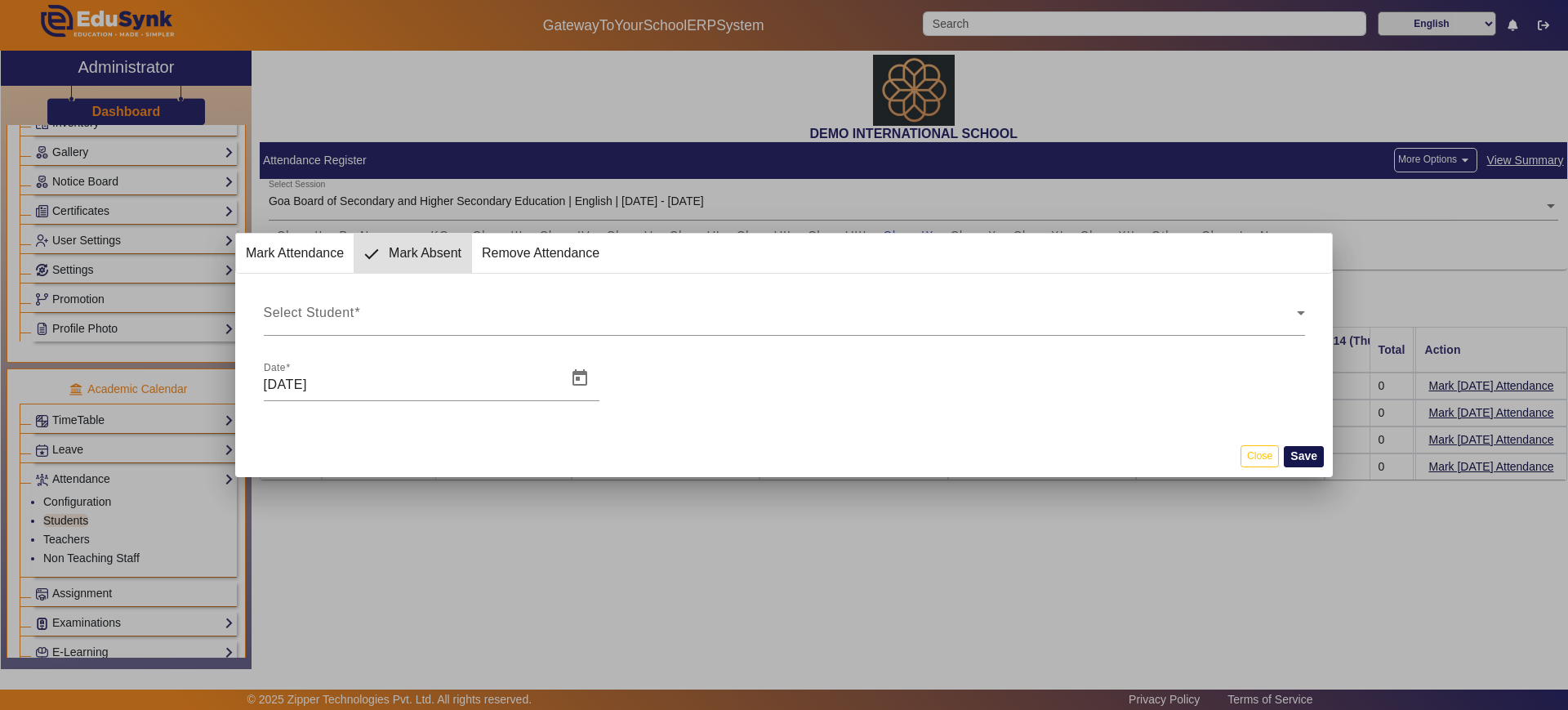
click at [1301, 453] on button "Save" at bounding box center [1303, 456] width 40 height 21
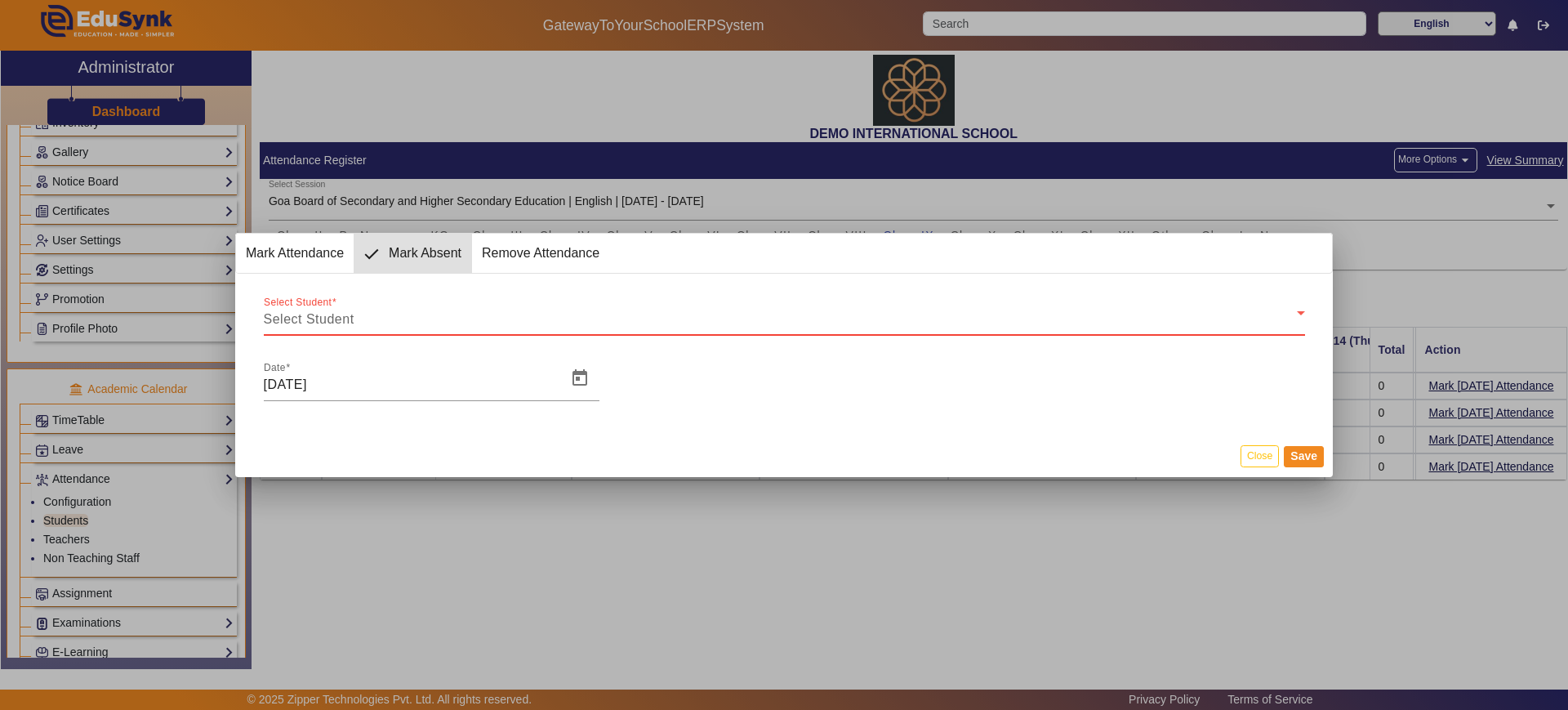
click at [368, 320] on div "Select Student" at bounding box center [780, 319] width 1033 height 19
click at [557, 246] on span "Remove Attendance" at bounding box center [540, 253] width 138 height 39
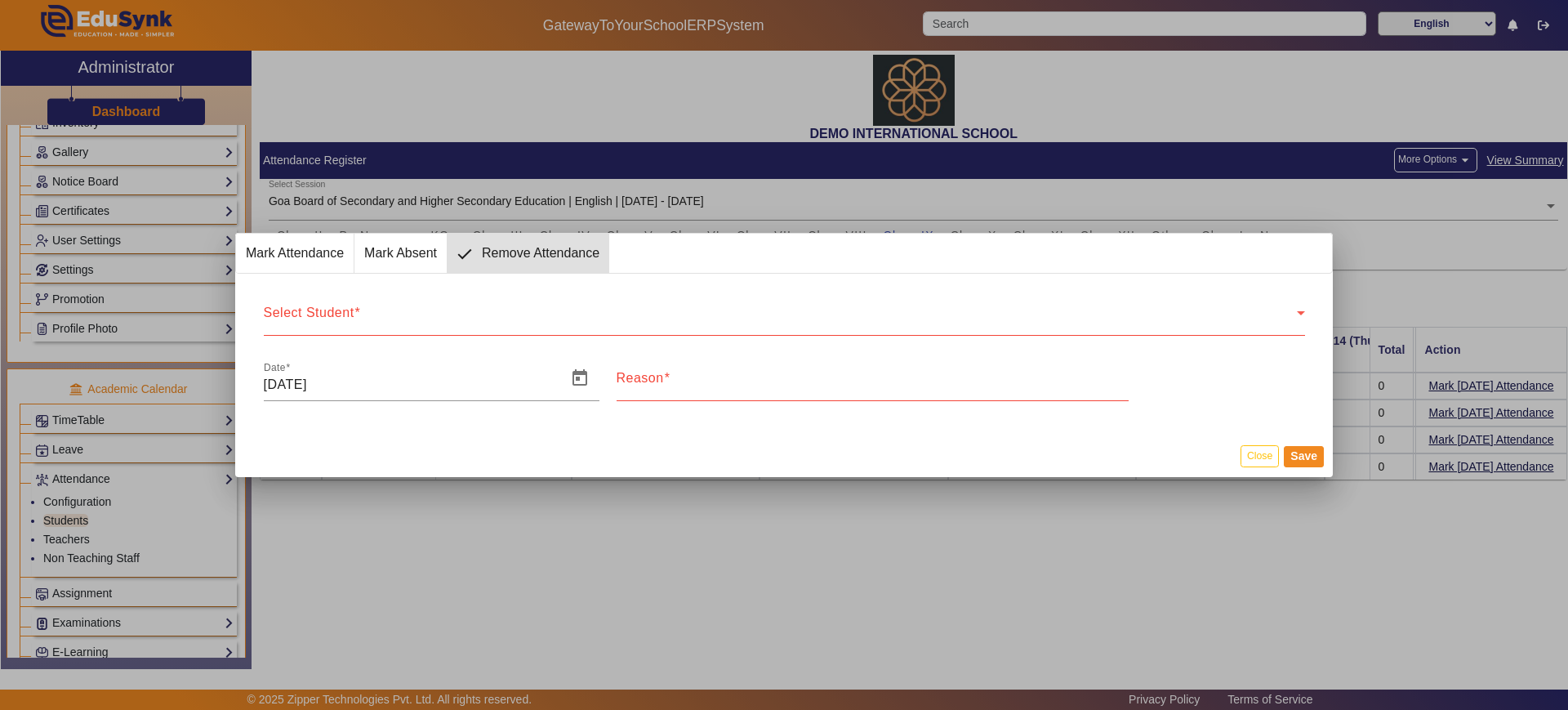
click at [497, 316] on div "Select Student" at bounding box center [780, 319] width 1033 height 19
click at [346, 309] on div "Select Student" at bounding box center [780, 319] width 1033 height 19
click at [642, 385] on label "Reason" at bounding box center [644, 379] width 54 height 15
click at [642, 385] on input "Reason" at bounding box center [873, 384] width 513 height 19
click at [1277, 456] on button "Close" at bounding box center [1260, 456] width 39 height 22
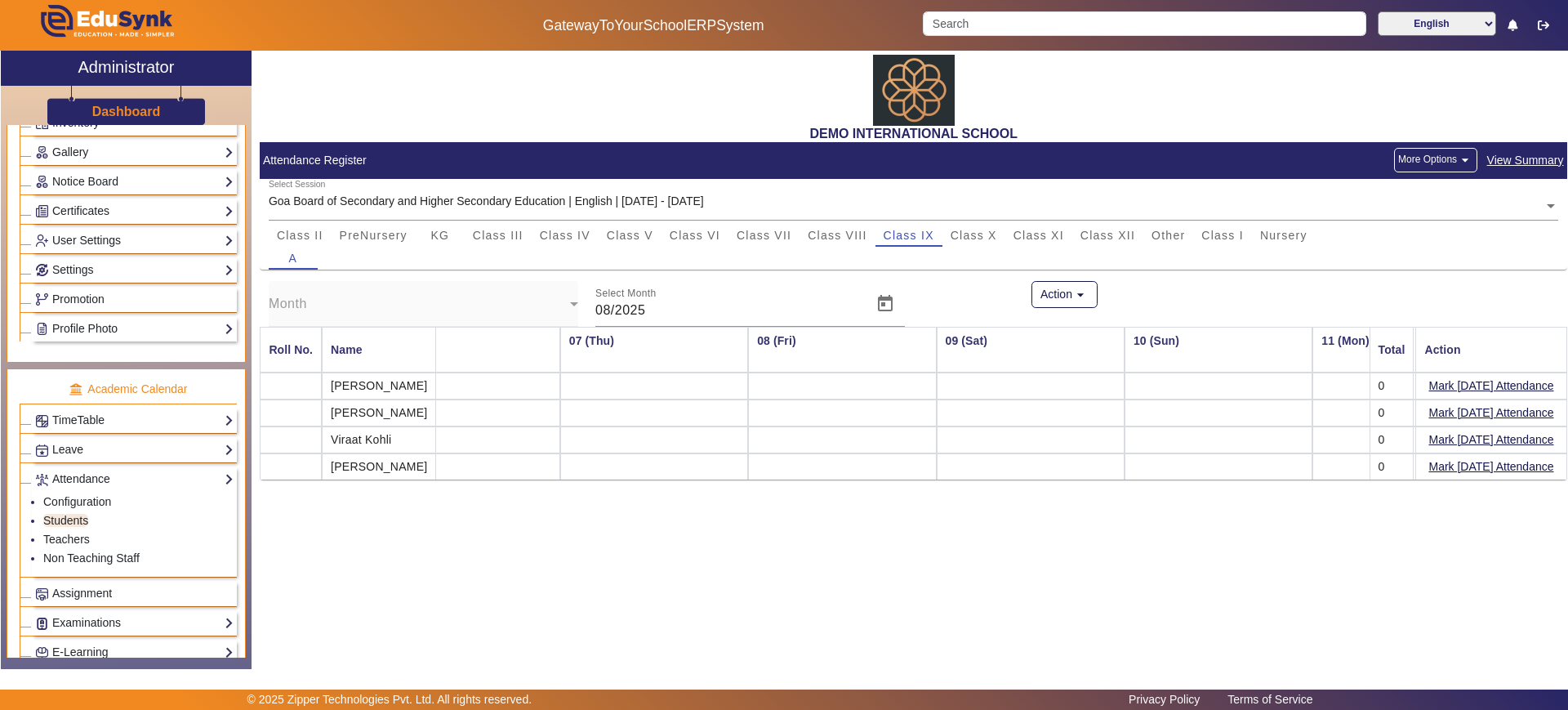
scroll to position [0, 997]
click at [1447, 388] on button "Mark Today's Attendance" at bounding box center [1491, 386] width 128 height 20
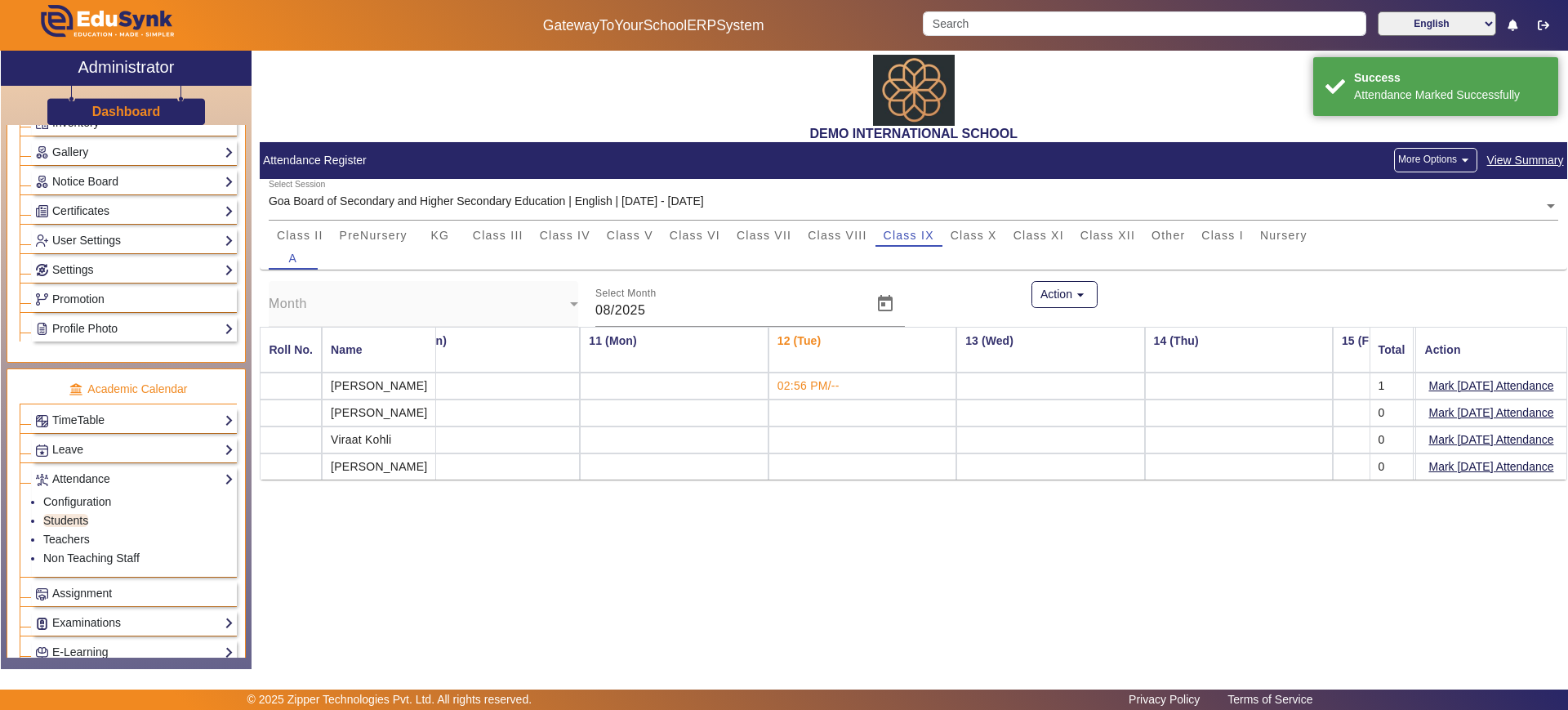
scroll to position [0, 1742]
drag, startPoint x: 841, startPoint y: 386, endPoint x: 812, endPoint y: 389, distance: 29.2
click at [812, 389] on td "02:56 PM/--" at bounding box center [859, 385] width 187 height 27
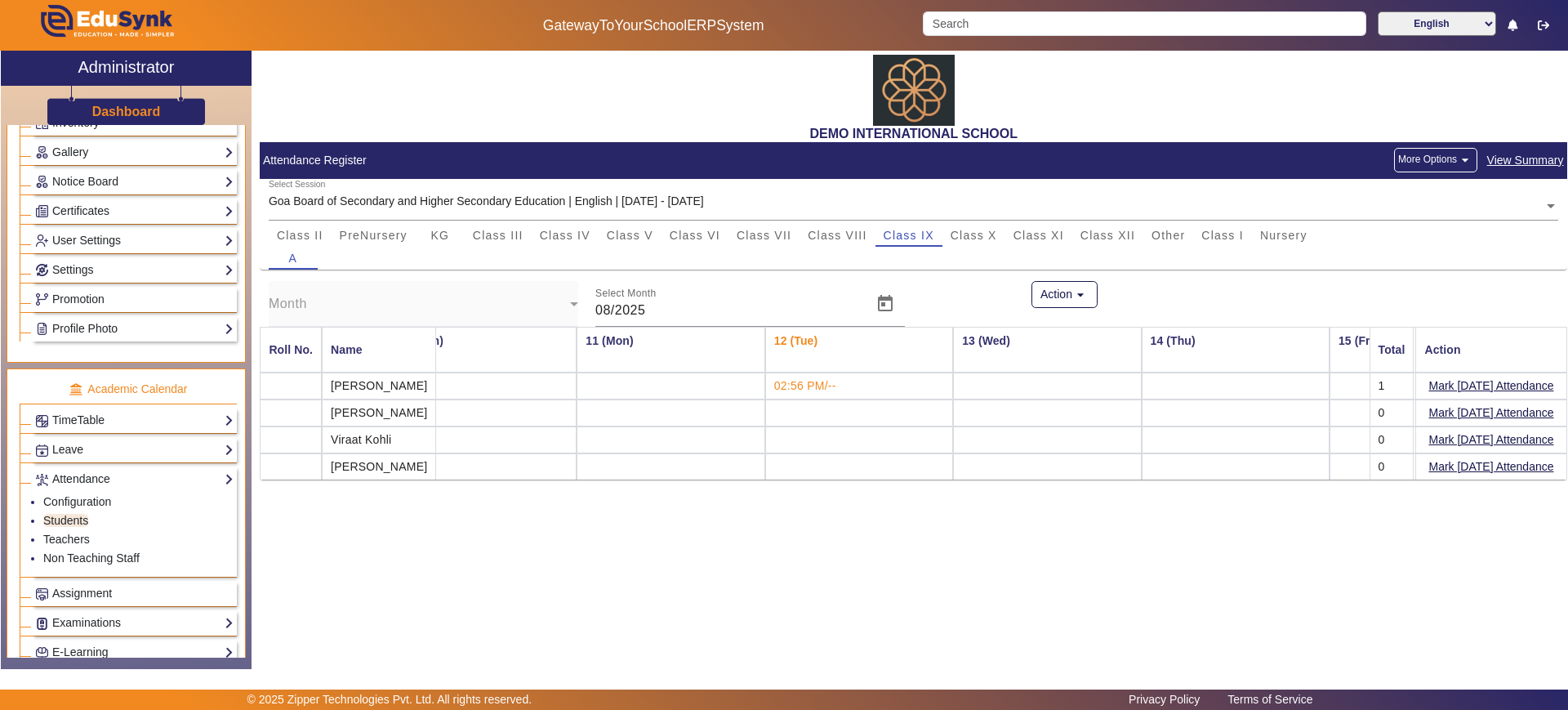
click at [869, 386] on td "02:56 PM/--" at bounding box center [859, 385] width 187 height 27
click at [1440, 162] on button "More Options arrow_drop_down" at bounding box center [1436, 160] width 83 height 25
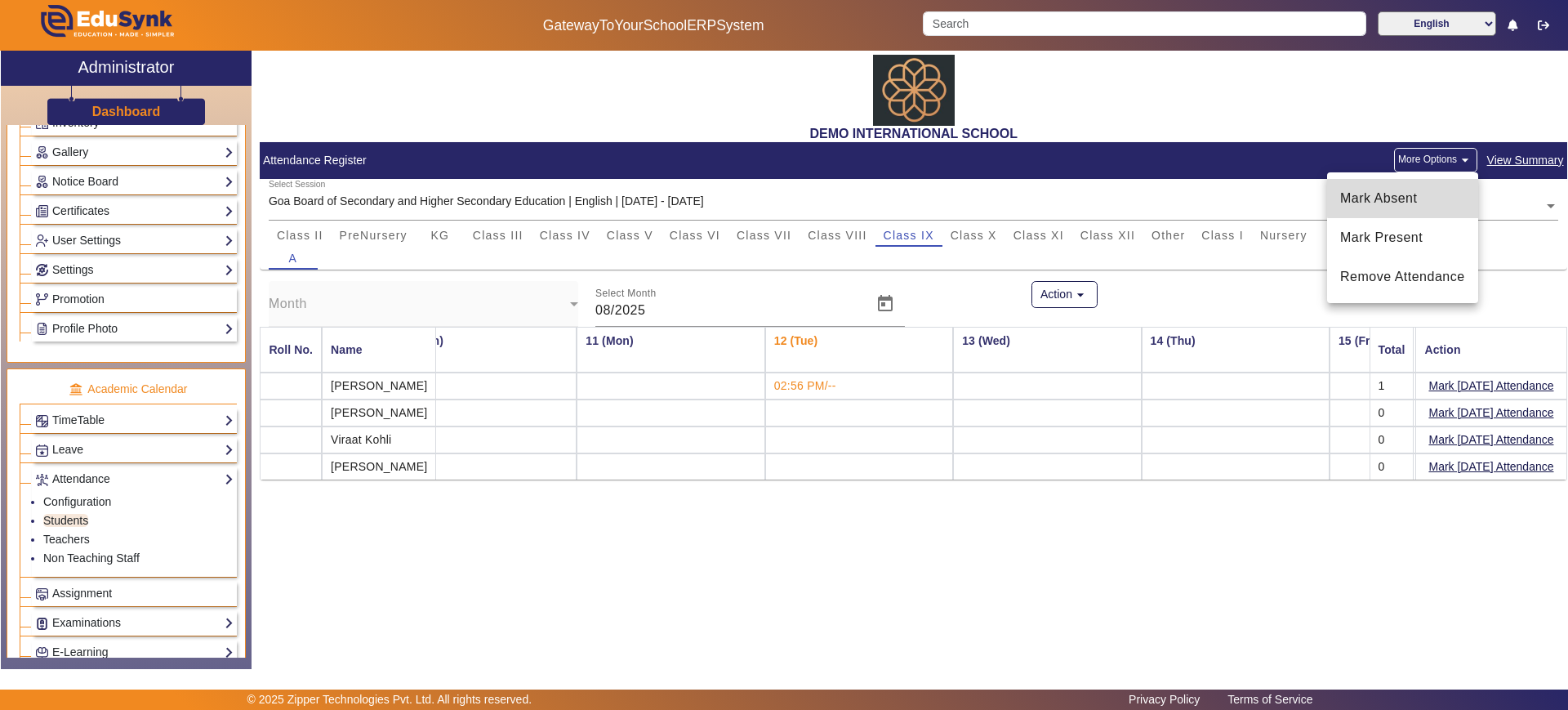
click at [1418, 192] on span "Mark Absent" at bounding box center [1403, 198] width 125 height 19
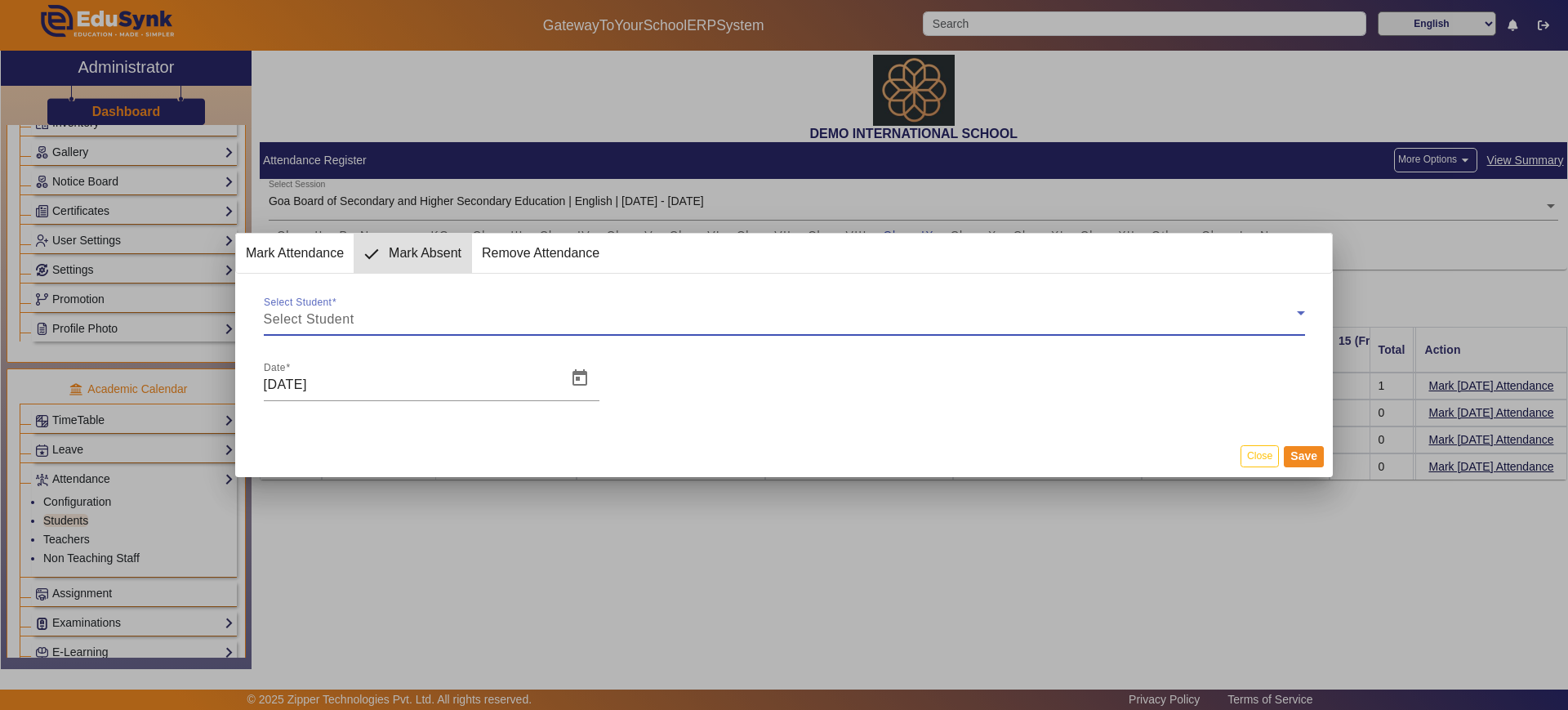
click at [316, 319] on span "Select Student" at bounding box center [309, 319] width 90 height 14
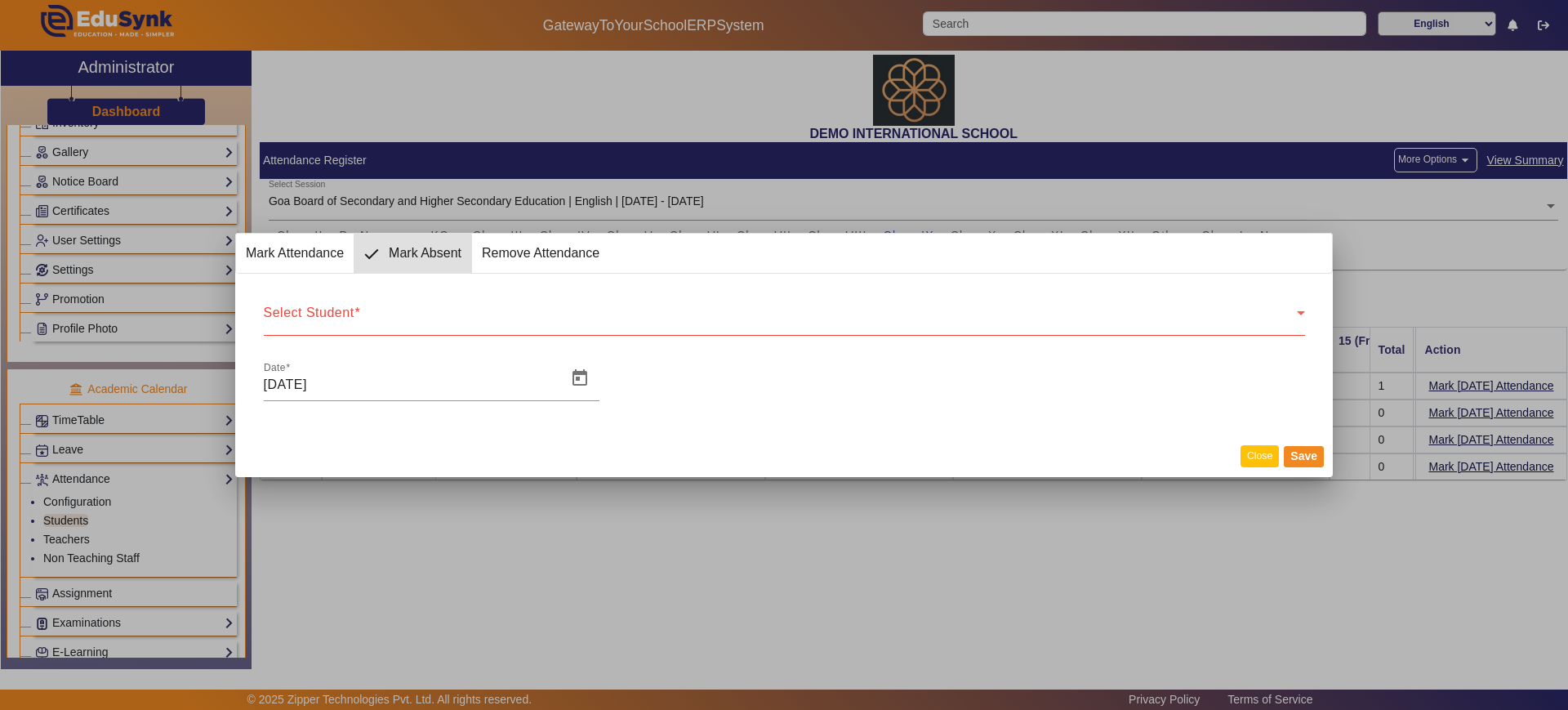
click at [1249, 457] on button "Close" at bounding box center [1260, 456] width 39 height 22
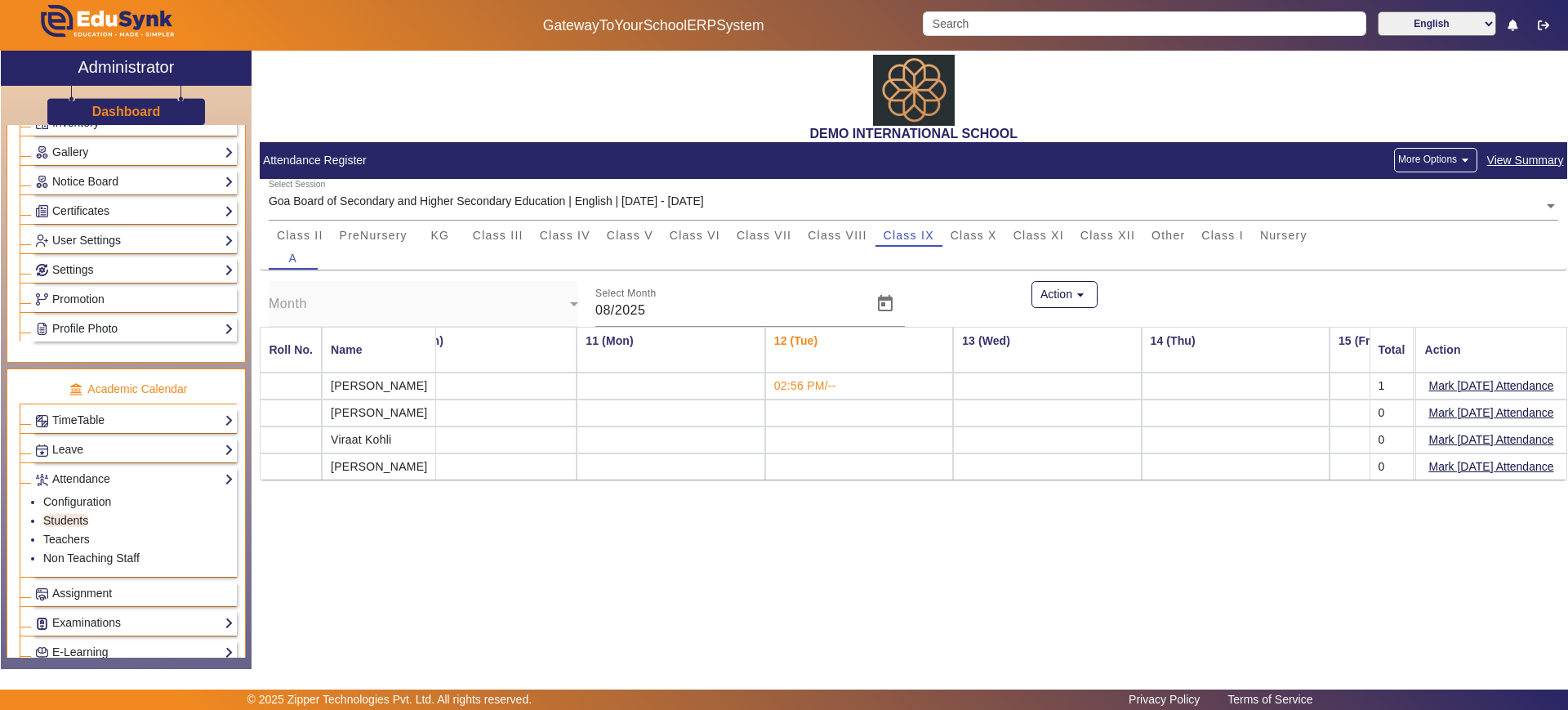
click at [1441, 172] on button "More Options arrow_drop_down" at bounding box center [1436, 160] width 83 height 25
click at [1403, 195] on span "Mark Absent" at bounding box center [1403, 198] width 125 height 19
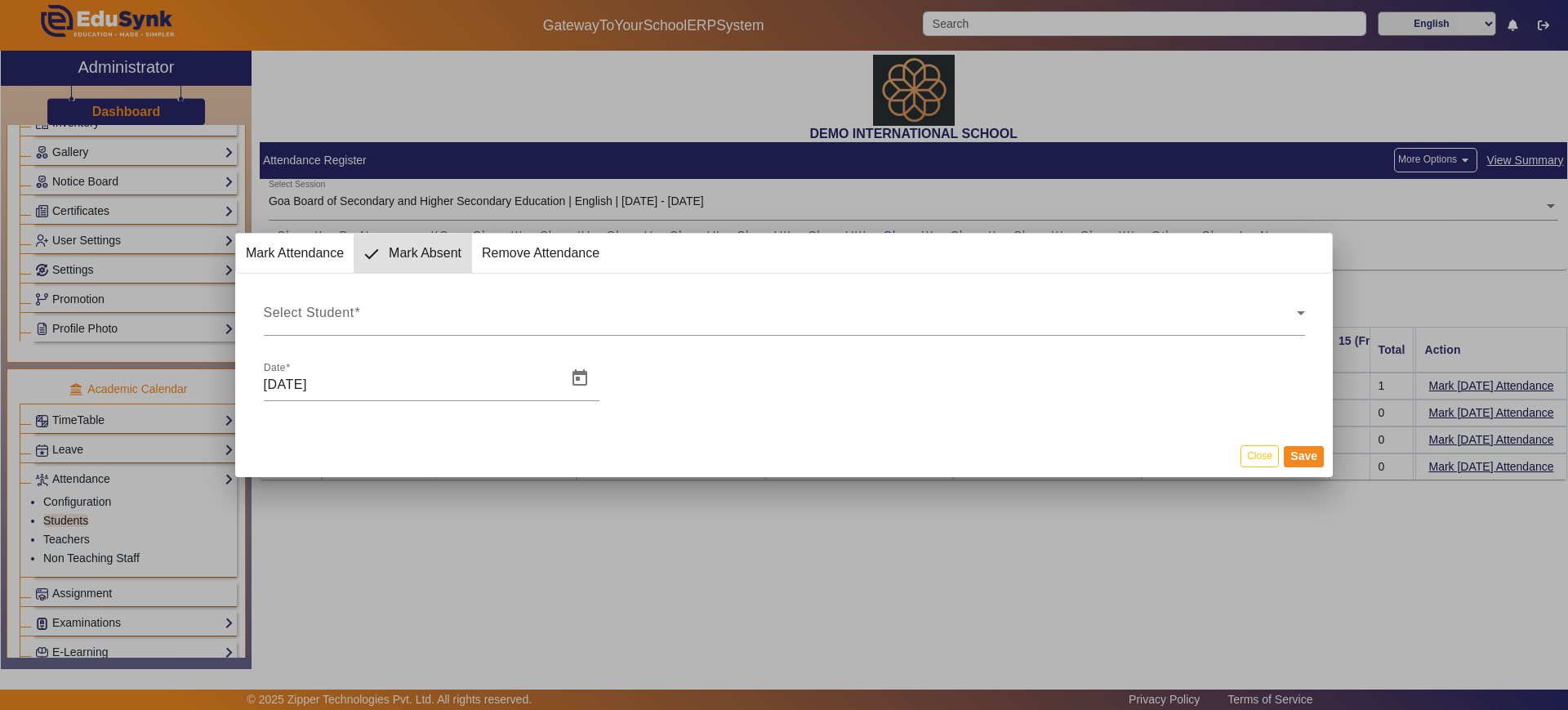
click at [276, 246] on span "Mark Attendance" at bounding box center [295, 253] width 117 height 39
click at [365, 314] on div "Select Student" at bounding box center [780, 319] width 1033 height 19
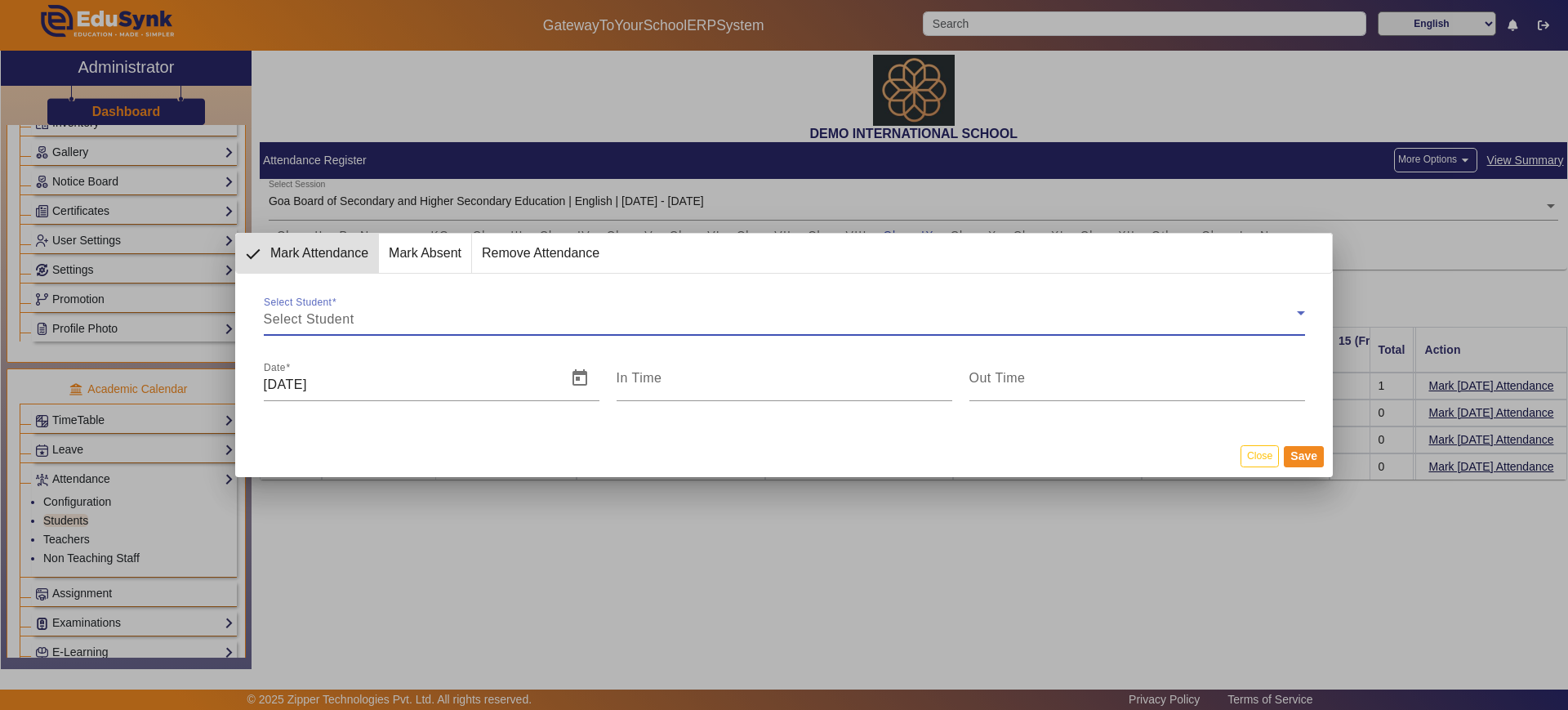
click at [366, 316] on div "Select Student" at bounding box center [780, 319] width 1033 height 19
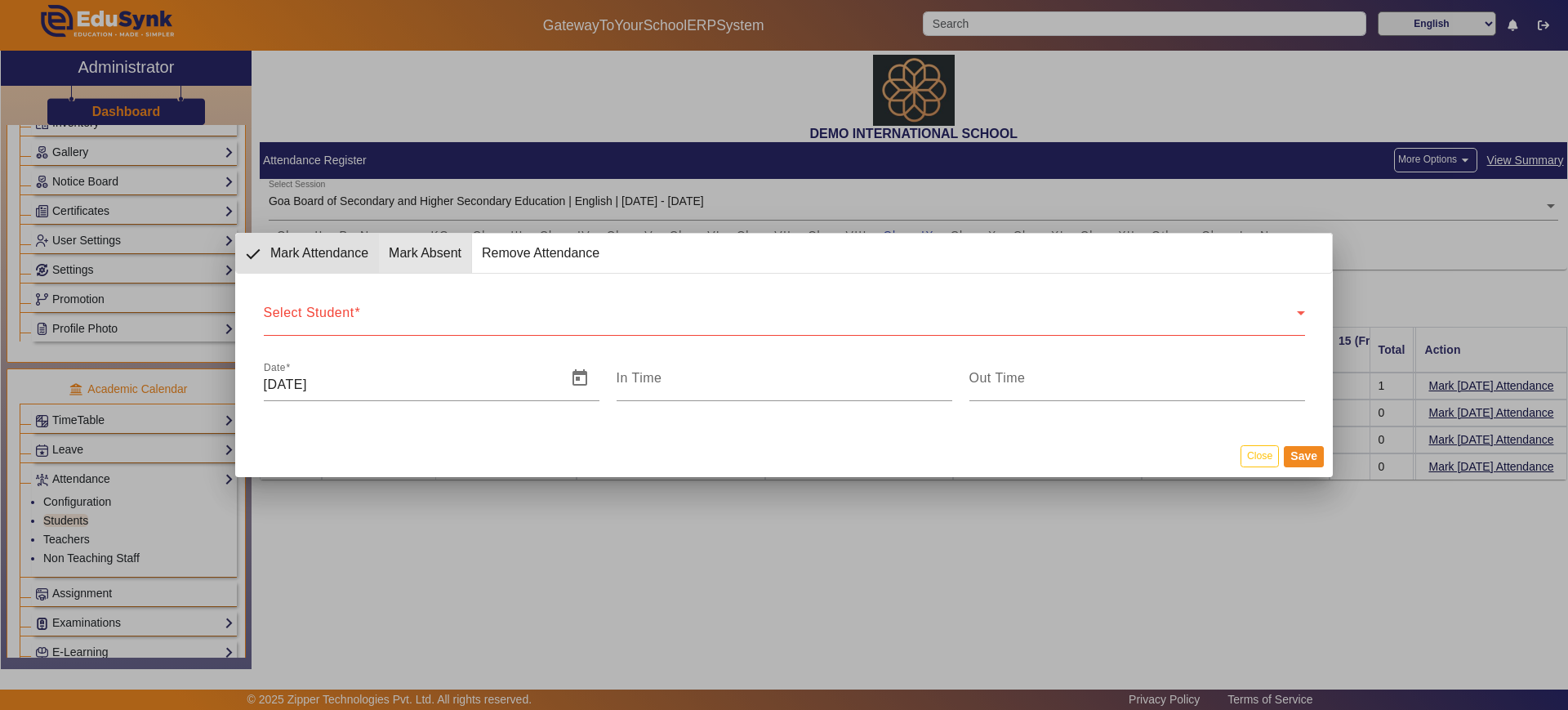
click at [414, 247] on span "Mark Absent" at bounding box center [425, 253] width 92 height 39
click at [388, 307] on div "Select Student Select Student" at bounding box center [785, 313] width 1042 height 46
click at [554, 260] on span "Remove Attendance" at bounding box center [540, 253] width 138 height 39
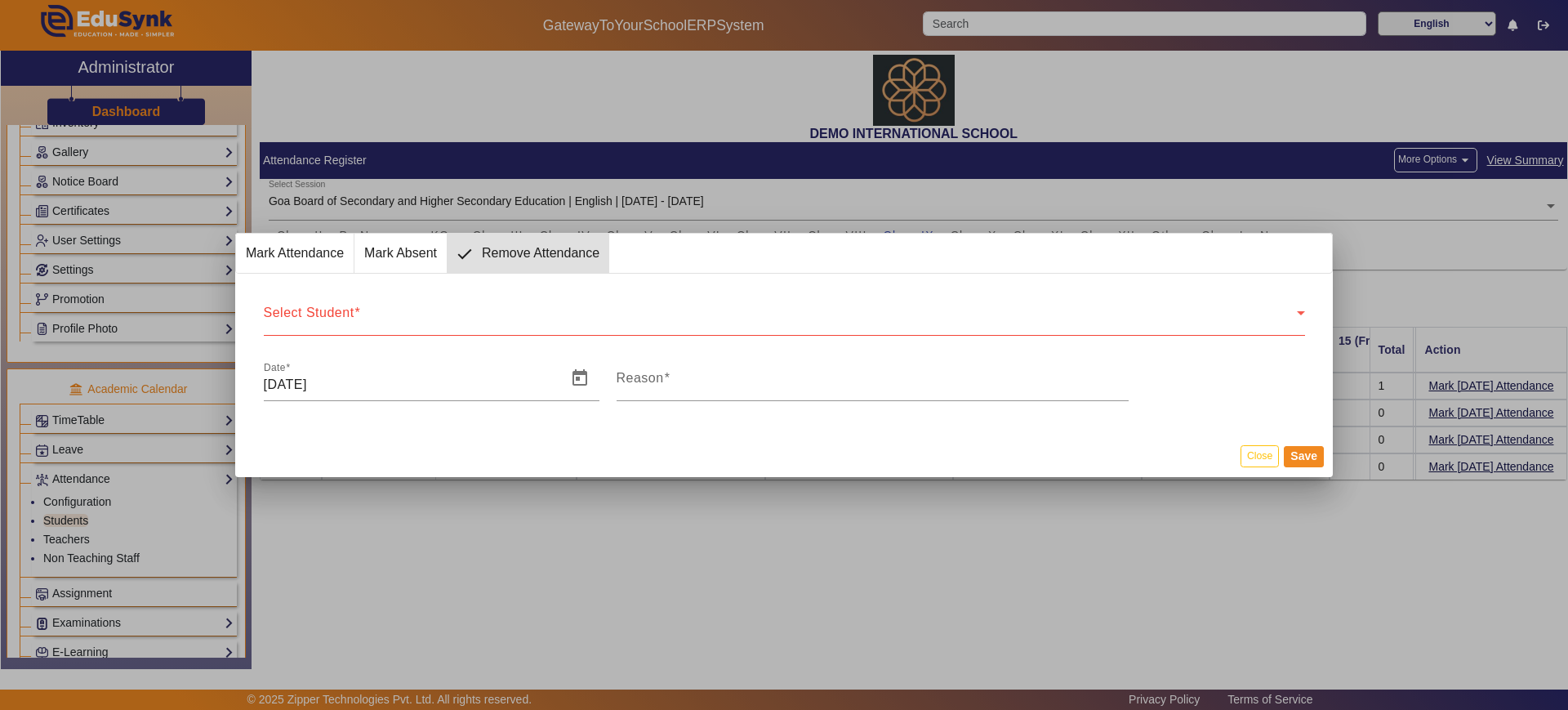
click at [485, 323] on div "Select Student" at bounding box center [780, 319] width 1033 height 19
click at [1250, 454] on button "Close" at bounding box center [1260, 456] width 39 height 22
